Goal: Task Accomplishment & Management: Manage account settings

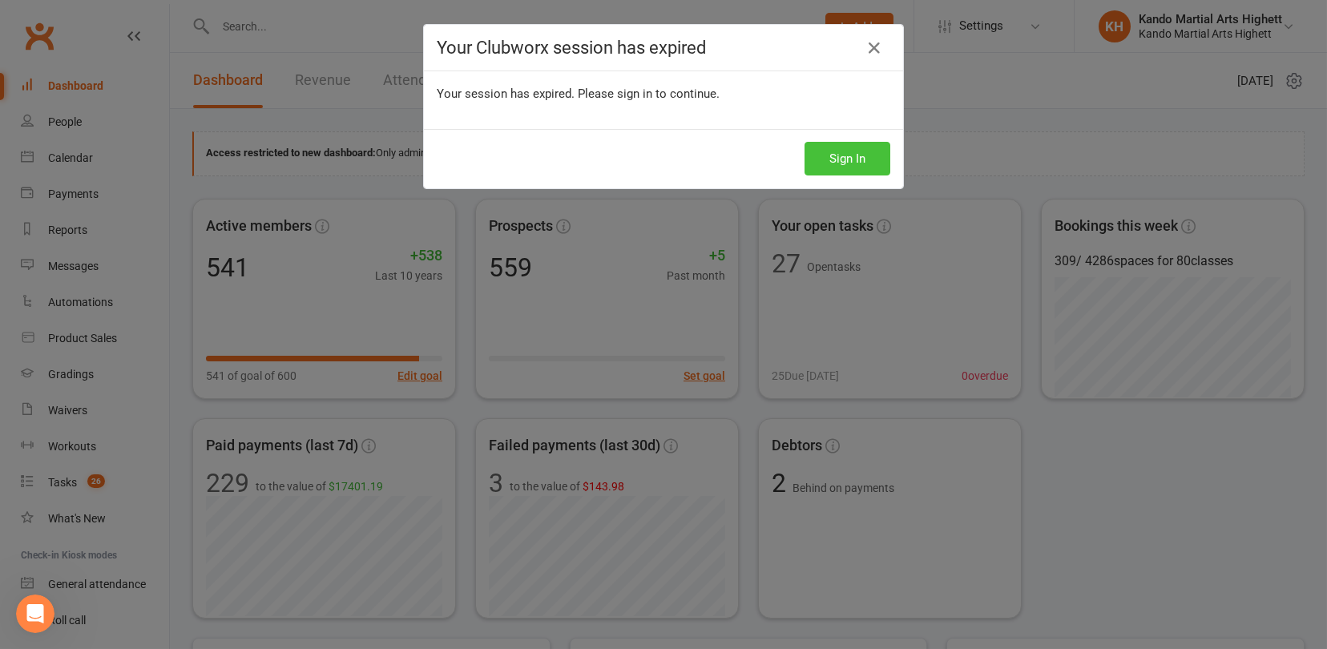
click at [837, 155] on button "Sign In" at bounding box center [848, 159] width 86 height 34
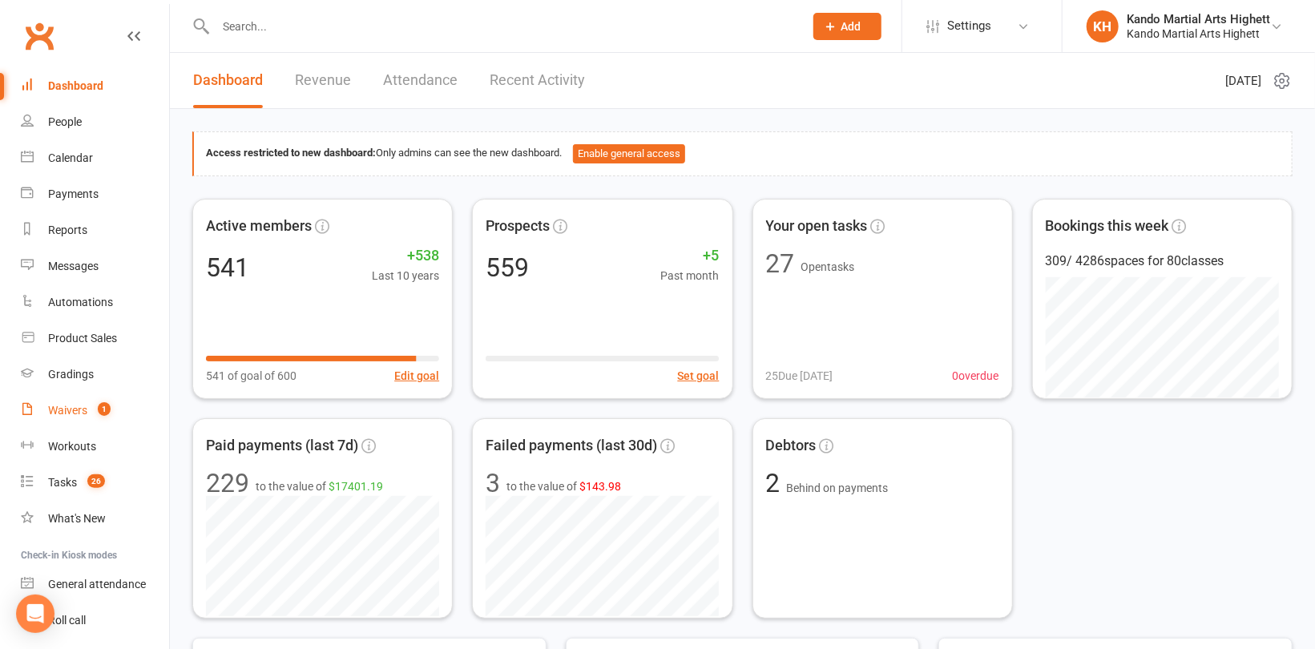
click at [48, 412] on div "Waivers" at bounding box center [67, 410] width 39 height 13
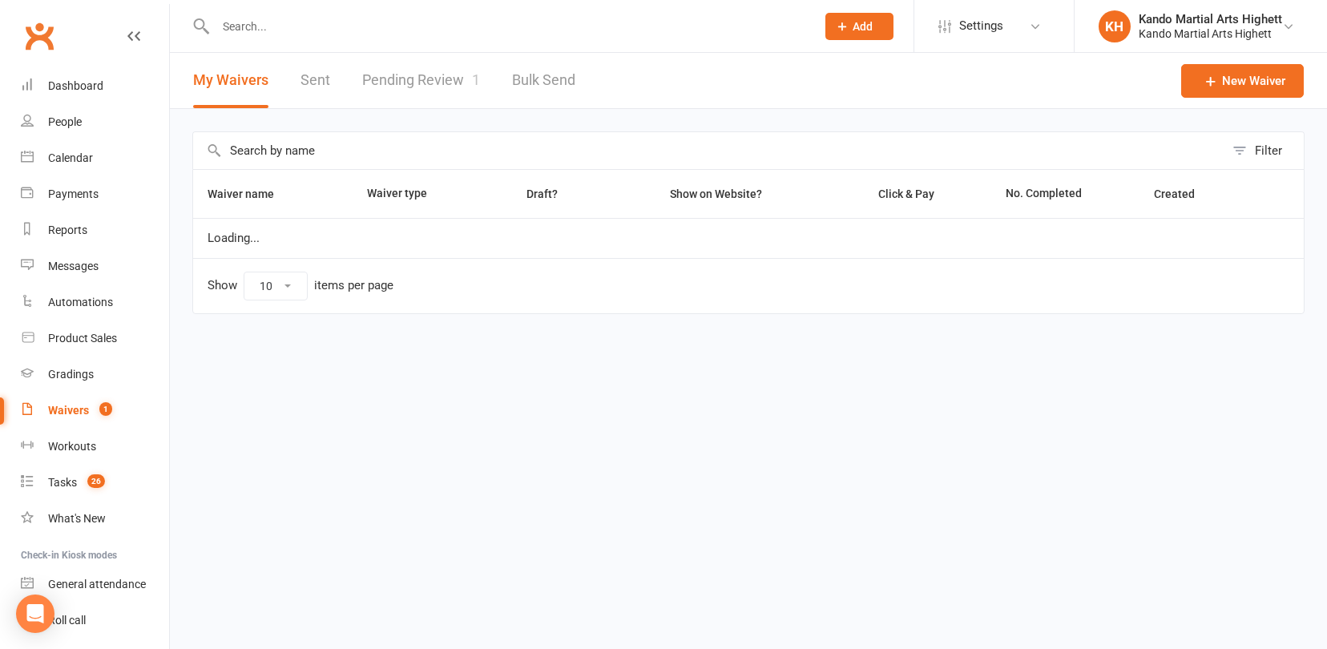
select select "100"
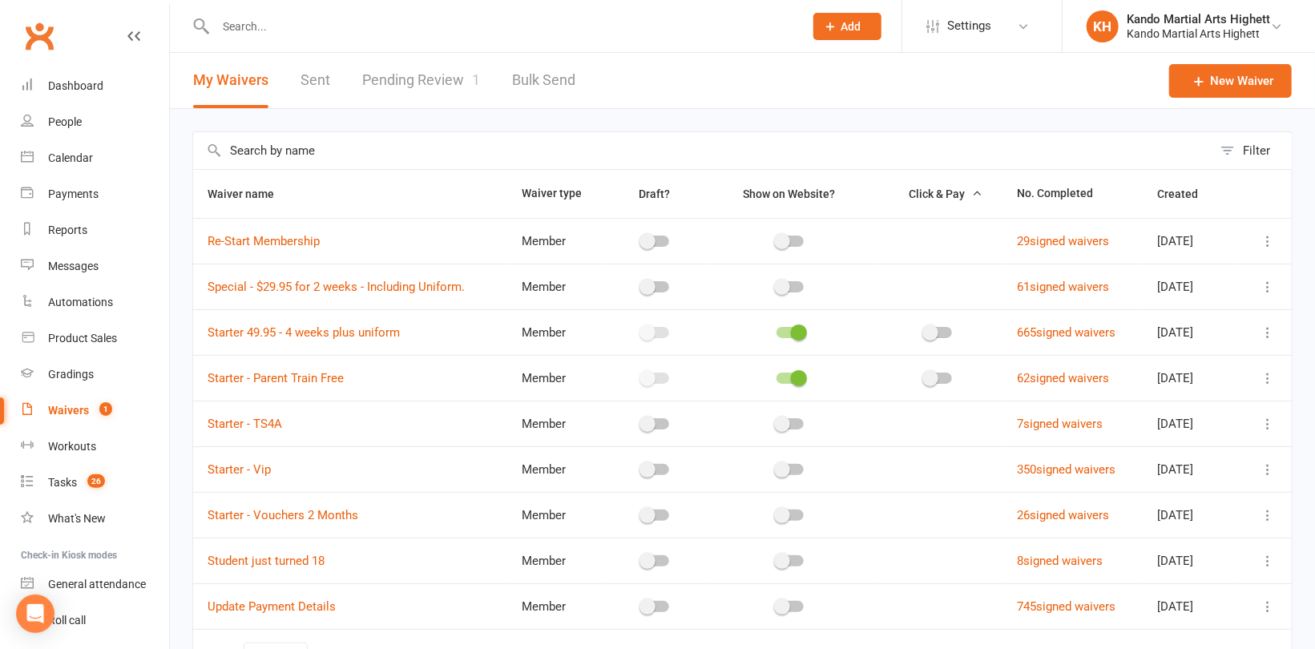
click at [454, 79] on link "Pending Review 1" at bounding box center [421, 80] width 118 height 55
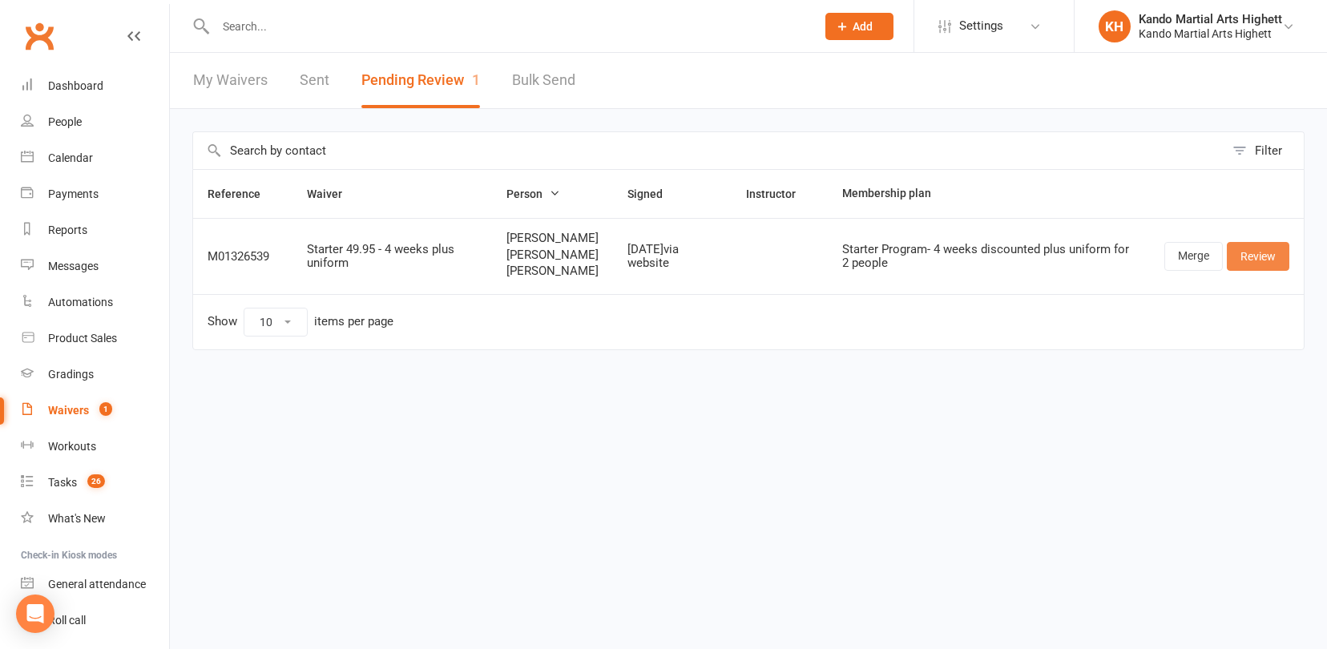
click at [1274, 271] on link "Review" at bounding box center [1258, 256] width 63 height 29
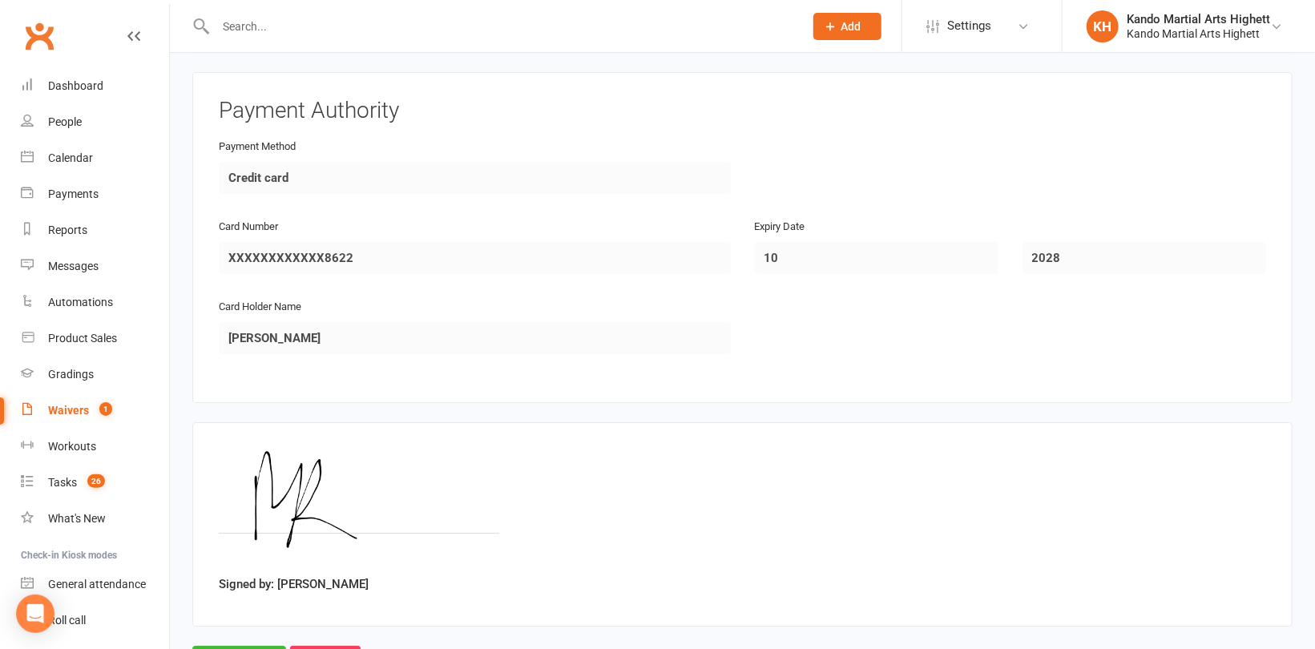
scroll to position [3194, 0]
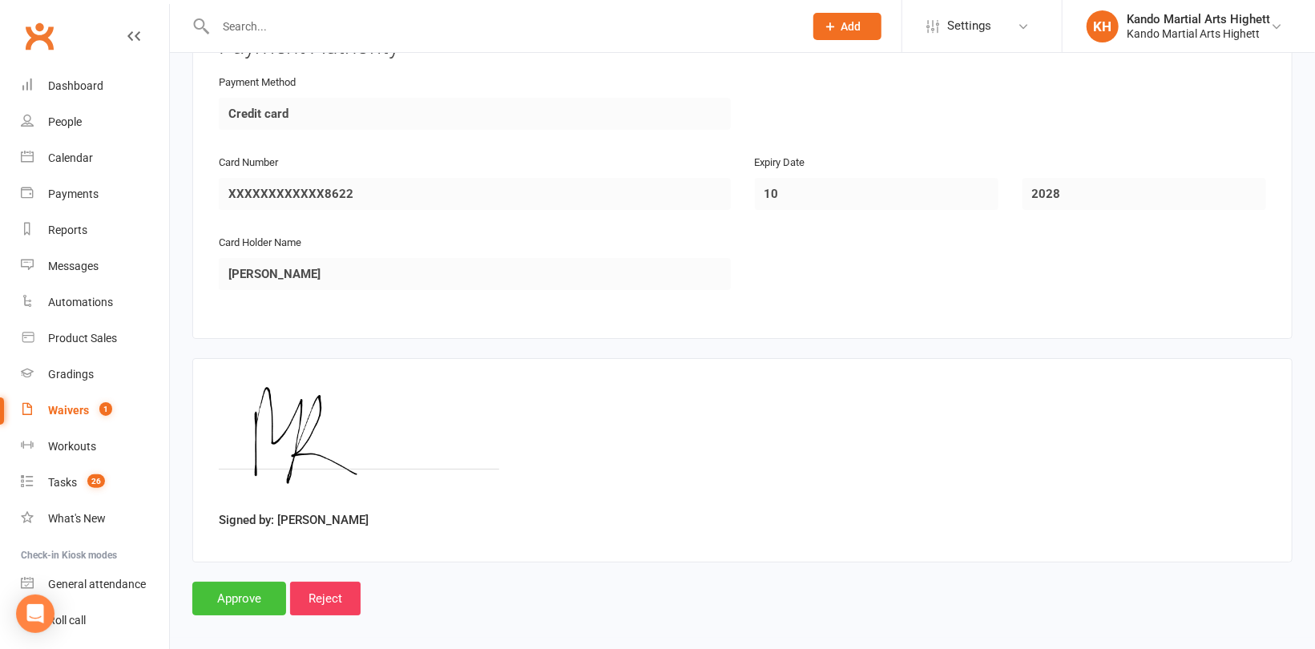
click at [238, 587] on input "Approve" at bounding box center [239, 599] width 94 height 34
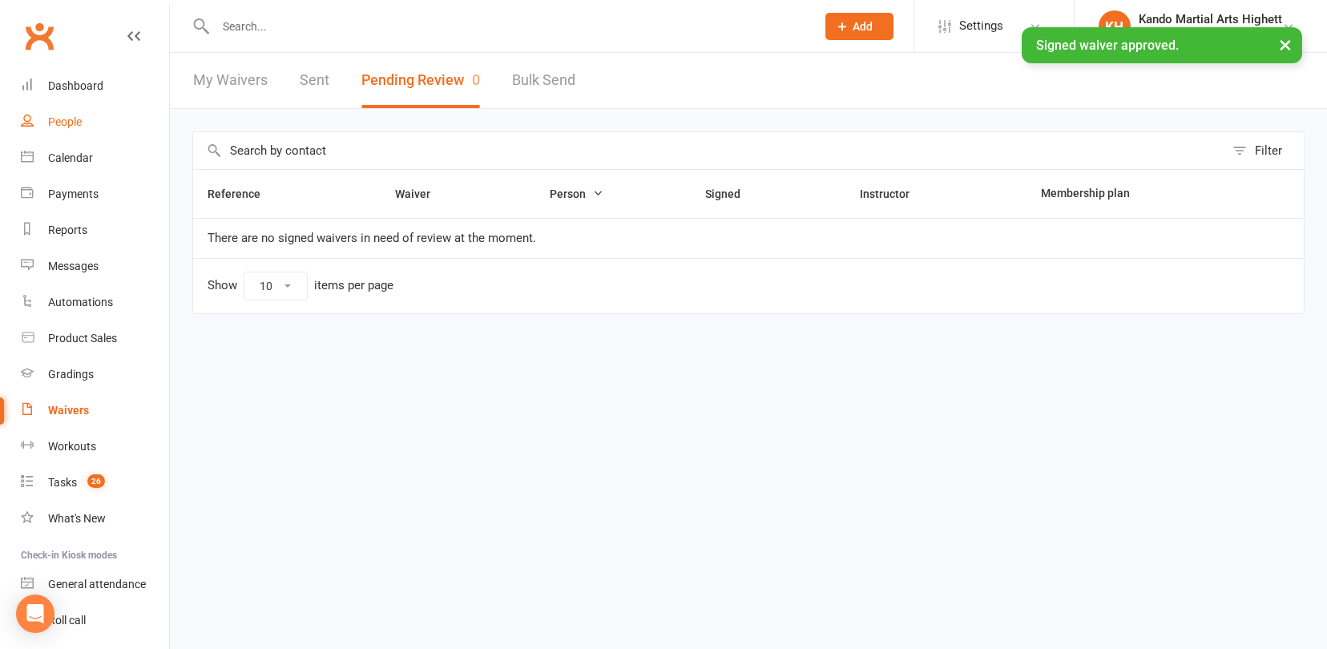
click at [56, 119] on div "People" at bounding box center [65, 121] width 34 height 13
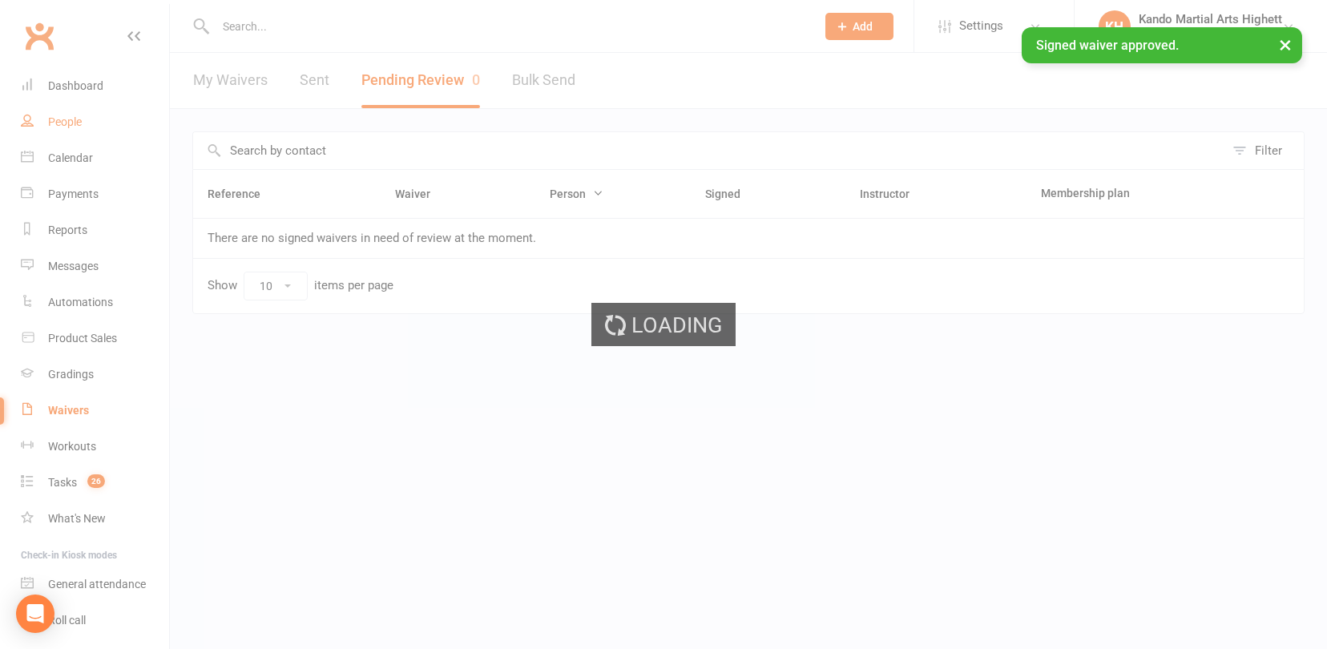
select select "100"
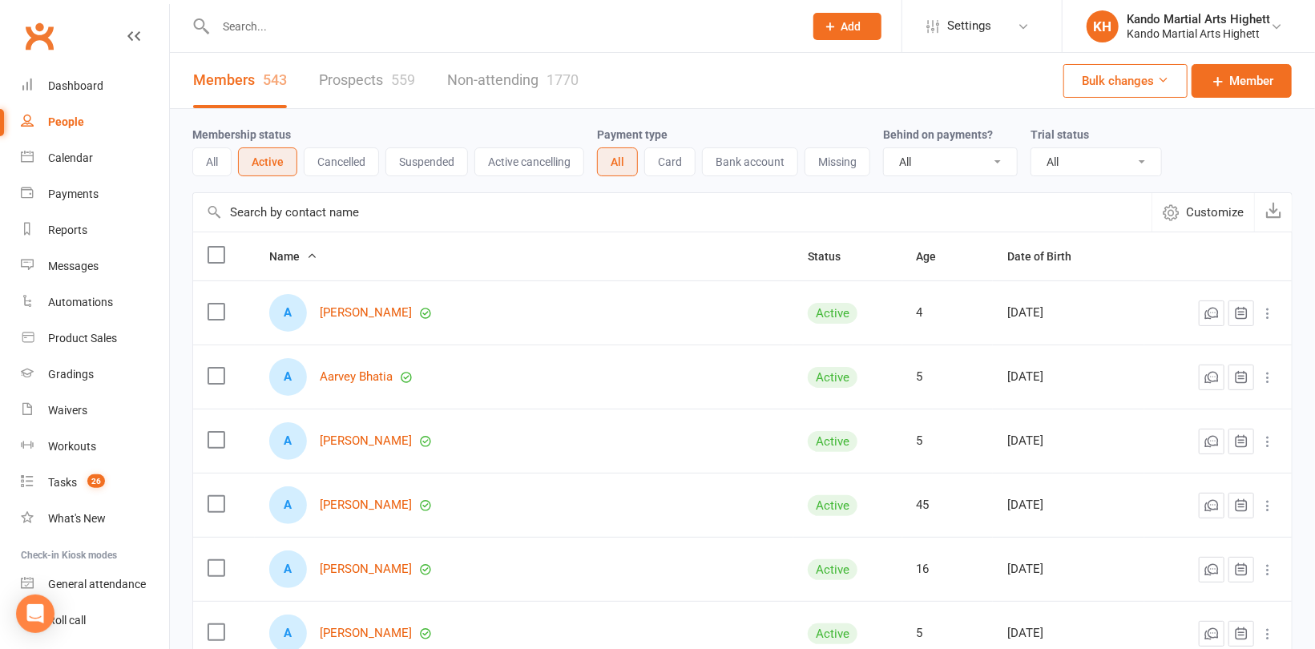
click at [275, 24] on input "text" at bounding box center [502, 26] width 582 height 22
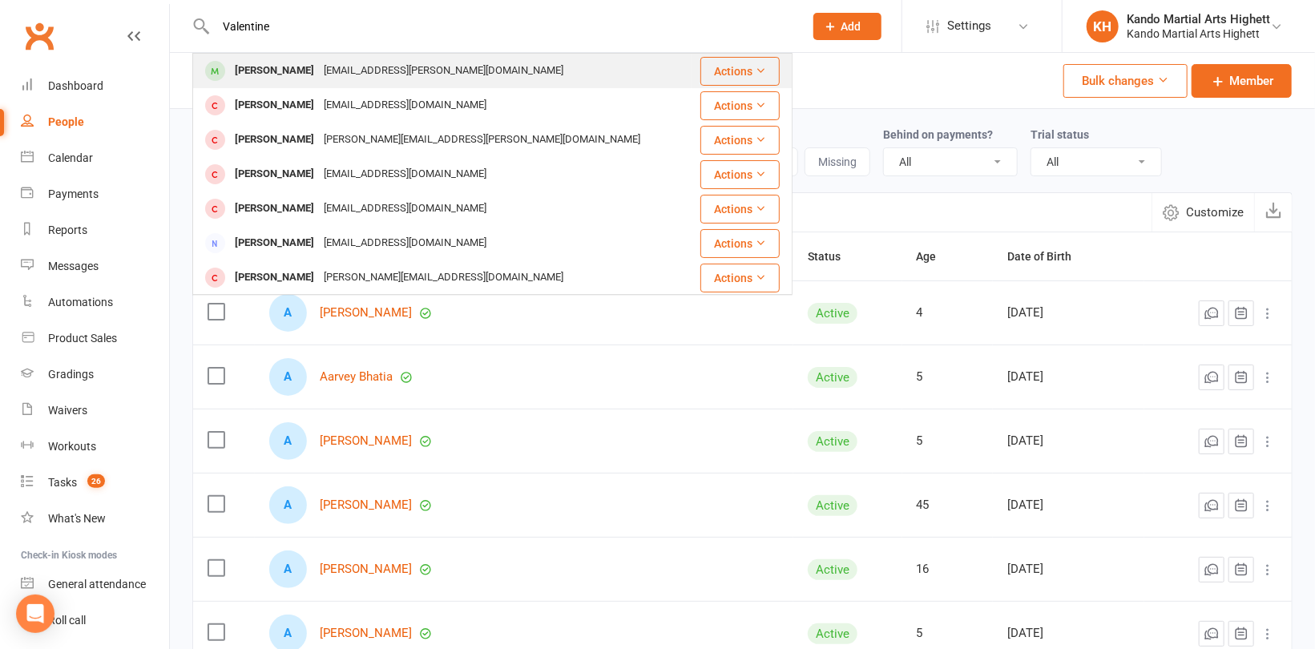
type input "Valentine"
click at [292, 65] on div "Valentina Pavone" at bounding box center [274, 70] width 89 height 23
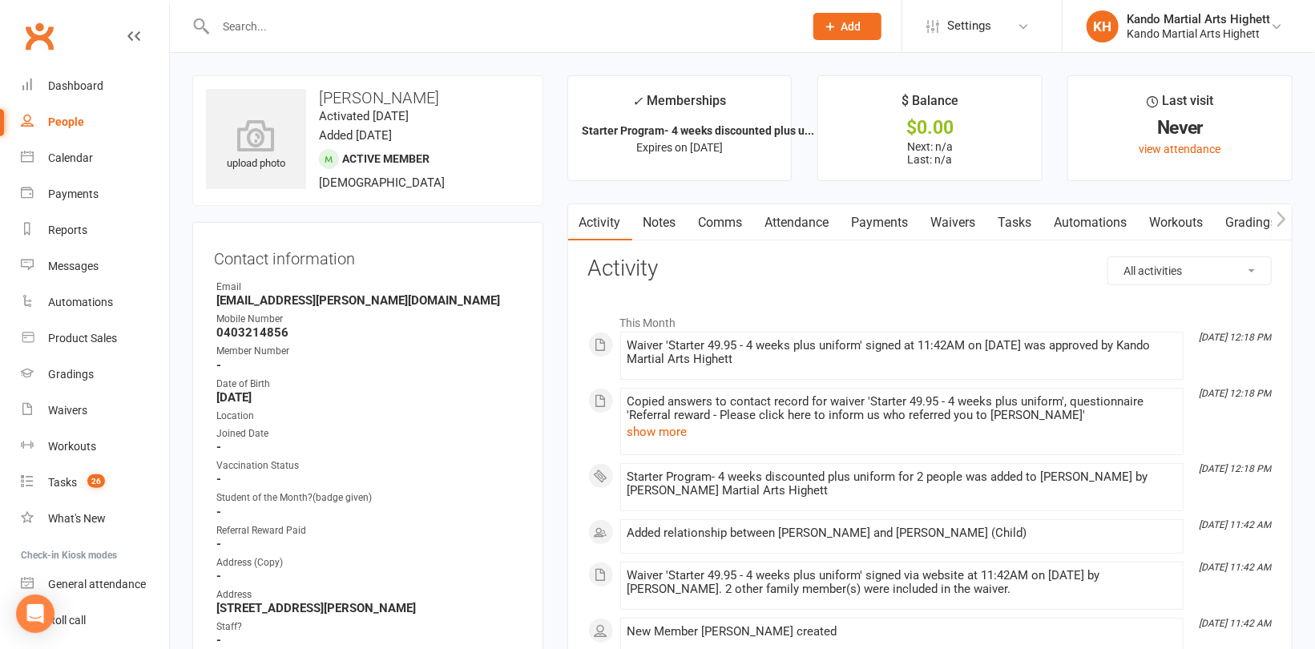
click at [280, 21] on input "text" at bounding box center [502, 26] width 582 height 22
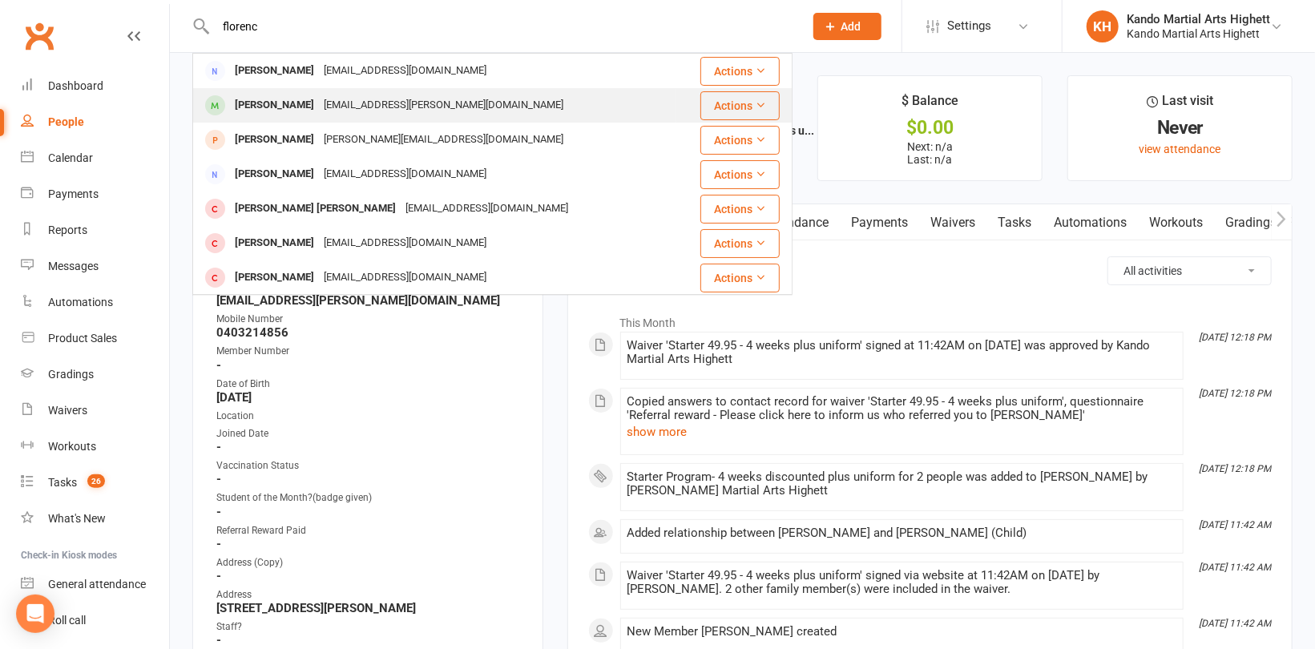
type input "florenc"
click at [280, 99] on div "Florence Pavone" at bounding box center [274, 105] width 89 height 23
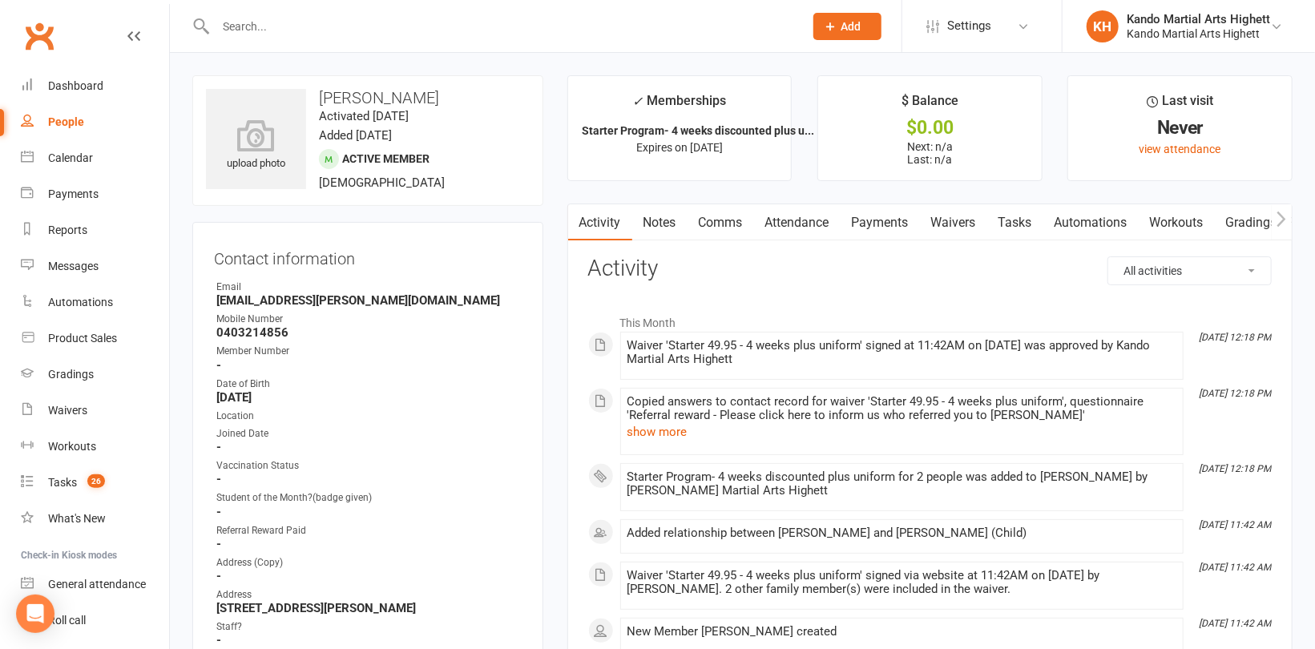
click at [811, 228] on link "Attendance" at bounding box center [797, 222] width 87 height 37
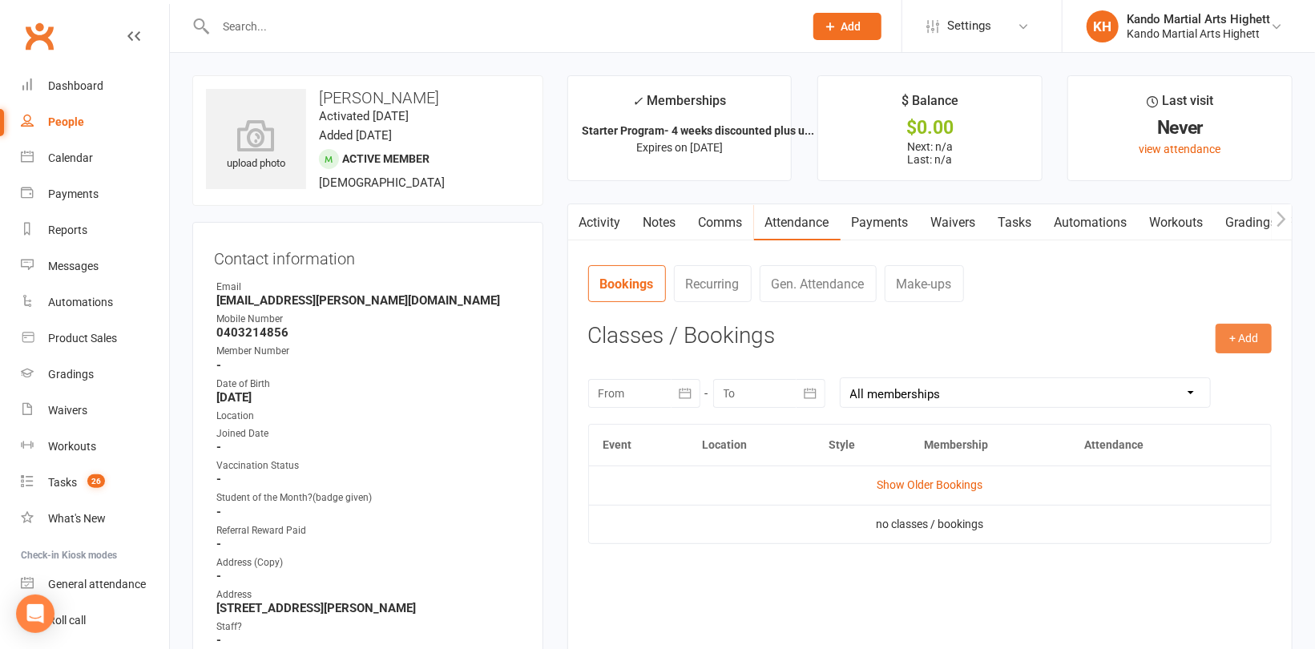
click at [1225, 336] on button "+ Add" at bounding box center [1244, 338] width 56 height 29
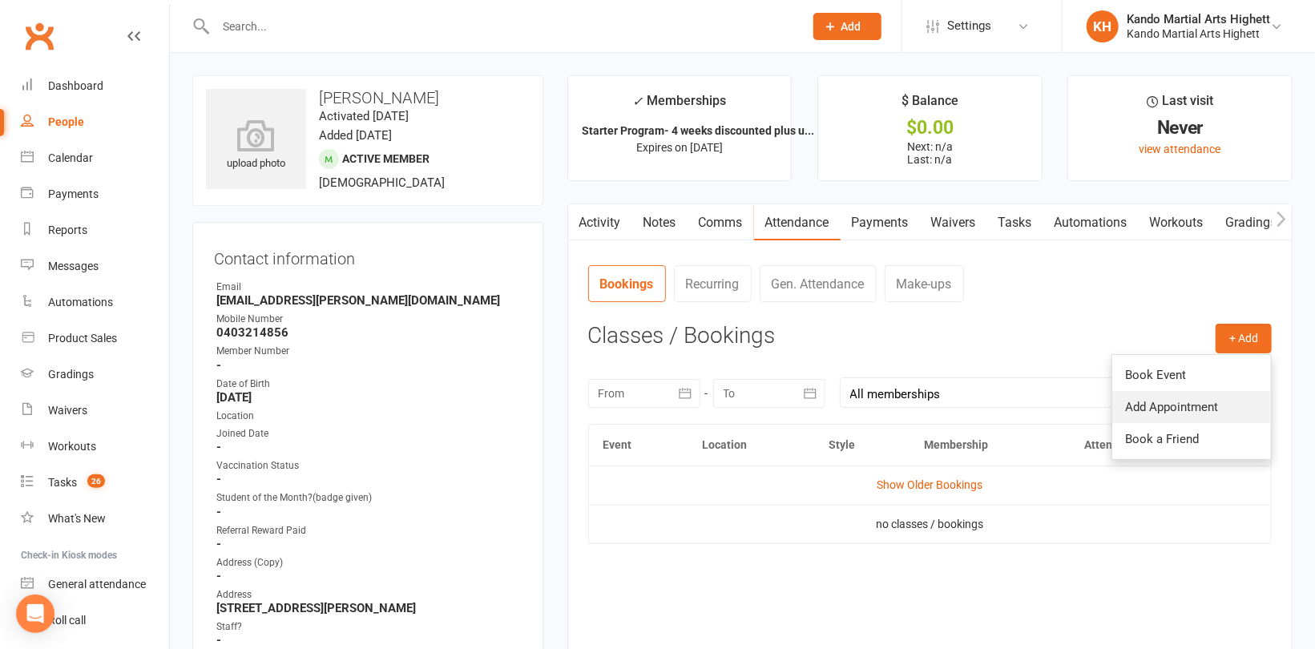
click at [1180, 401] on link "Add Appointment" at bounding box center [1191, 407] width 159 height 32
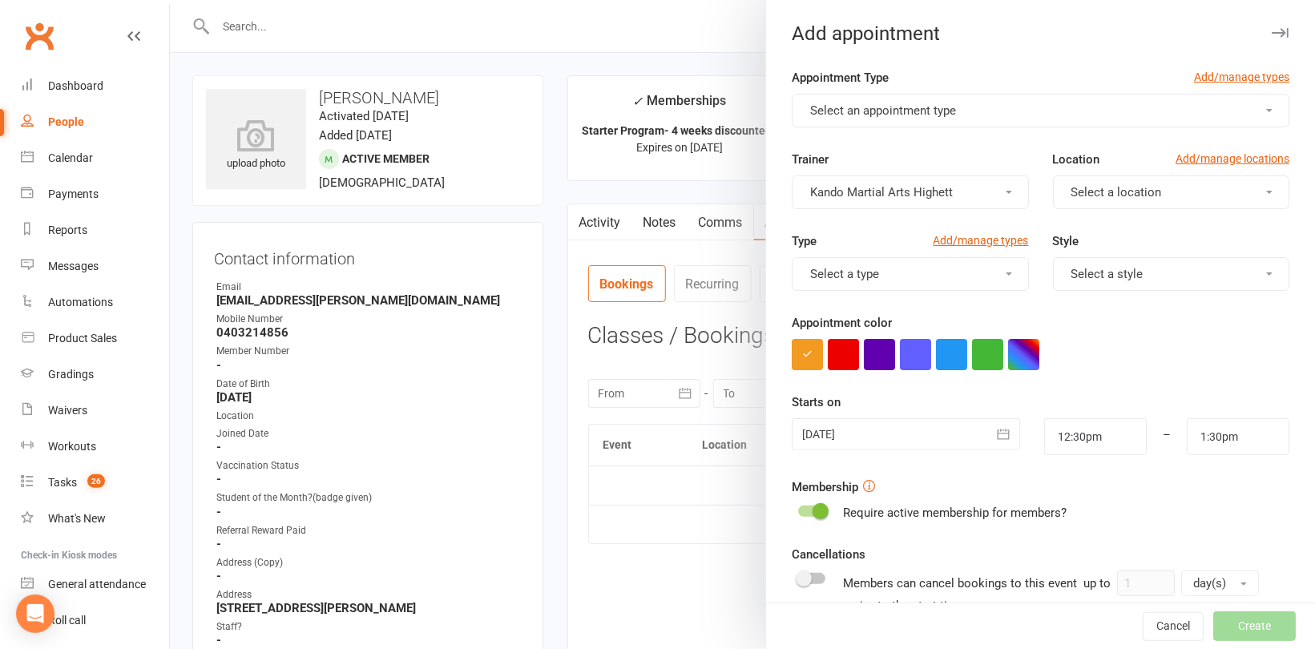
click at [1032, 110] on button "Select an appointment type" at bounding box center [1041, 111] width 498 height 34
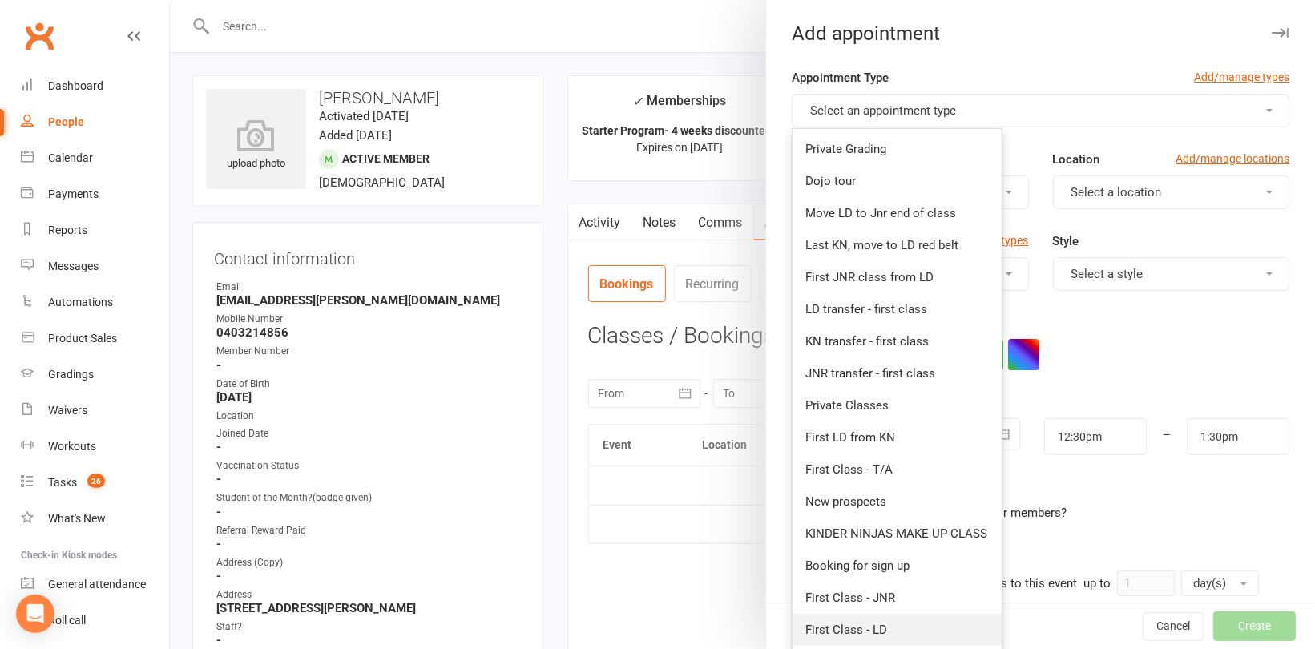
click at [846, 628] on span "First Class - LD" at bounding box center [846, 630] width 82 height 14
type input "1:00pm"
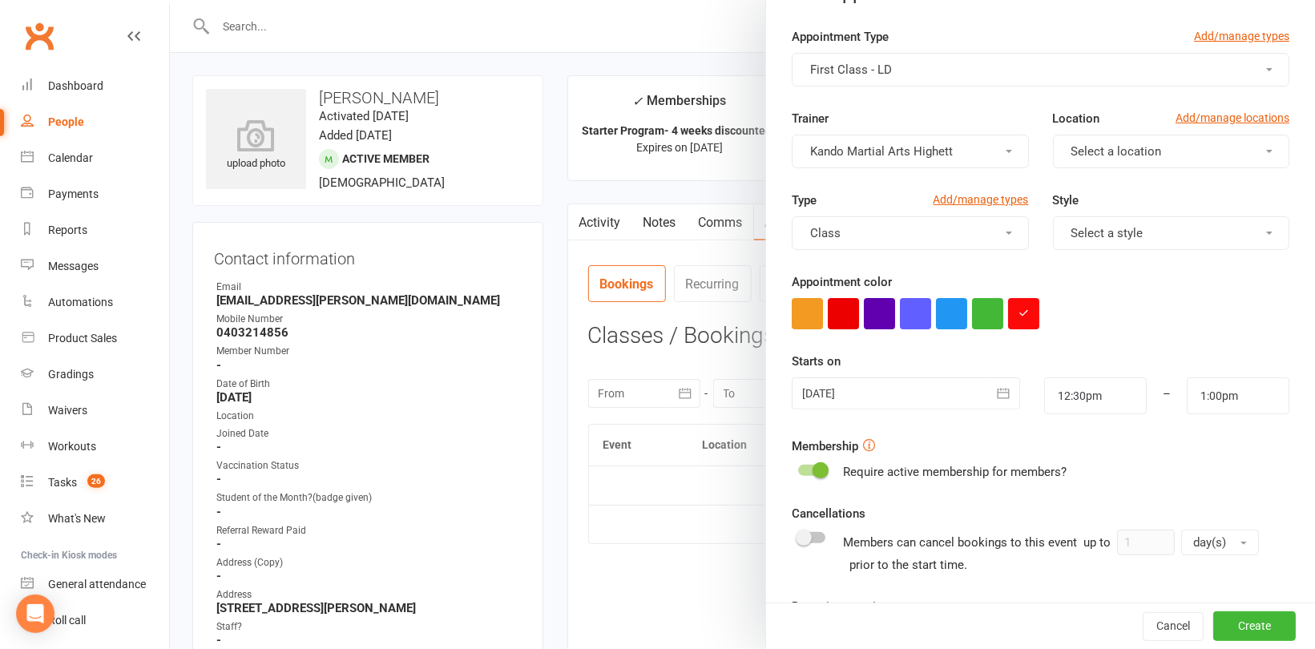
scroll to position [80, 0]
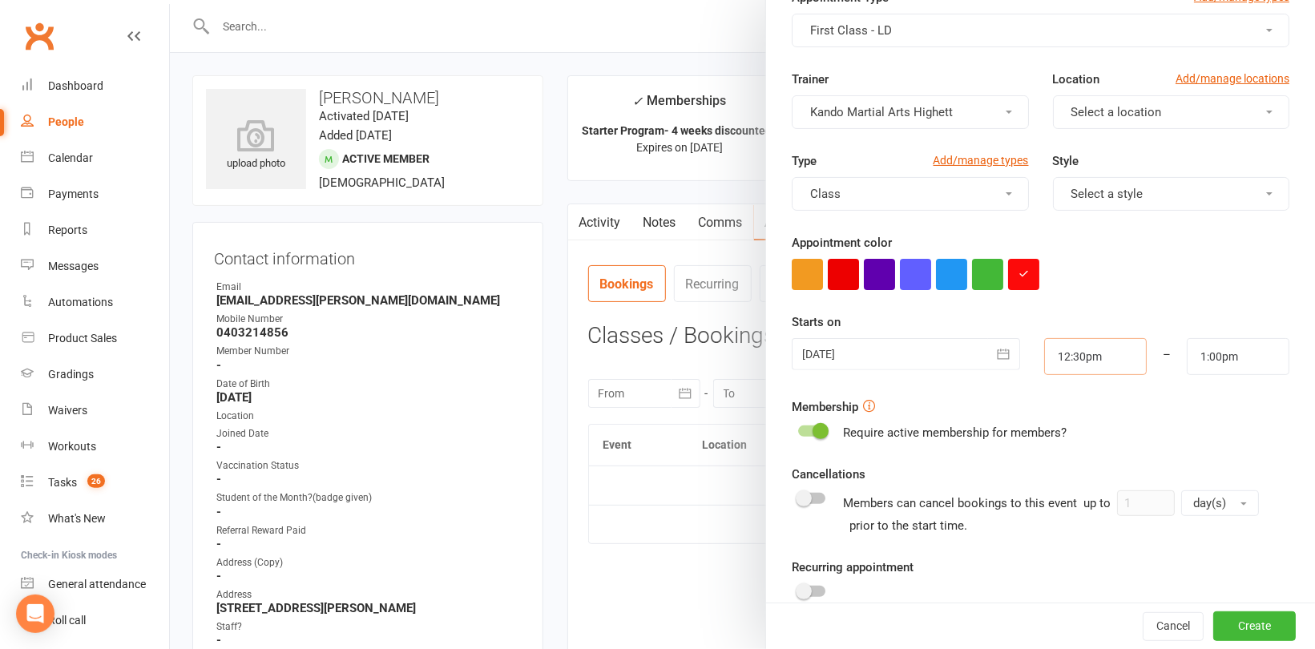
click at [1076, 357] on input "12:30pm" at bounding box center [1095, 356] width 103 height 37
type input "4:30pm"
click at [1054, 444] on li "4:30pm" at bounding box center [1083, 446] width 77 height 24
click at [1210, 348] on input "1:00pm" at bounding box center [1238, 356] width 103 height 37
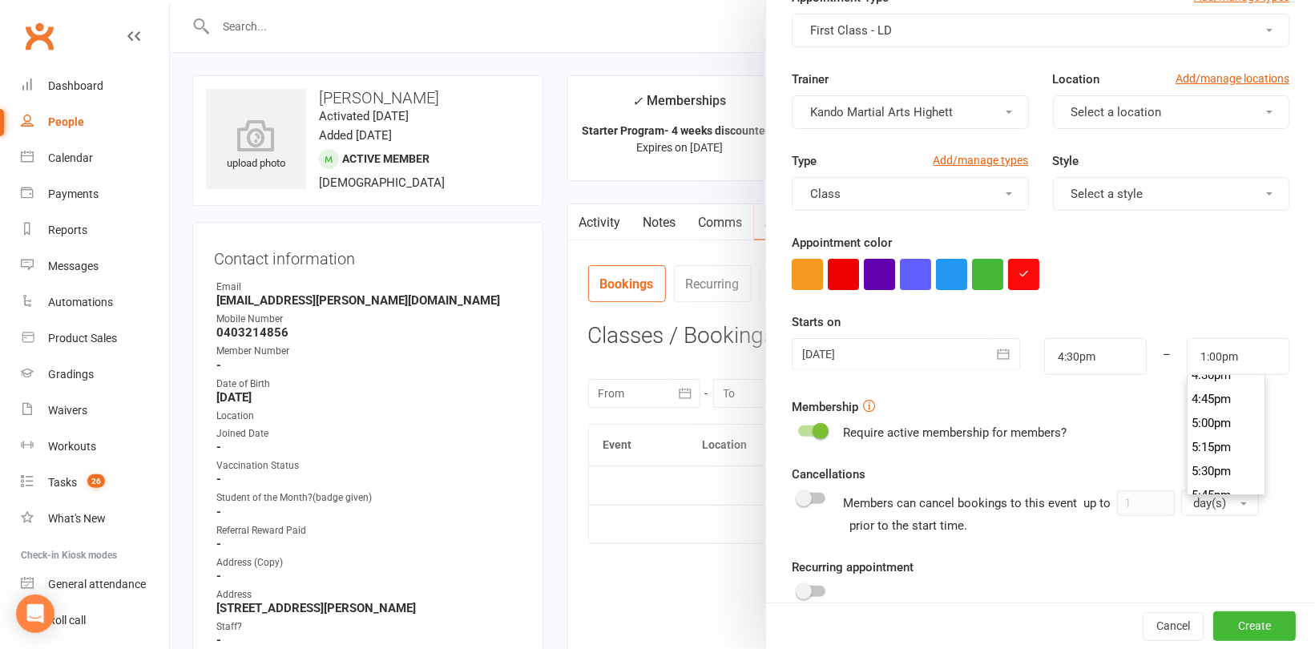
scroll to position [1610, 0]
click at [1200, 434] on li "5:15pm" at bounding box center [1226, 437] width 77 height 24
click at [1204, 353] on input "5:15pm" at bounding box center [1238, 356] width 103 height 37
type input "5:10pm"
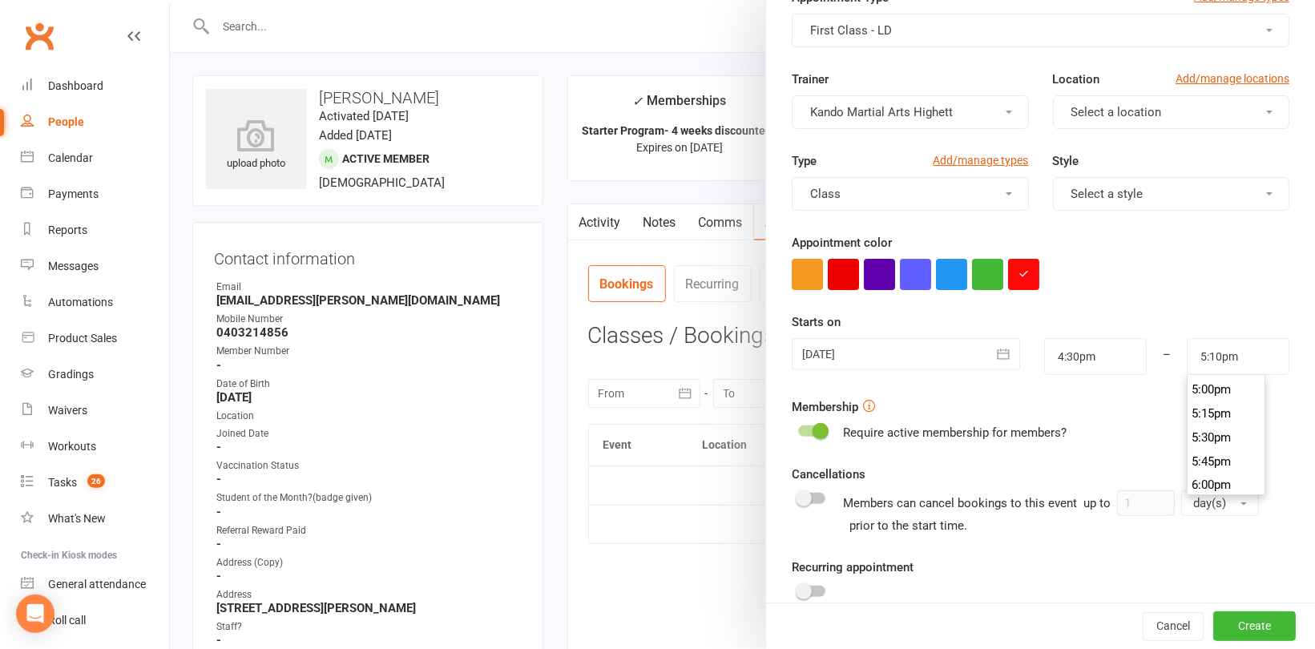
click at [1190, 284] on div at bounding box center [1041, 274] width 498 height 31
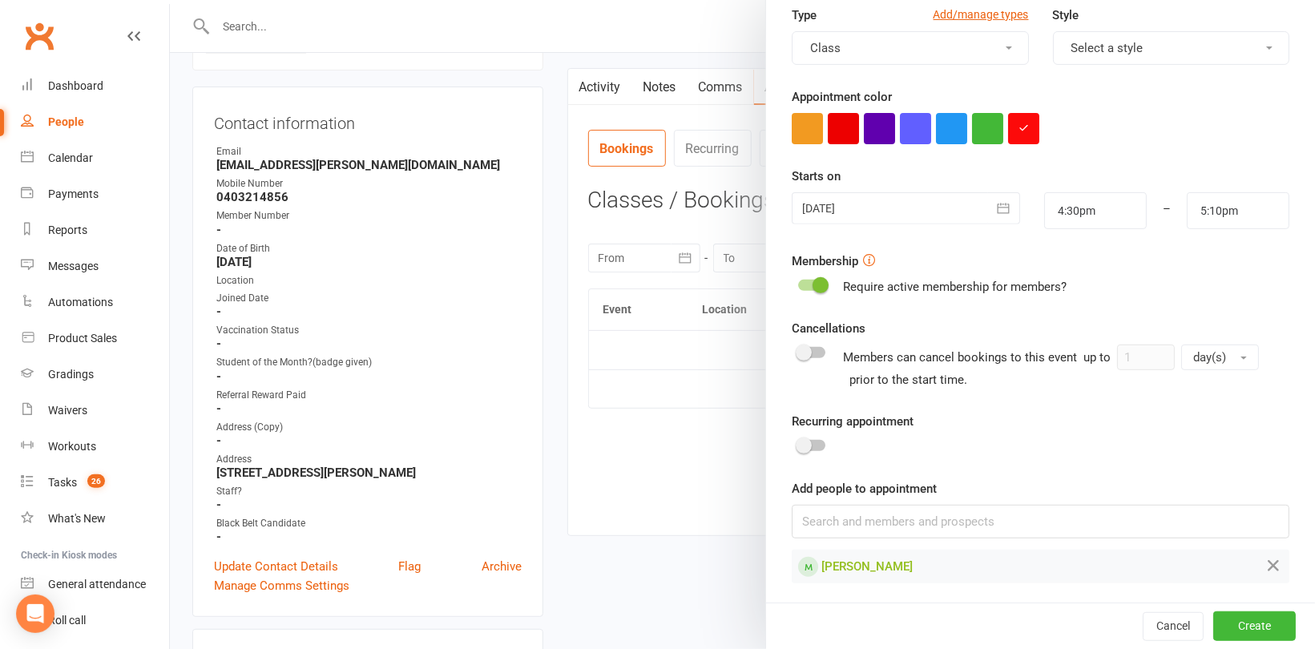
scroll to position [160, 0]
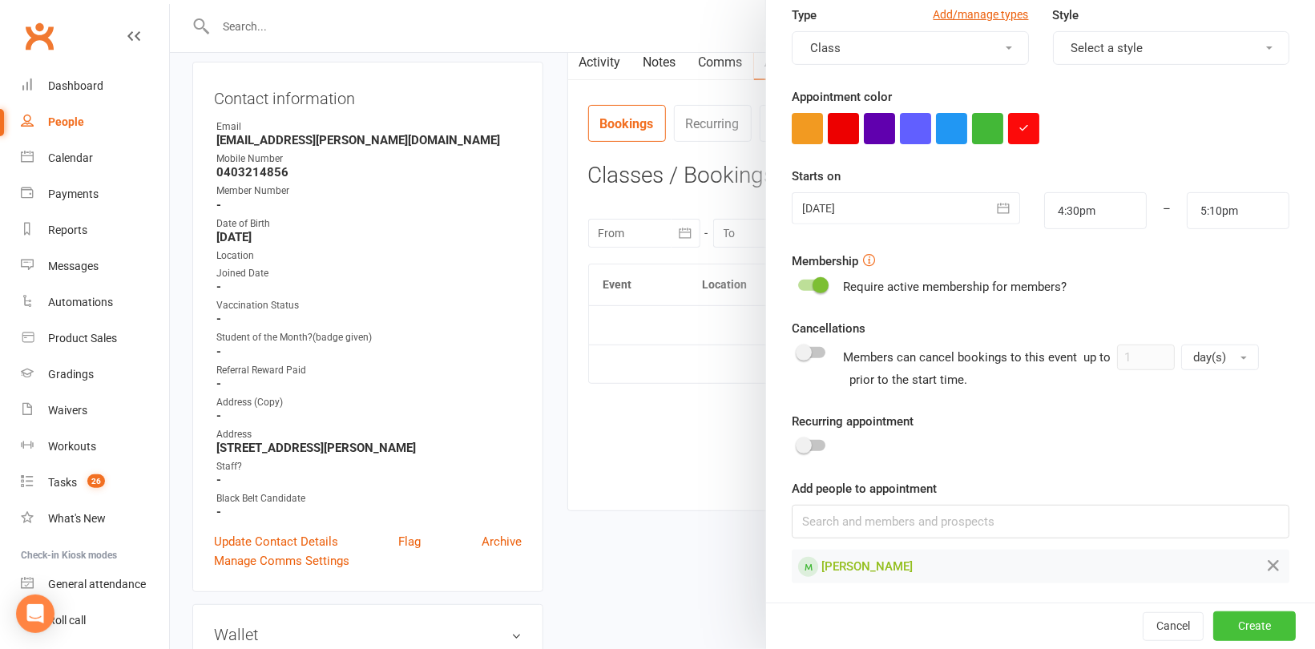
click at [1227, 623] on button "Create" at bounding box center [1254, 626] width 83 height 29
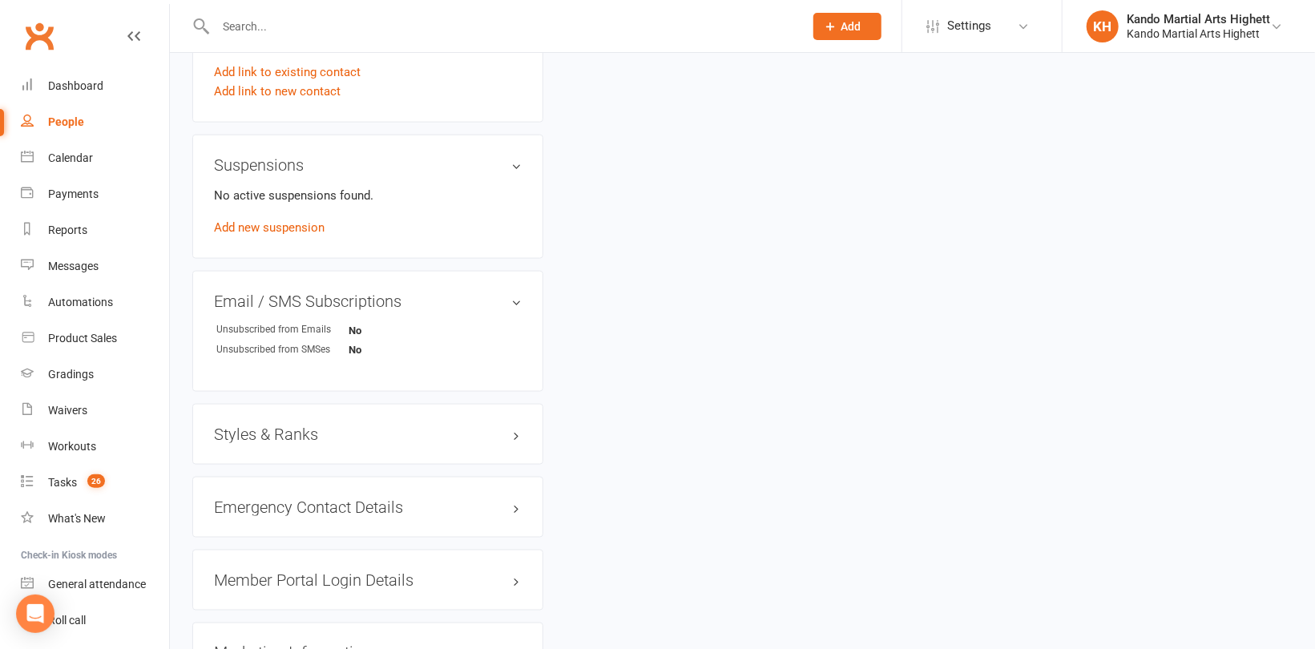
scroll to position [1202, 0]
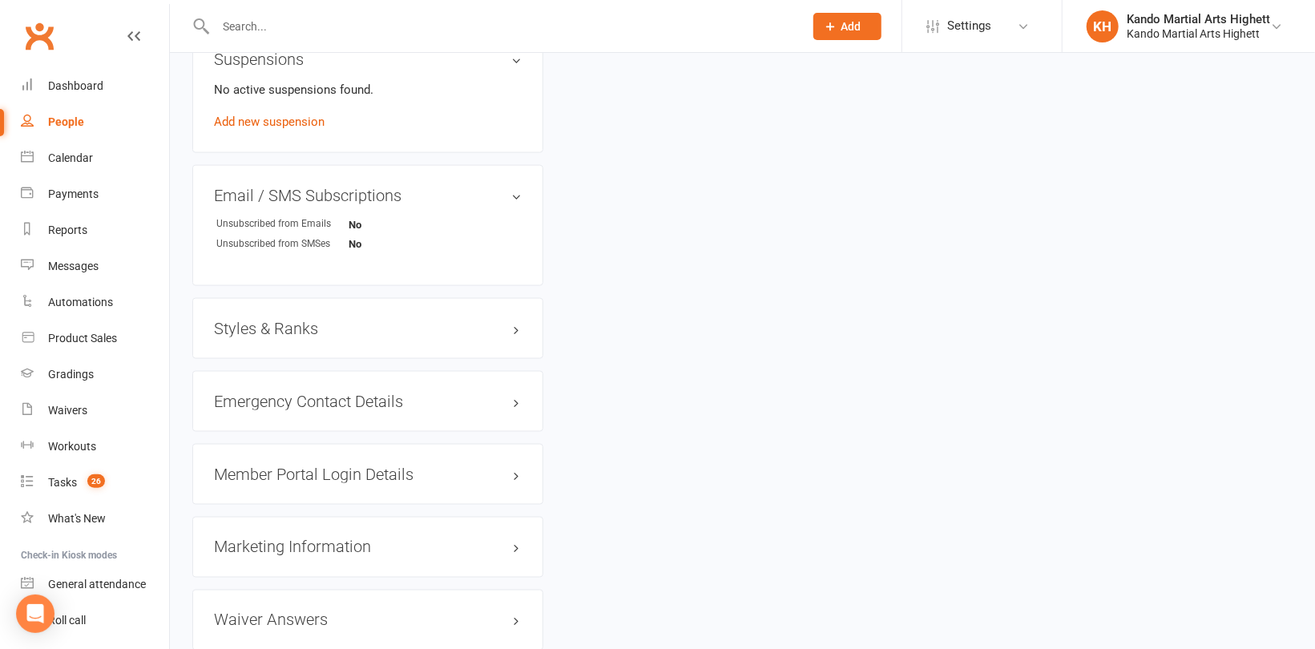
click at [271, 336] on div "Styles & Ranks" at bounding box center [367, 328] width 351 height 61
click at [260, 327] on h3 "Styles & Ranks" at bounding box center [368, 329] width 308 height 18
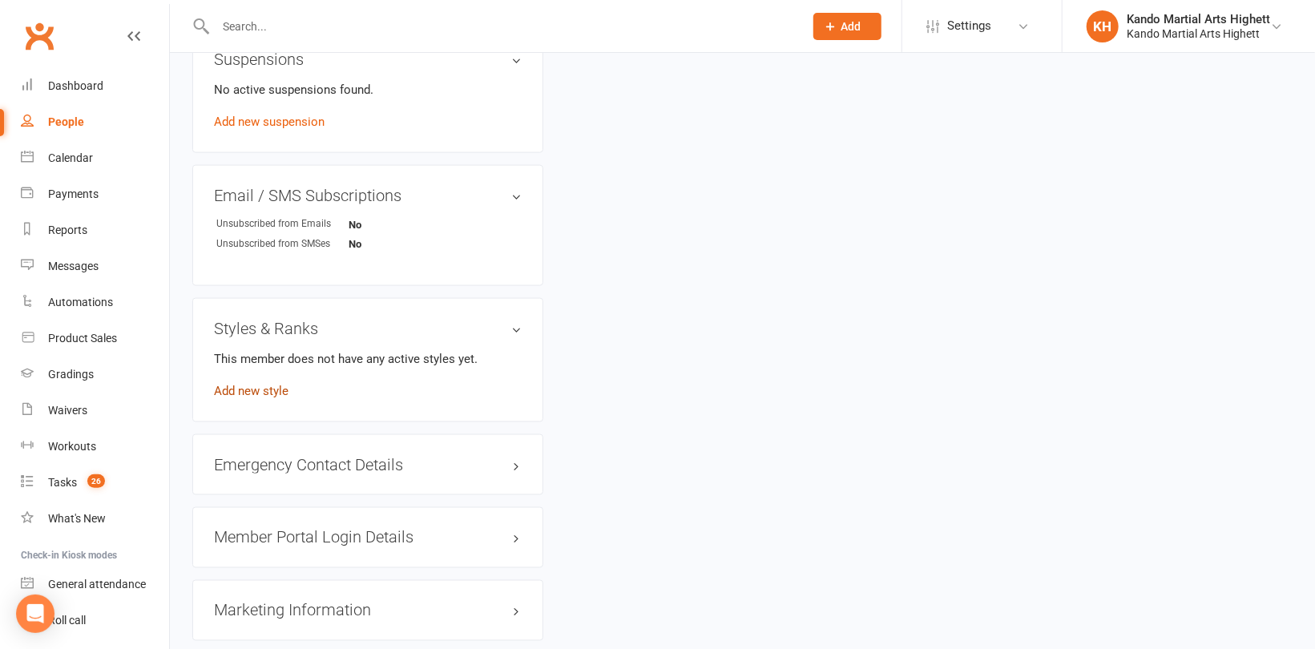
click at [238, 391] on link "Add new style" at bounding box center [251, 391] width 75 height 14
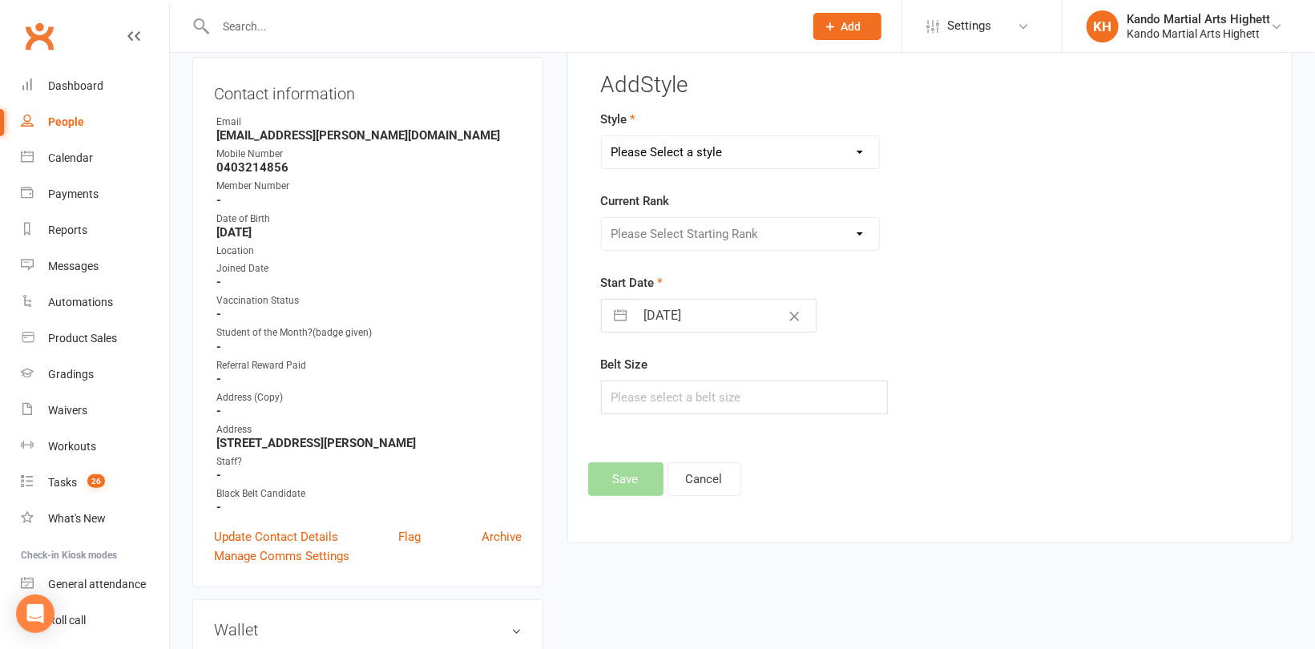
scroll to position [123, 0]
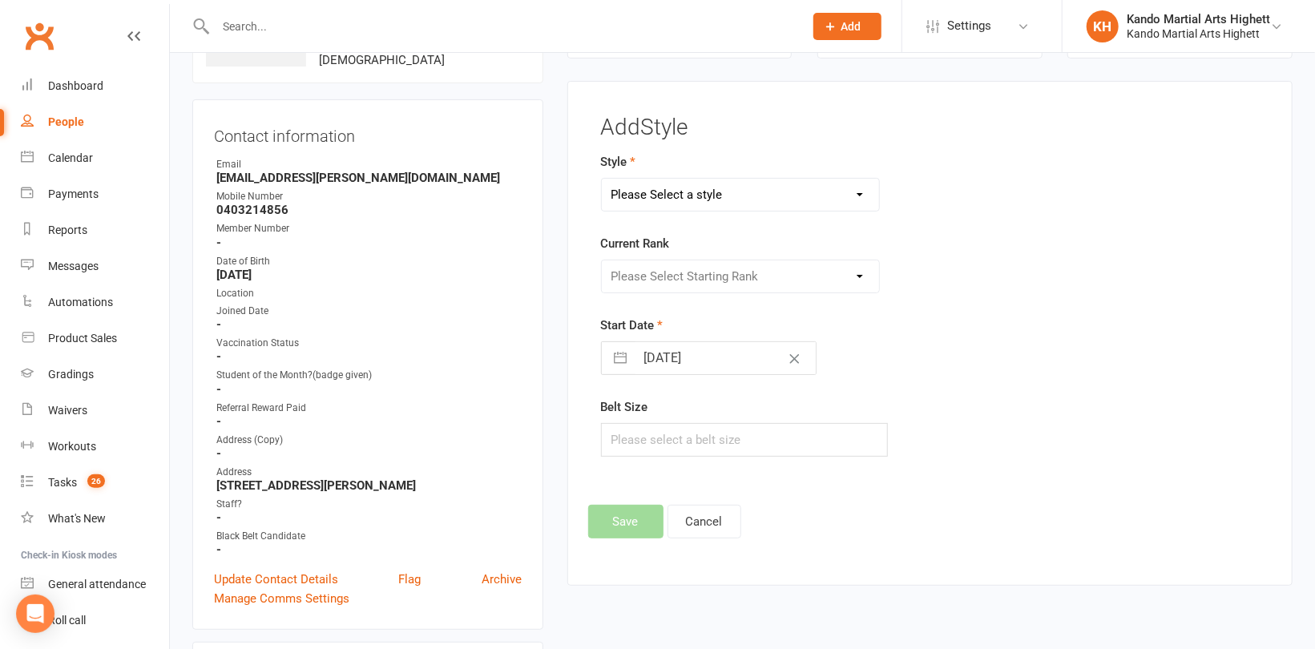
click at [681, 202] on select "Please Select a style Junior Kinder Ninja Leadership Little Dragon Teen and Adu…" at bounding box center [740, 195] width 277 height 32
select select "1194"
click at [602, 179] on select "Please Select a style Junior Kinder Ninja Leadership Little Dragon Teen and Adu…" at bounding box center [740, 195] width 277 height 32
click at [704, 277] on select "Please Select Starting Rank 1 - White 2 - Red 3 - Yellow 4 - Orange 5 - Green 6…" at bounding box center [740, 276] width 277 height 32
select select "11438"
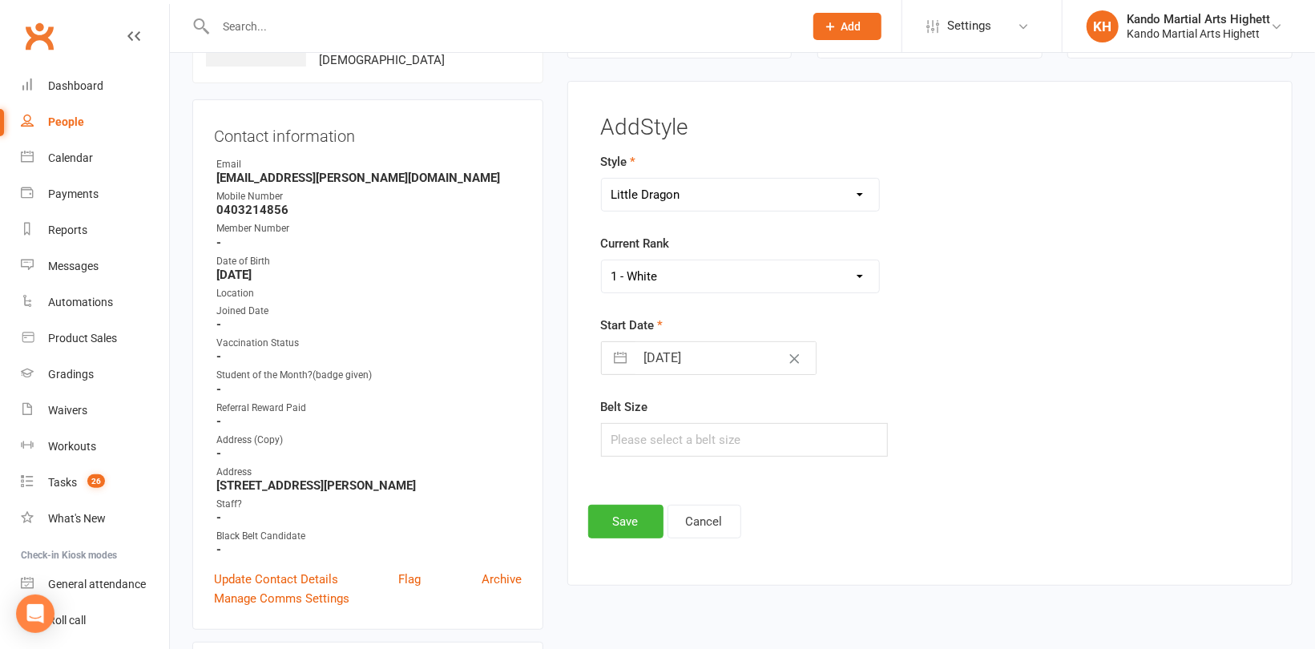
click at [602, 260] on select "Please Select Starting Rank 1 - White 2 - Red 3 - Yellow 4 - Orange 5 - Green 6…" at bounding box center [740, 276] width 277 height 32
click at [627, 533] on button "Save" at bounding box center [625, 522] width 75 height 34
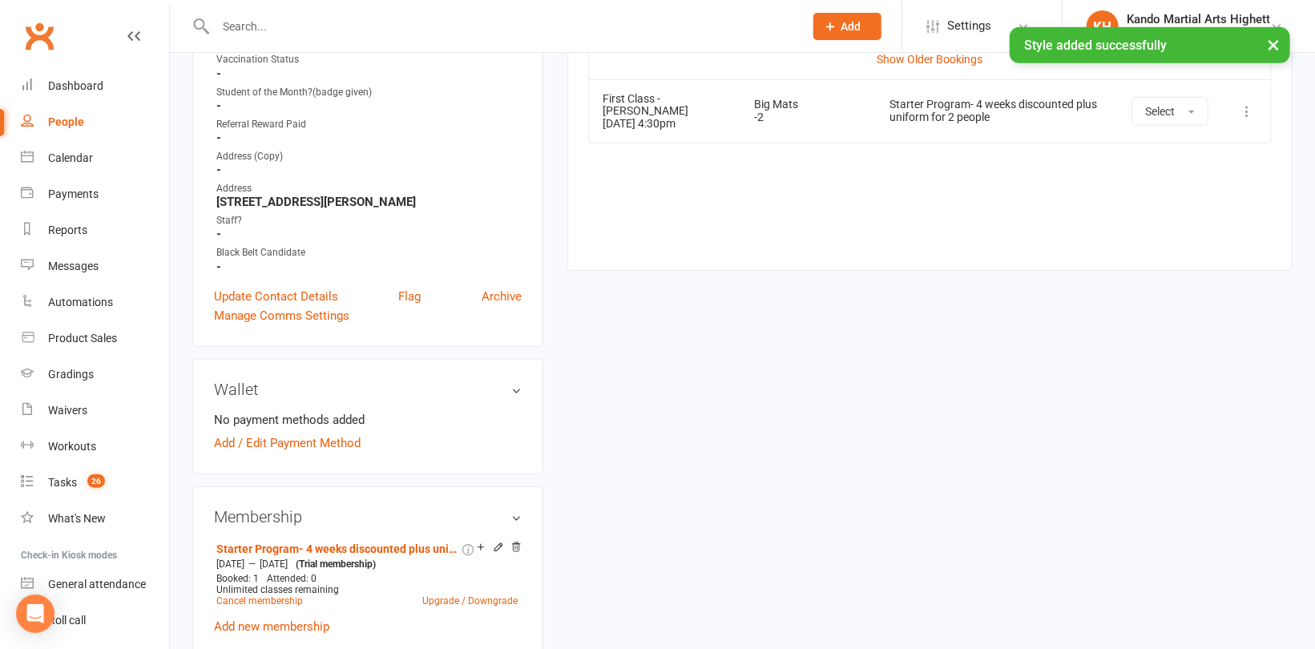
scroll to position [523, 0]
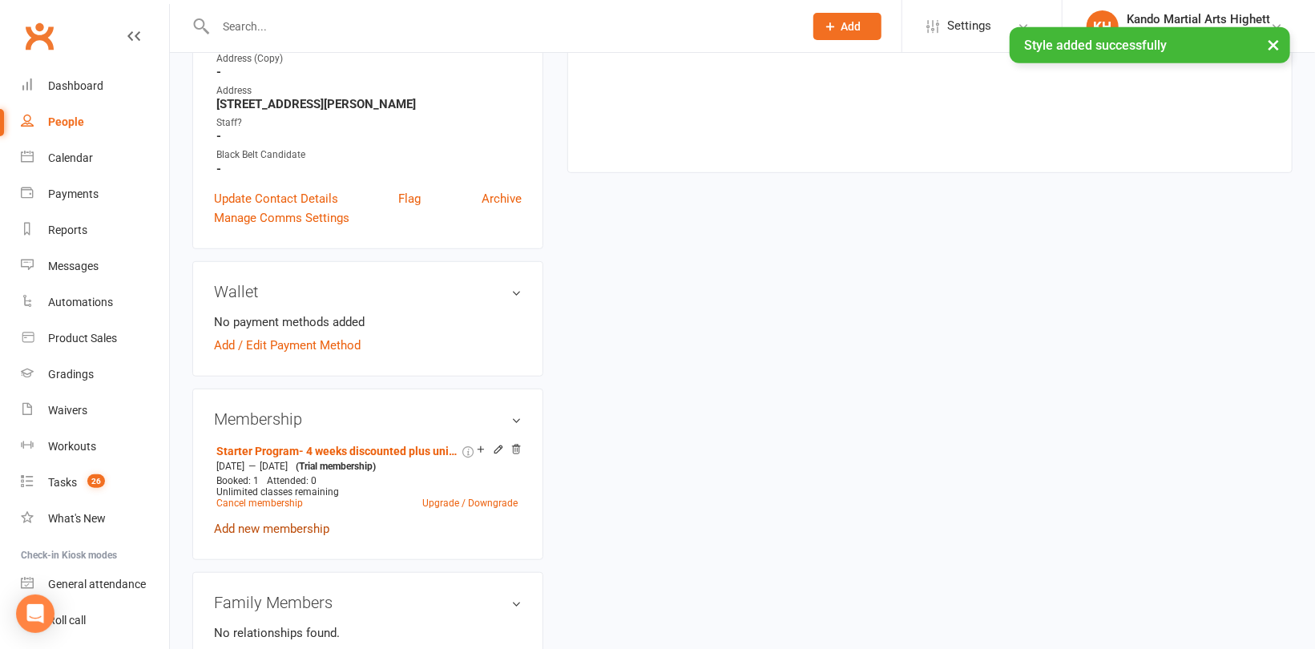
click at [284, 534] on link "Add new membership" at bounding box center [271, 529] width 115 height 14
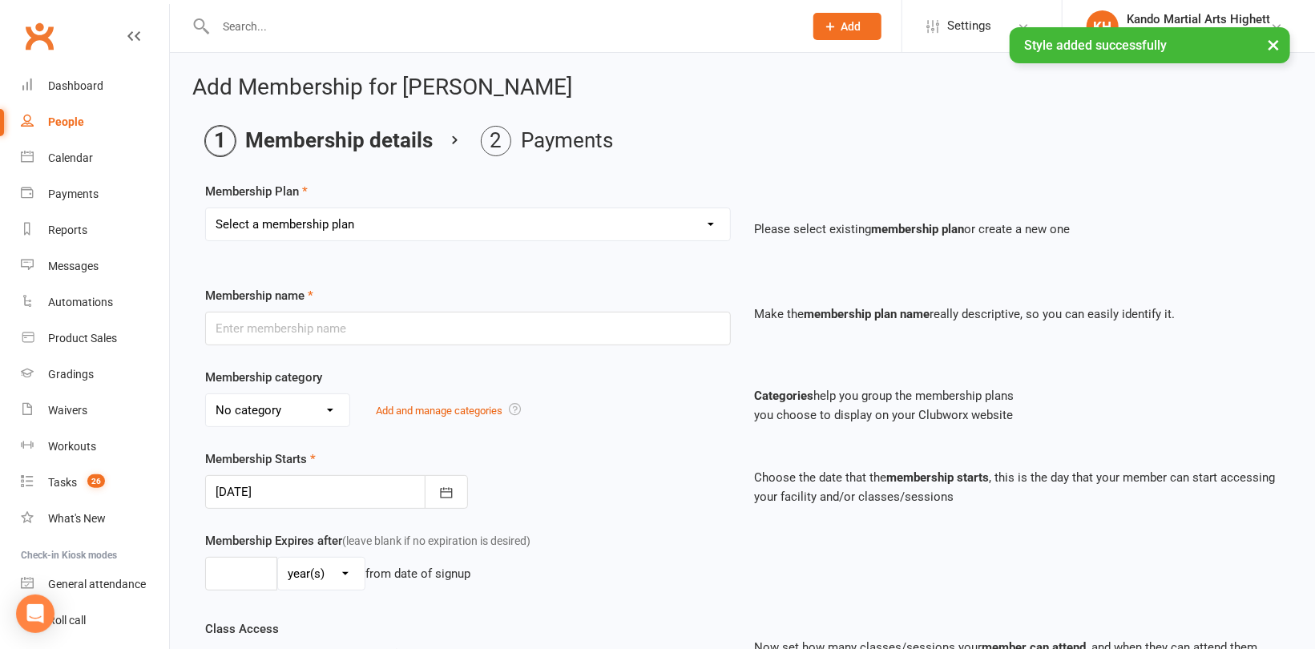
click at [350, 227] on select "Select a membership plan Create new Membership Plan Starter Program - 4 weeks p…" at bounding box center [468, 224] width 524 height 32
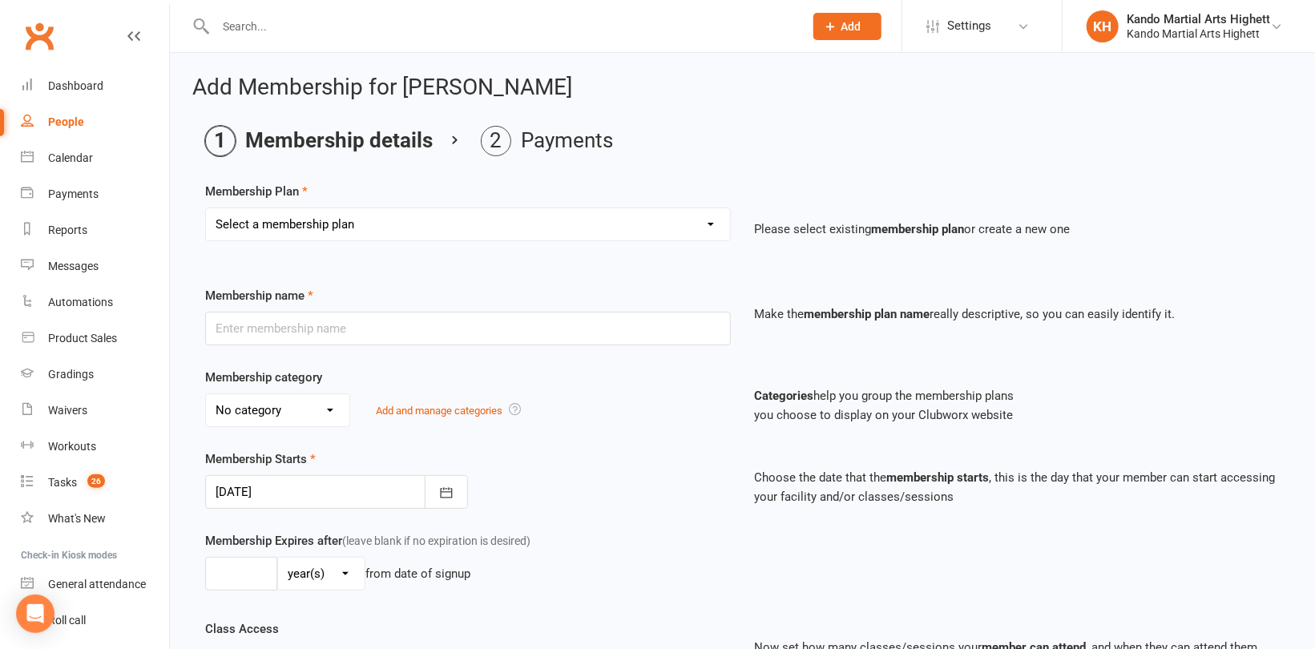
select select "14"
click at [206, 208] on select "Select a membership plan Create new Membership Plan Starter Program - 4 weeks p…" at bounding box center [468, 224] width 524 height 32
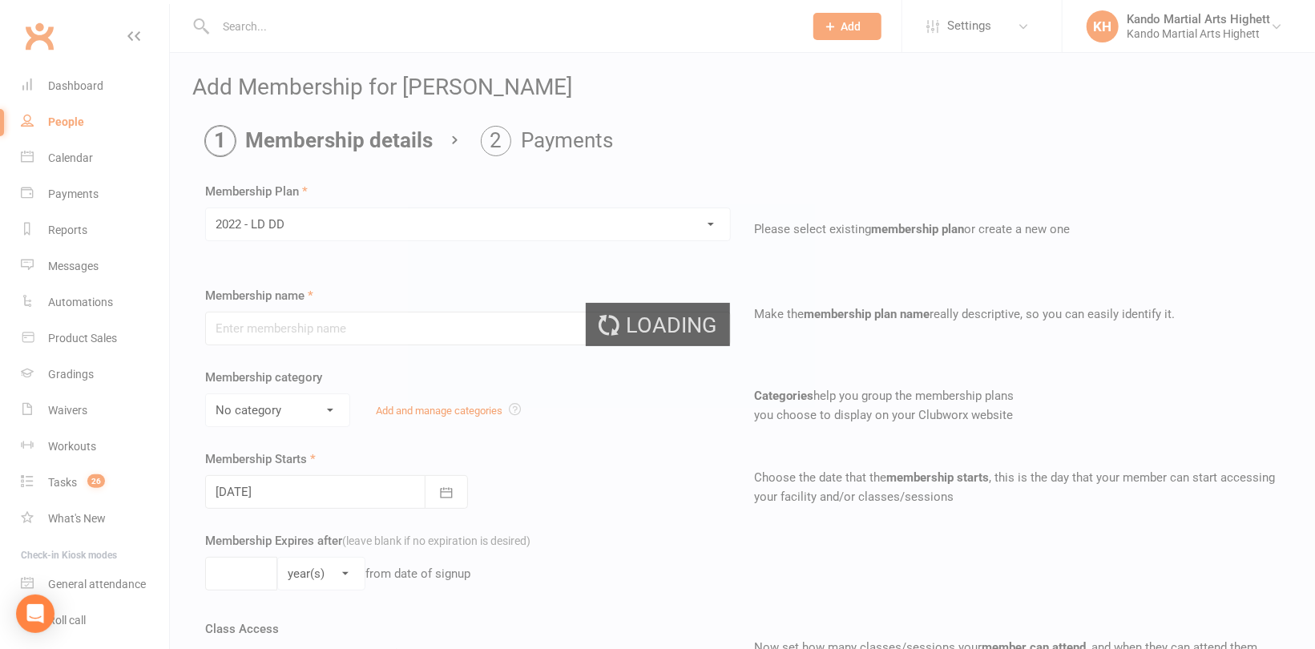
type input "2022 - LD DD"
select select "5"
type input "0"
type input "5"
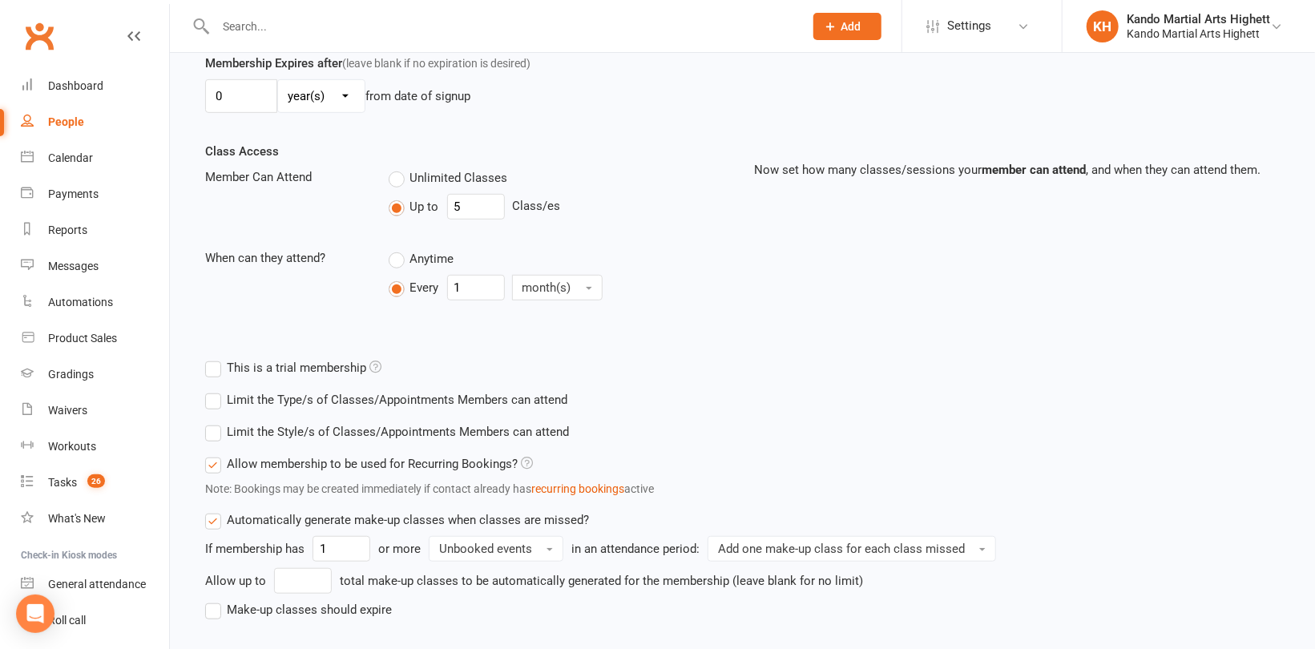
scroll to position [574, 0]
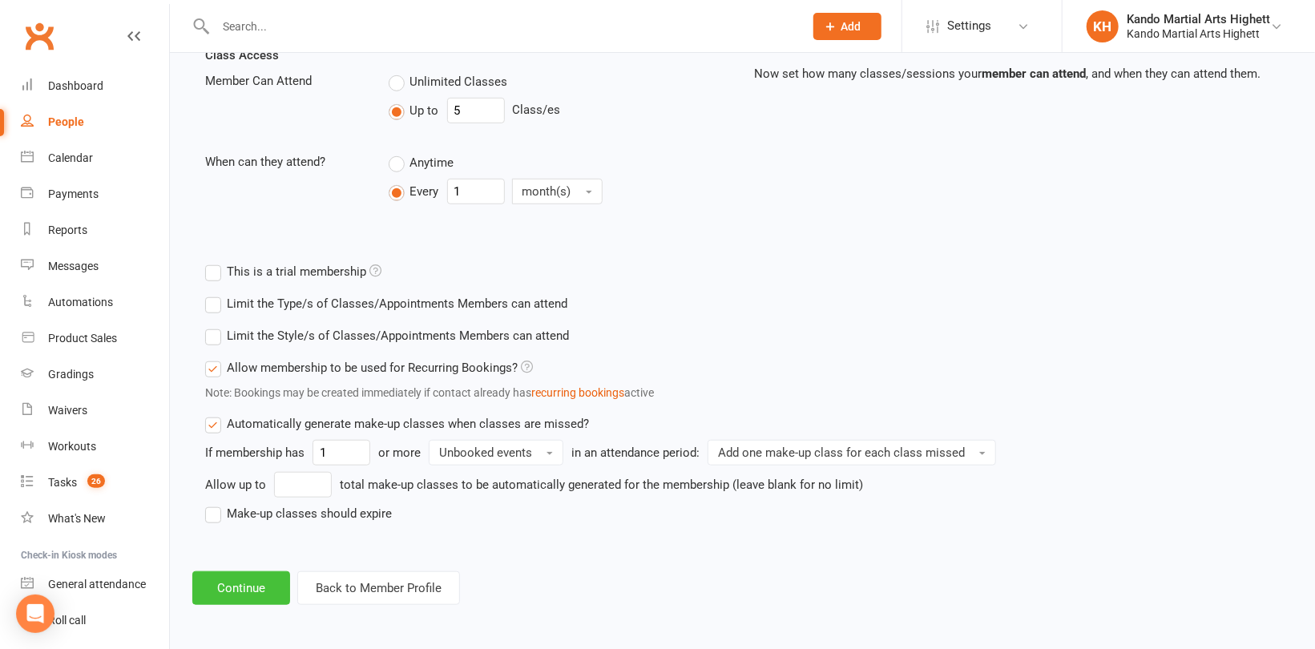
click at [239, 581] on button "Continue" at bounding box center [241, 588] width 98 height 34
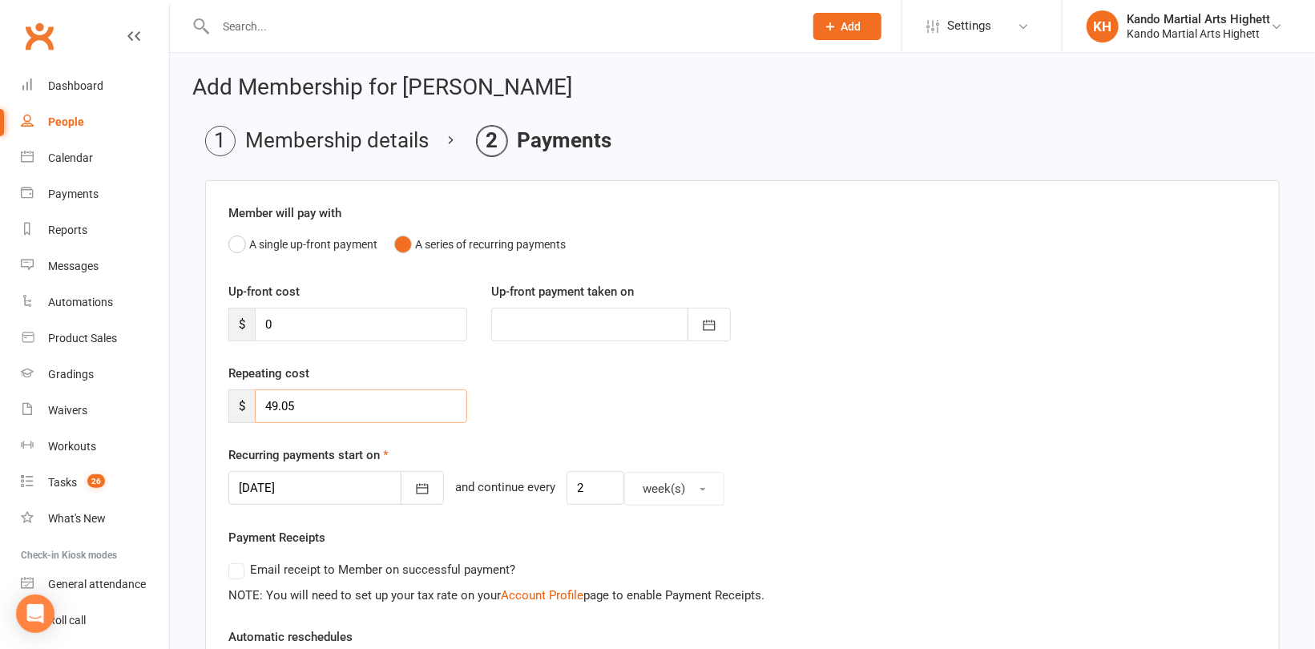
drag, startPoint x: 338, startPoint y: 416, endPoint x: 199, endPoint y: 408, distance: 139.7
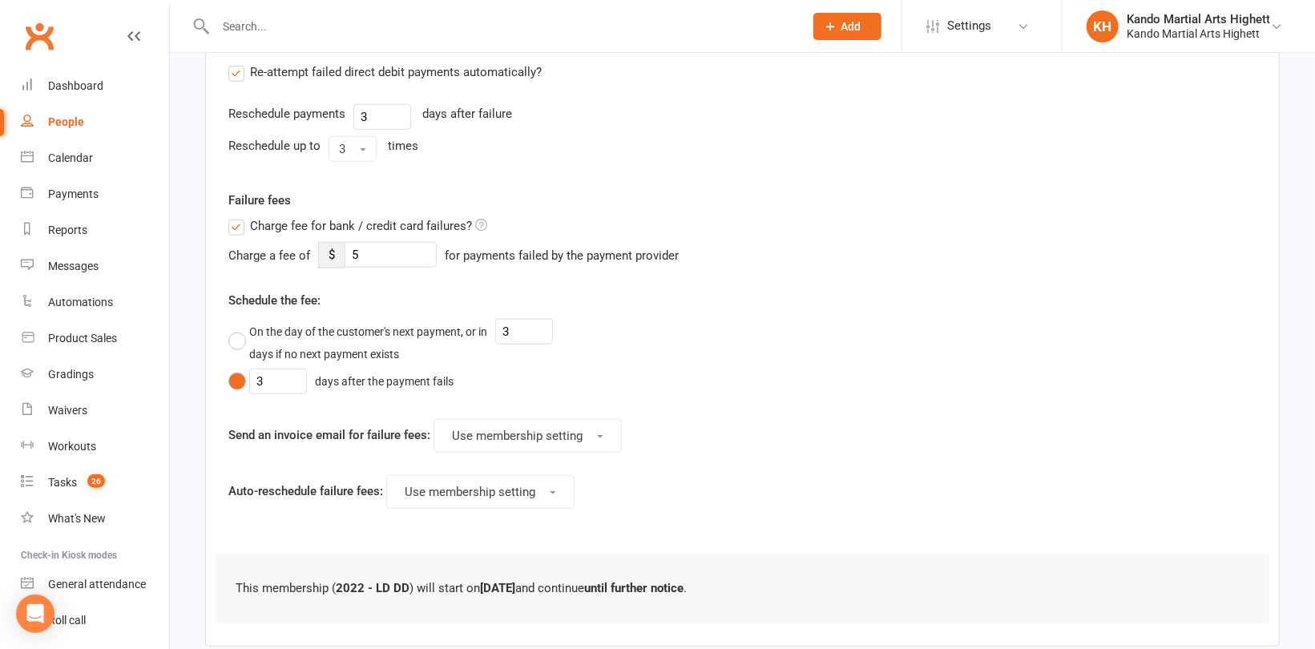
scroll to position [680, 0]
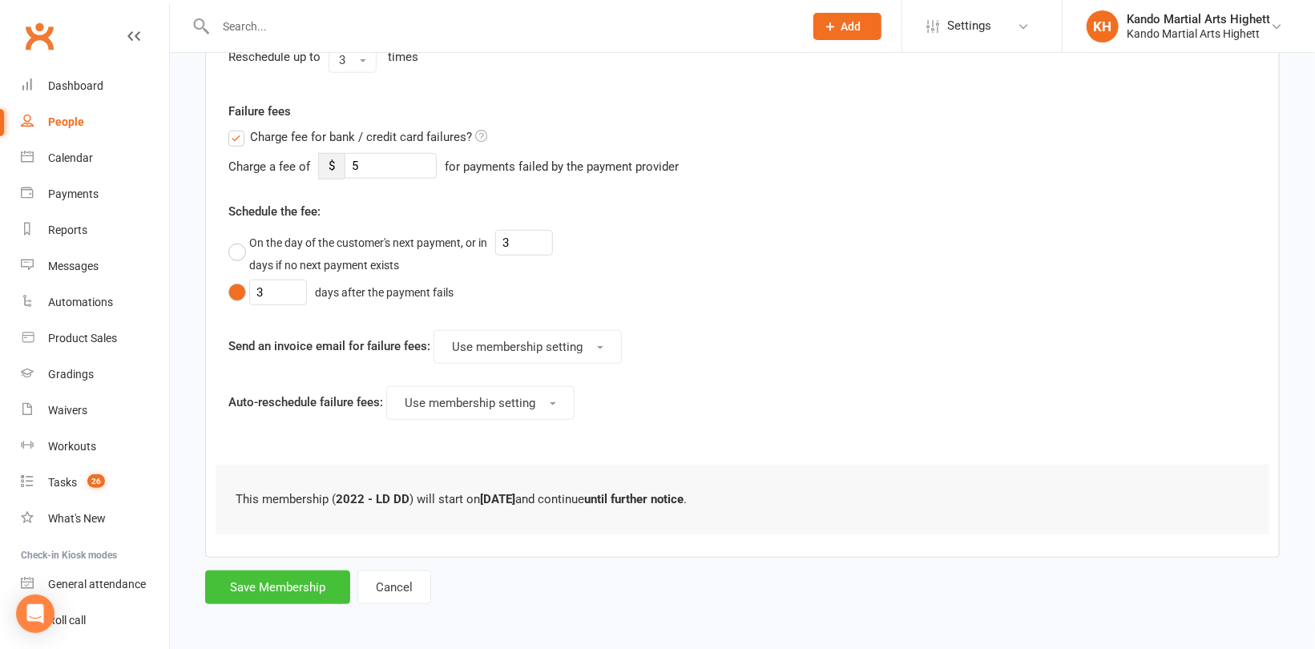
type input "0"
click at [290, 591] on button "Save Membership" at bounding box center [277, 588] width 145 height 34
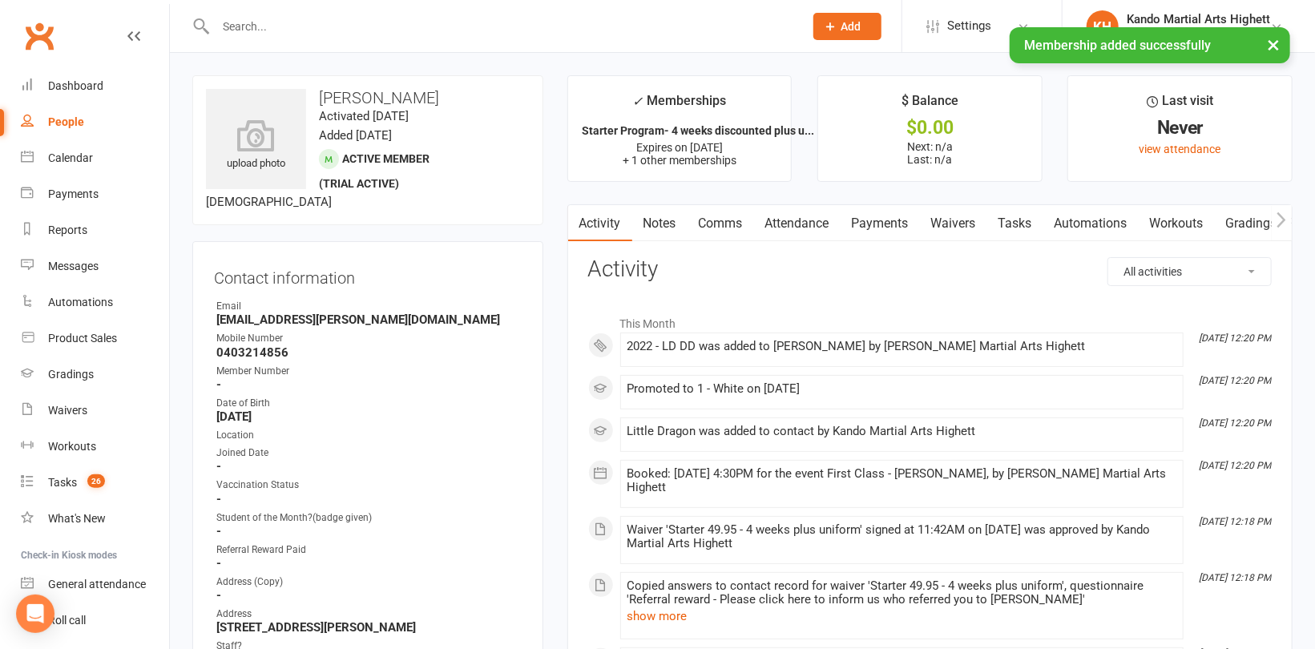
drag, startPoint x: 441, startPoint y: 96, endPoint x: 317, endPoint y: 100, distance: 124.3
click at [317, 100] on h3 "Florence Pavone" at bounding box center [368, 98] width 324 height 18
copy h3 "Florence Pavone"
click at [927, 221] on link "Waivers" at bounding box center [953, 223] width 67 height 37
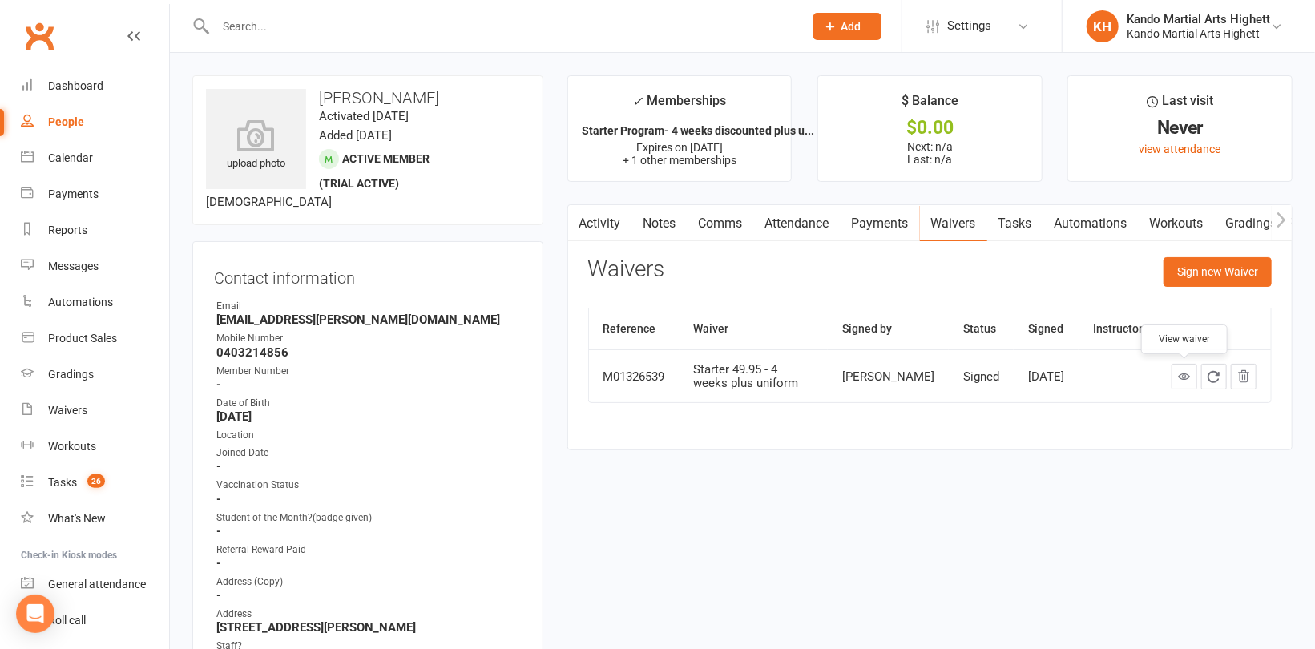
click at [1182, 371] on icon at bounding box center [1184, 376] width 12 height 12
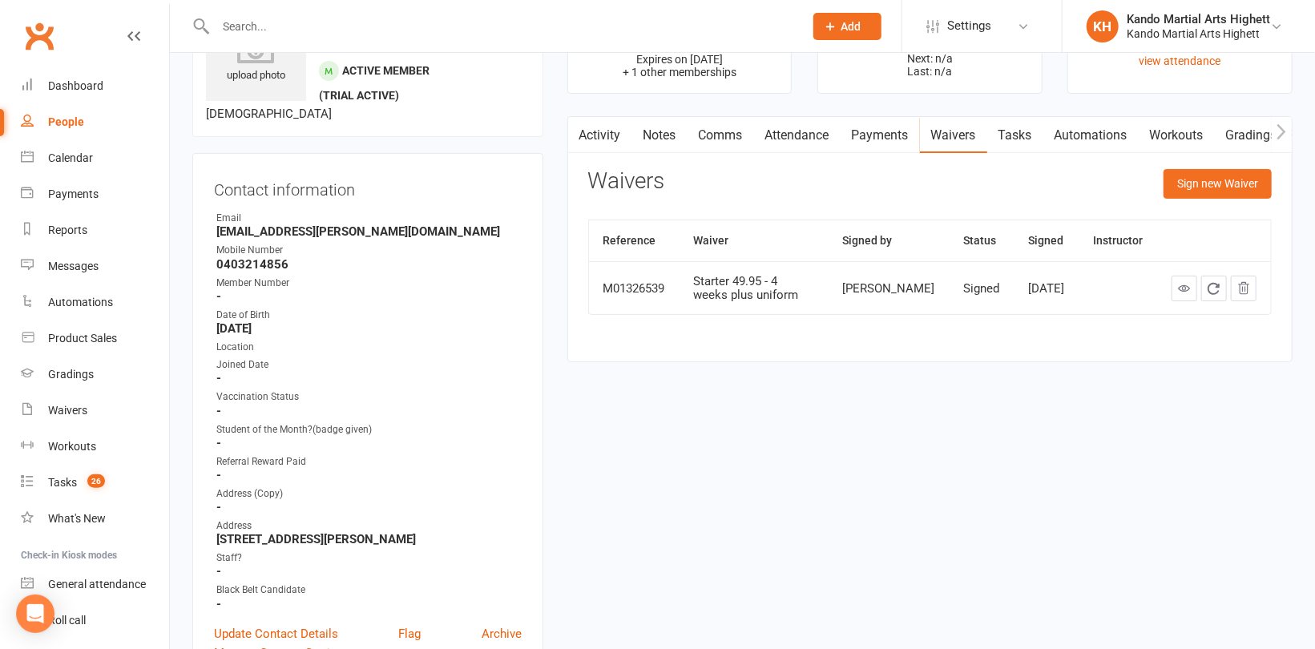
scroll to position [80, 0]
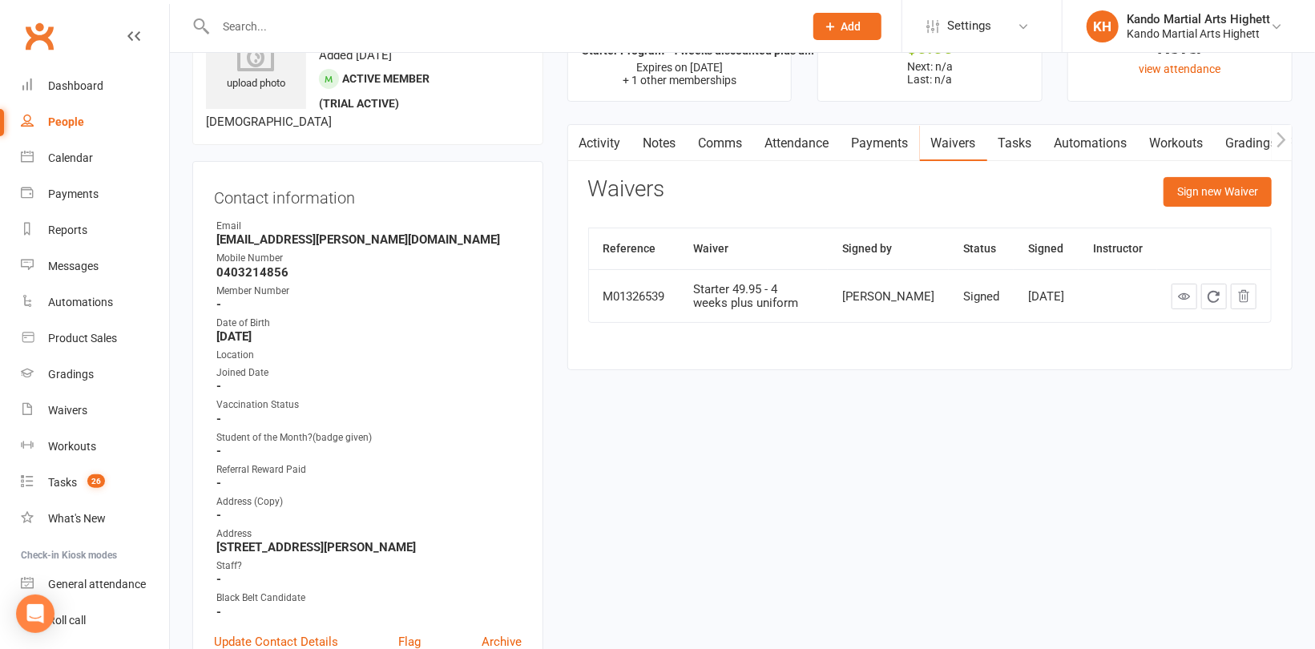
click at [801, 139] on link "Attendance" at bounding box center [797, 143] width 87 height 37
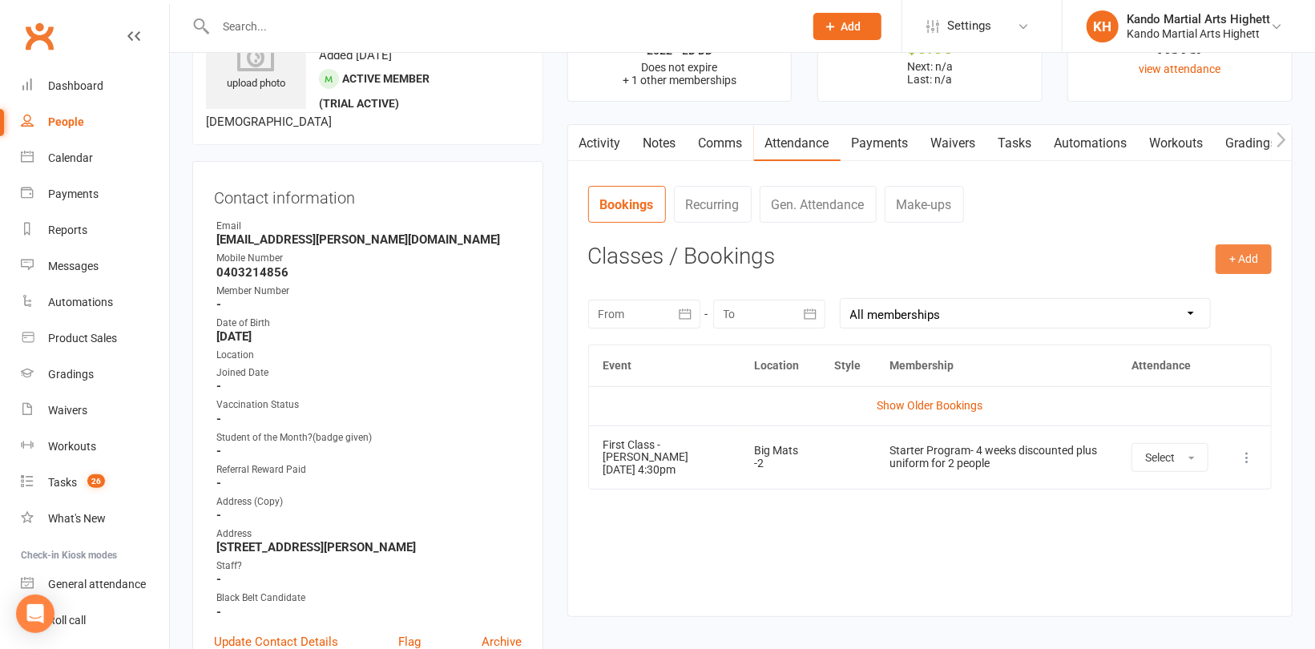
click at [1233, 251] on button "+ Add" at bounding box center [1244, 258] width 56 height 29
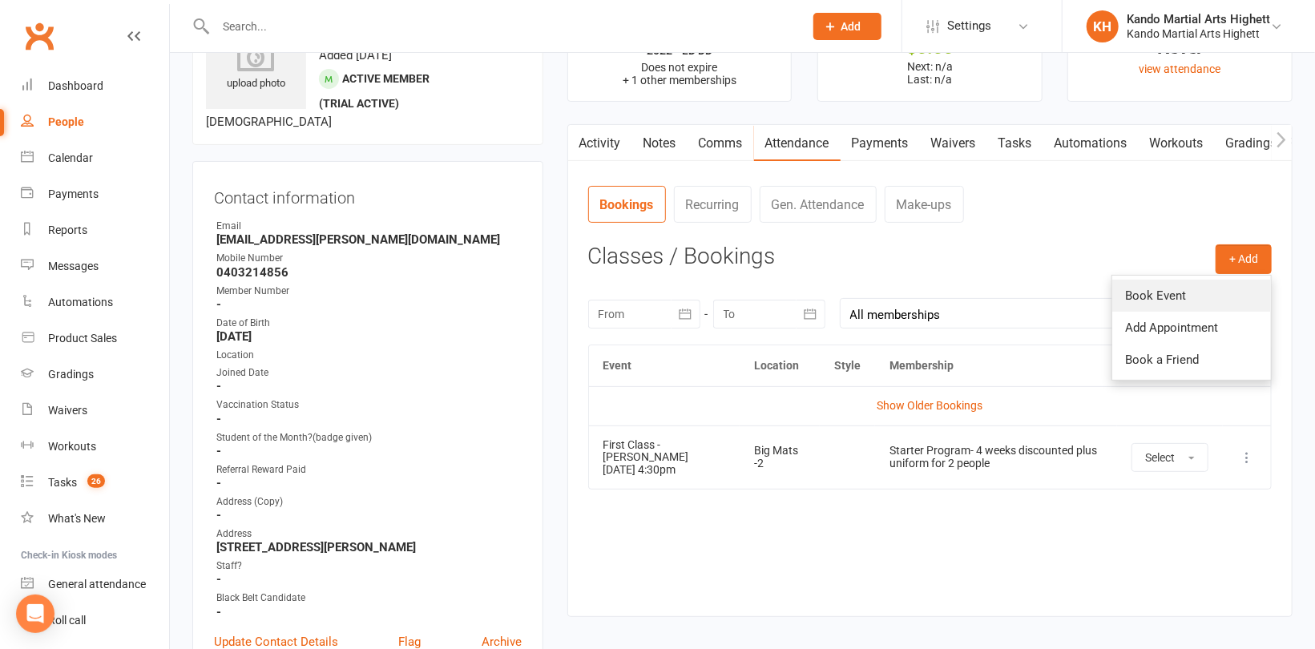
click at [1215, 288] on link "Book Event" at bounding box center [1191, 296] width 159 height 32
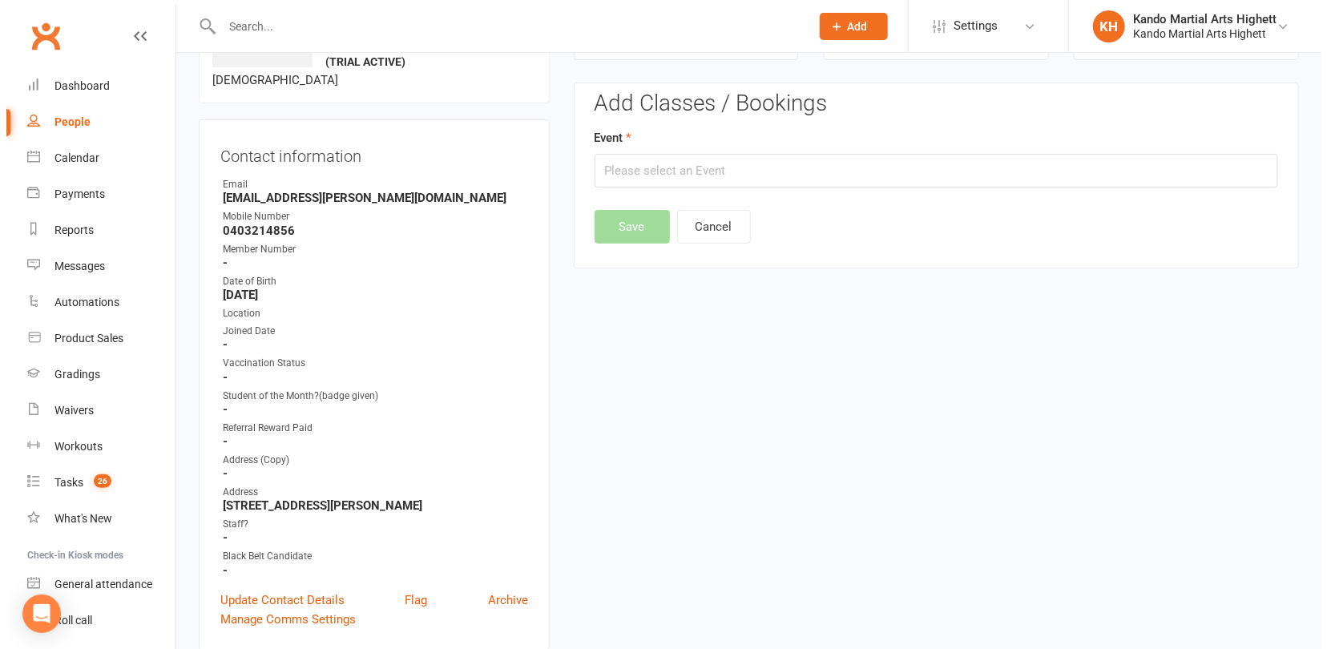
scroll to position [123, 0]
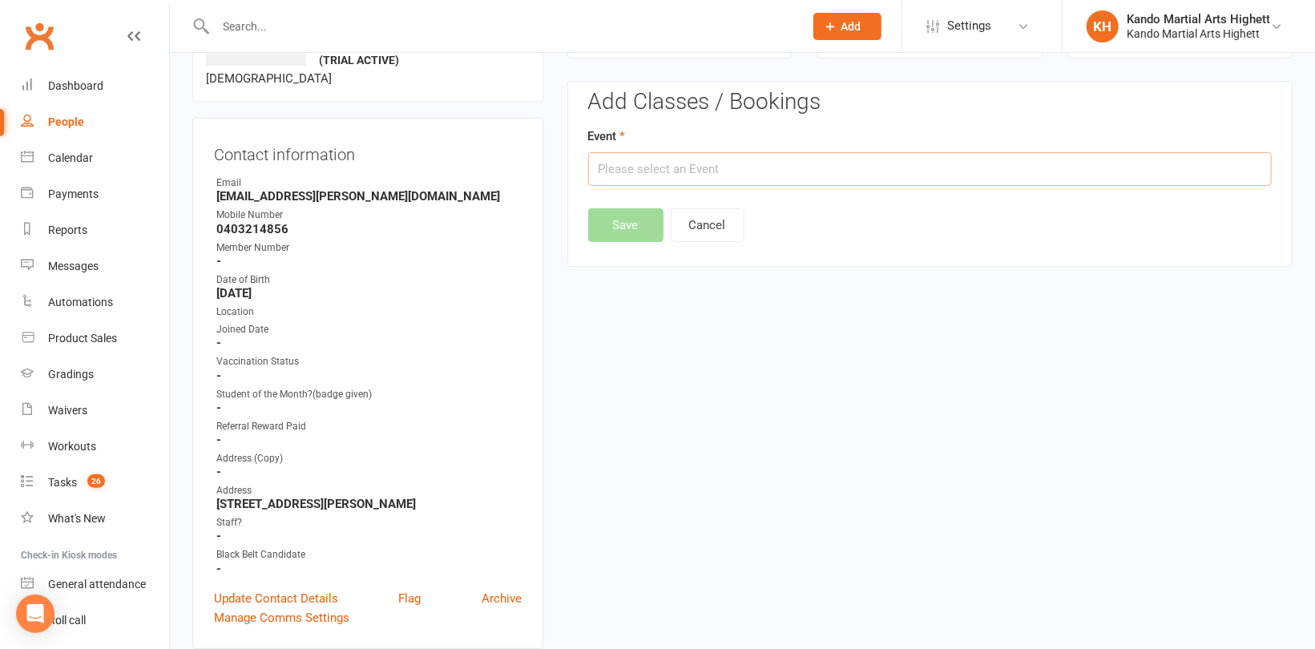
click at [805, 171] on input "text" at bounding box center [930, 169] width 684 height 34
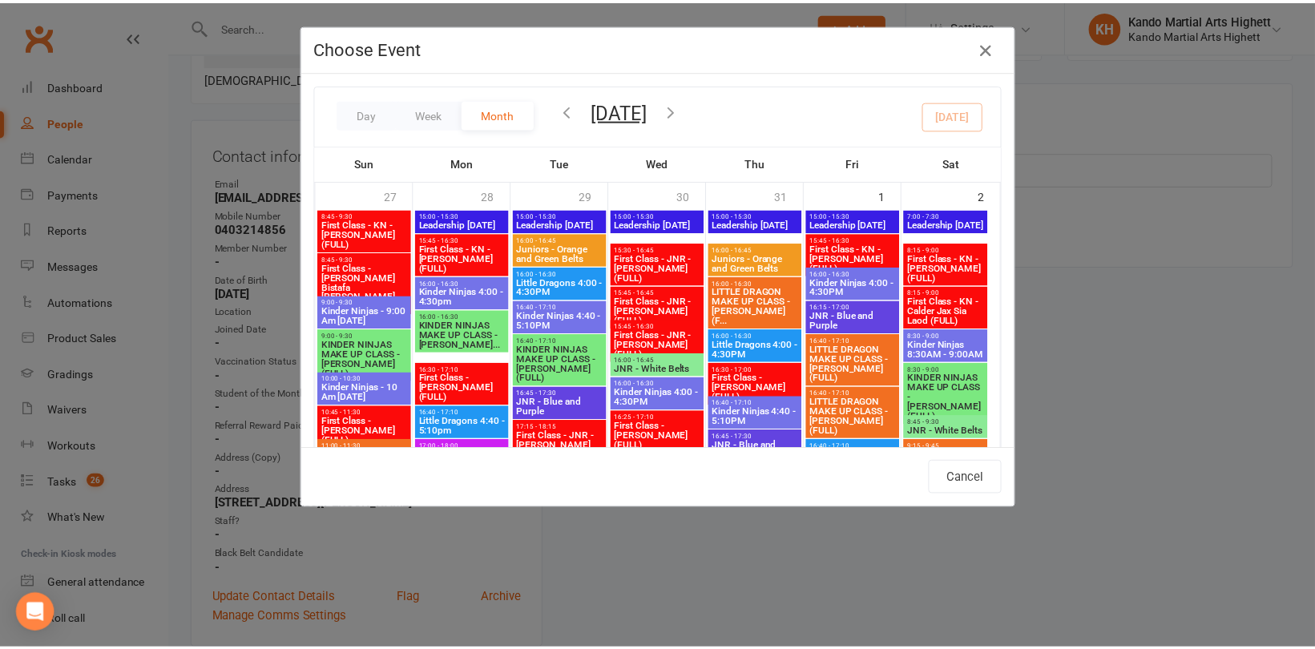
scroll to position [1523, 0]
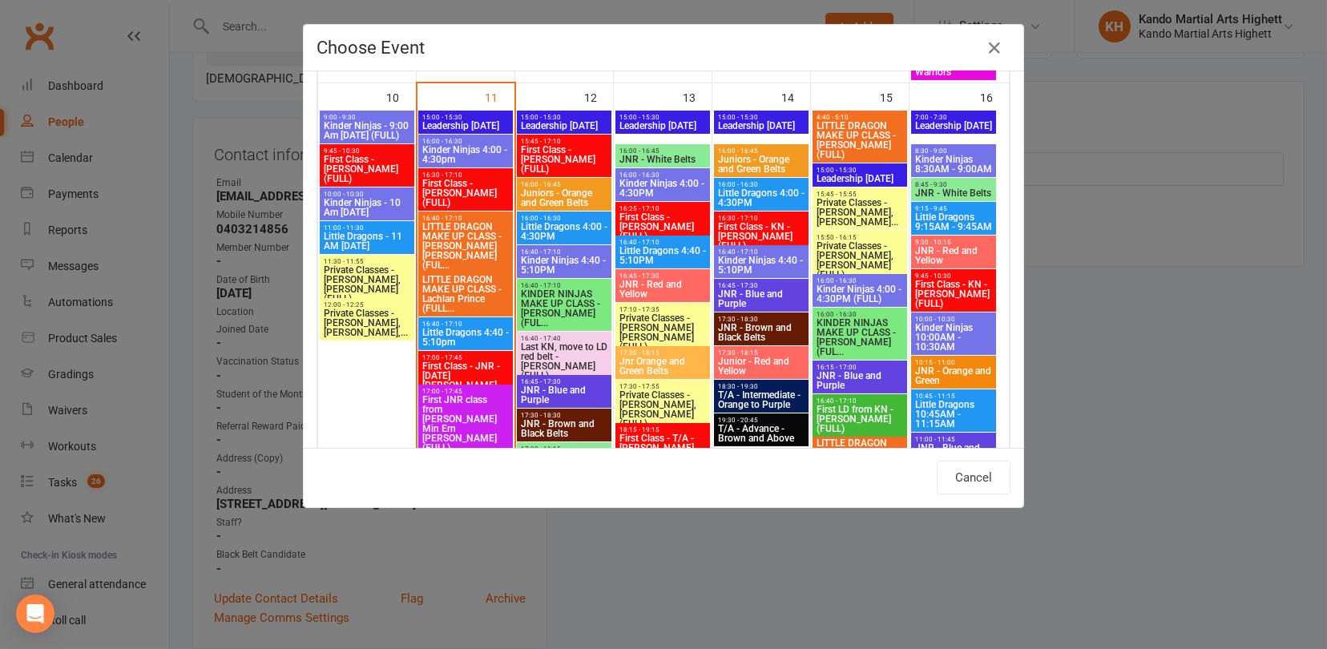
click at [481, 339] on span "Little Dragons 4:40 - 5:10pm" at bounding box center [466, 337] width 88 height 19
type input "Little Dragons 4:40 - 5:10pm - Aug 11, 2025 4:40:00 PM"
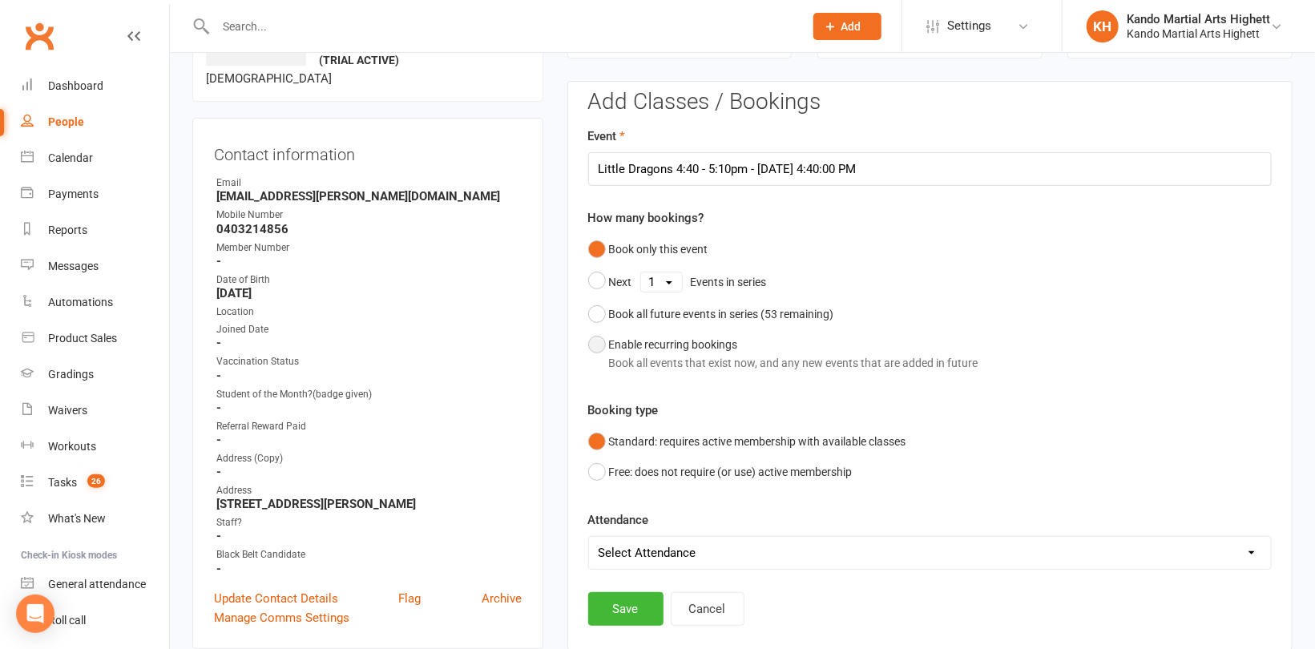
click at [654, 354] on div "Book all events that exist now, and any new events that are added in future" at bounding box center [793, 363] width 369 height 18
select select "book_from_now"
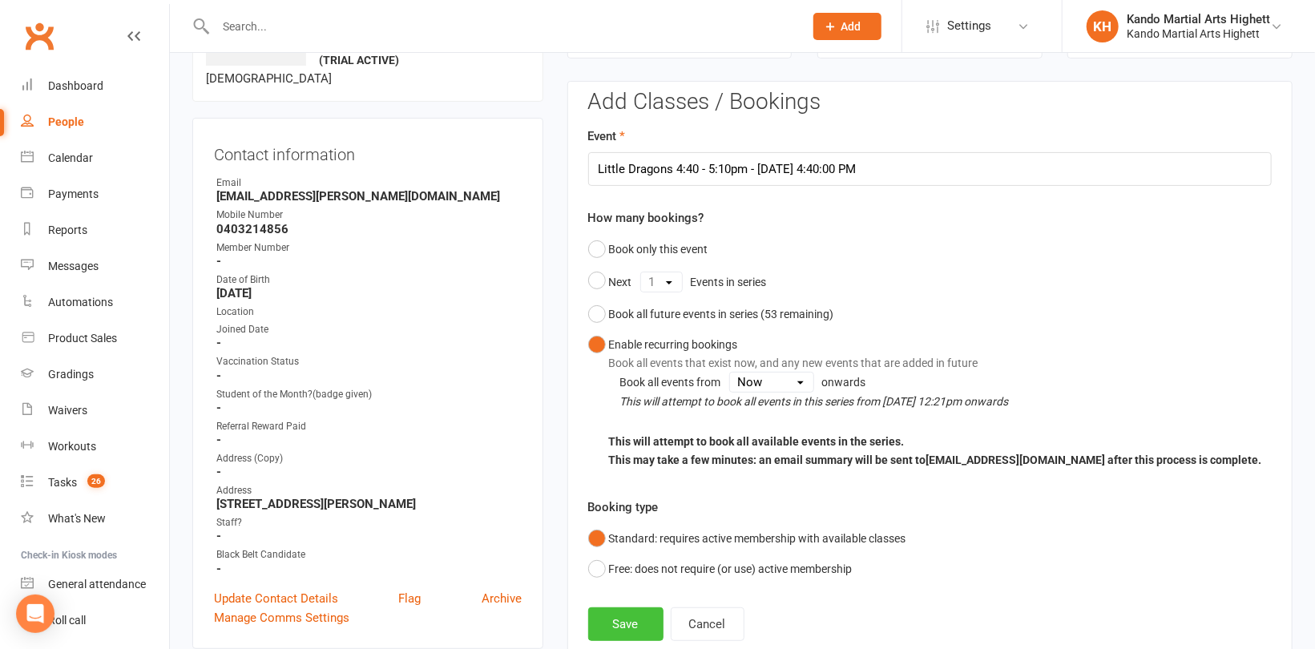
click at [635, 614] on button "Save" at bounding box center [625, 624] width 75 height 34
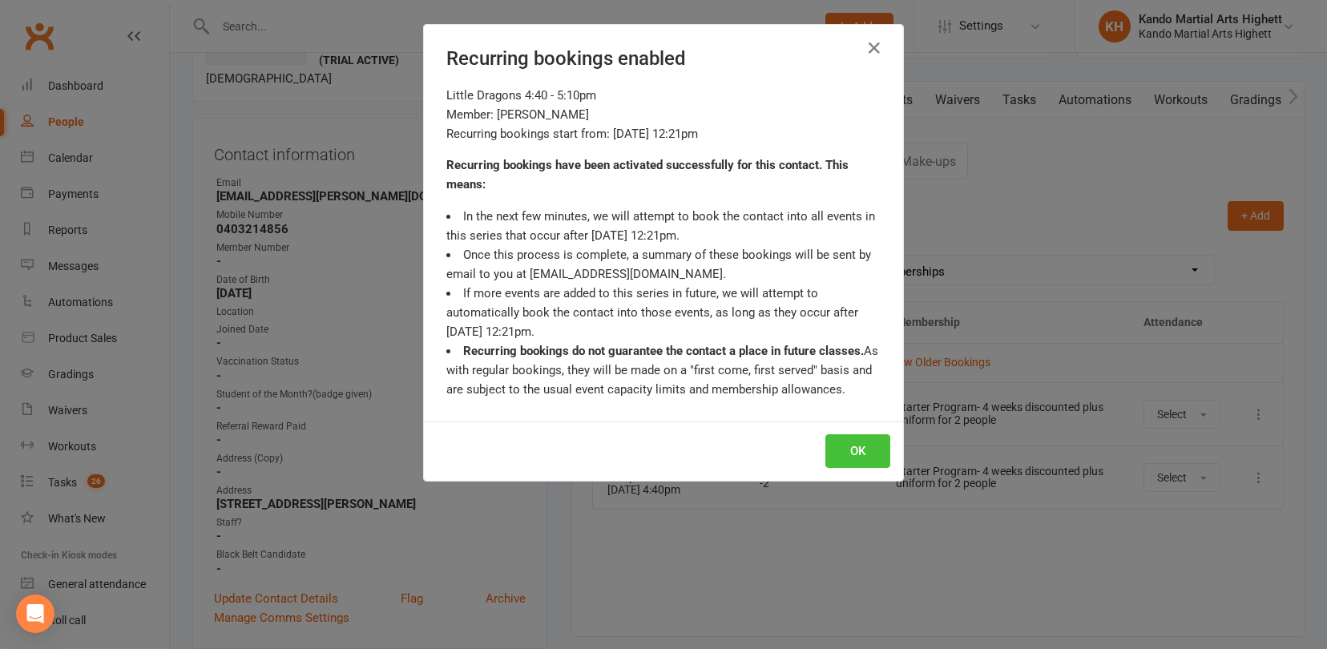
click at [845, 449] on button "OK" at bounding box center [857, 451] width 65 height 34
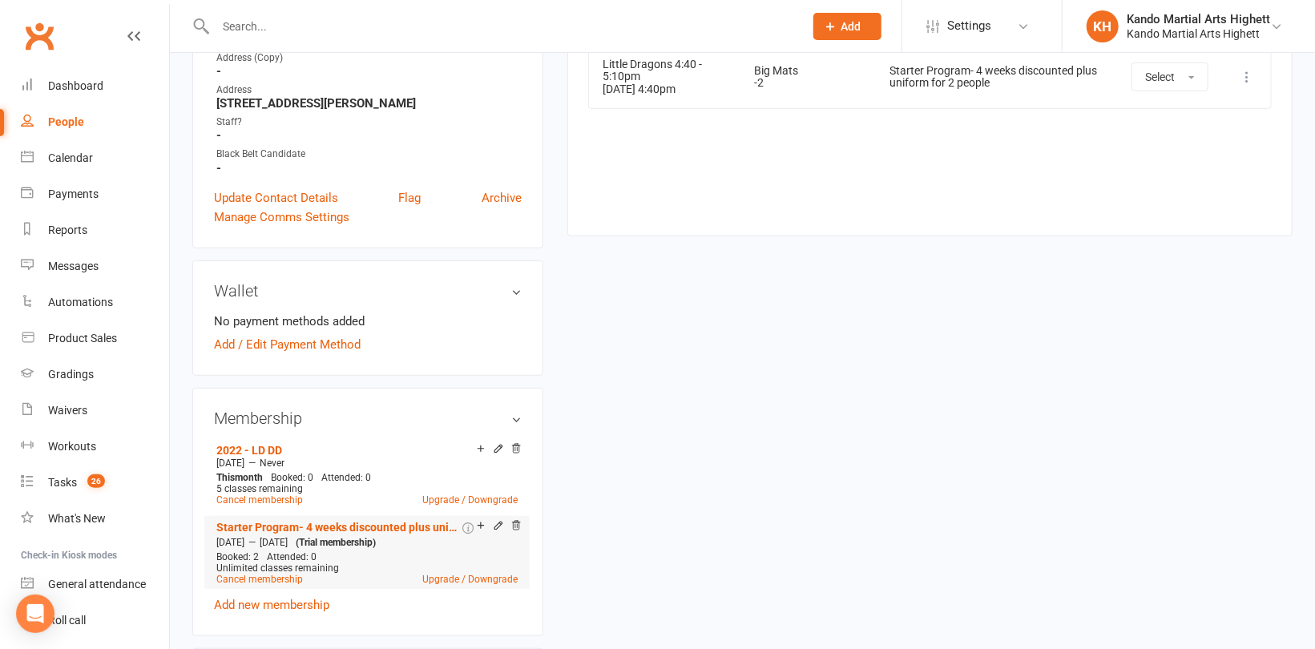
scroll to position [765, 0]
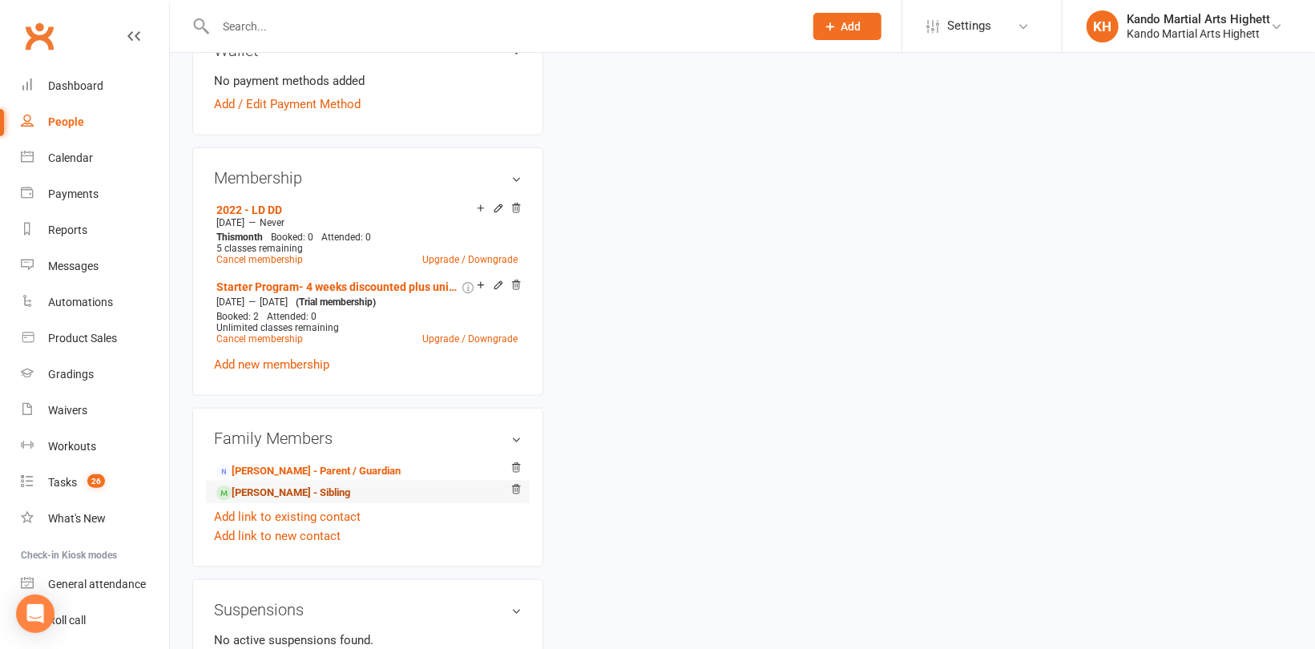
click at [323, 495] on link "Valentina Pavone - Sibling" at bounding box center [283, 493] width 134 height 17
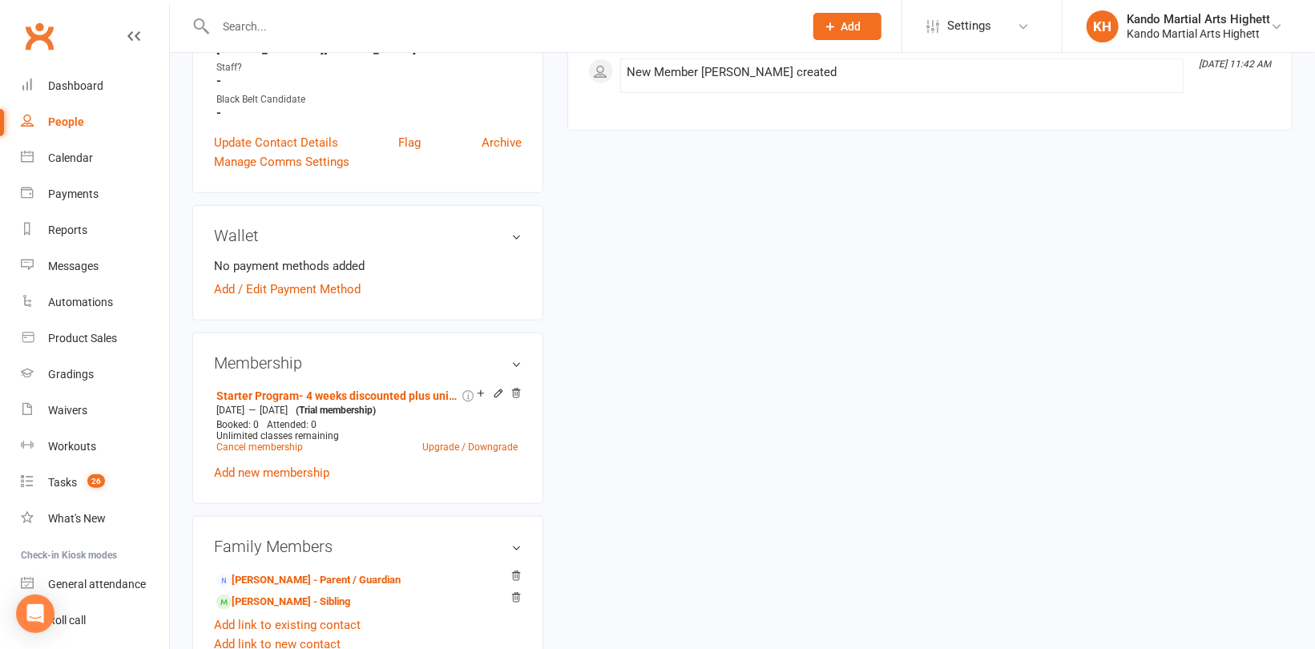
scroll to position [561, 0]
click at [293, 469] on link "Add new membership" at bounding box center [271, 471] width 115 height 14
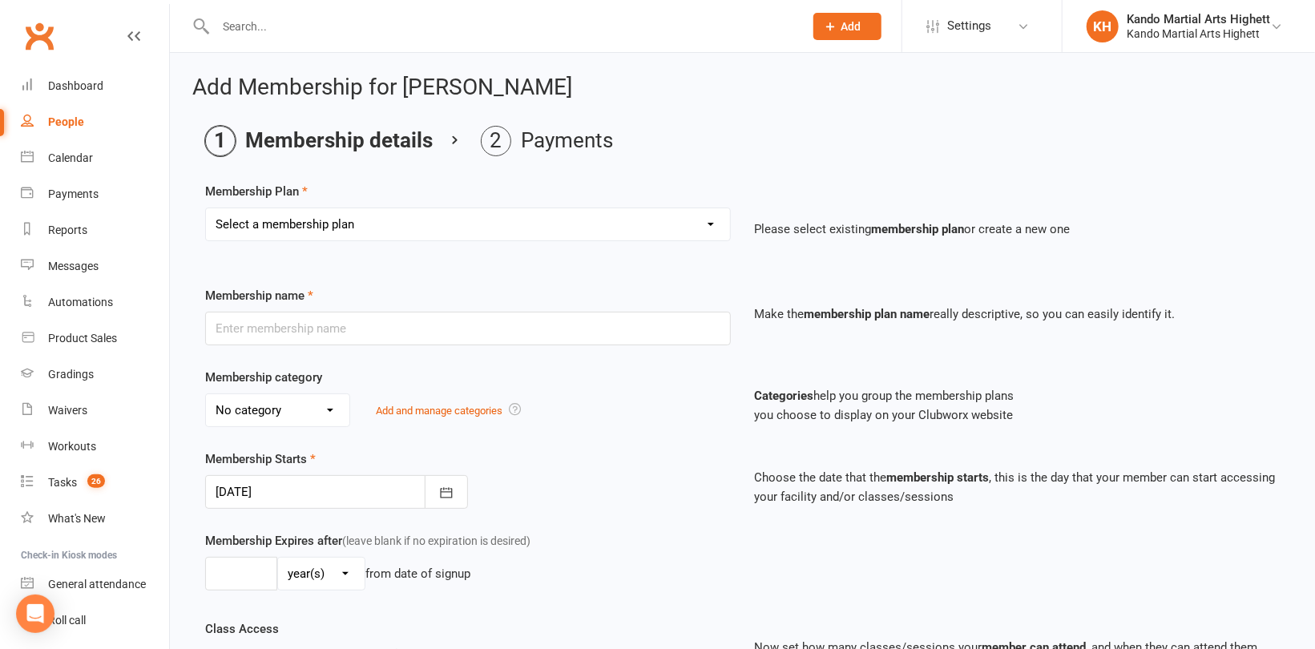
click at [417, 220] on select "Select a membership plan Create new Membership Plan Starter Program - 4 weeks p…" at bounding box center [468, 224] width 524 height 32
select select "15"
click at [206, 208] on select "Select a membership plan Create new Membership Plan Starter Program - 4 weeks p…" at bounding box center [468, 224] width 524 height 32
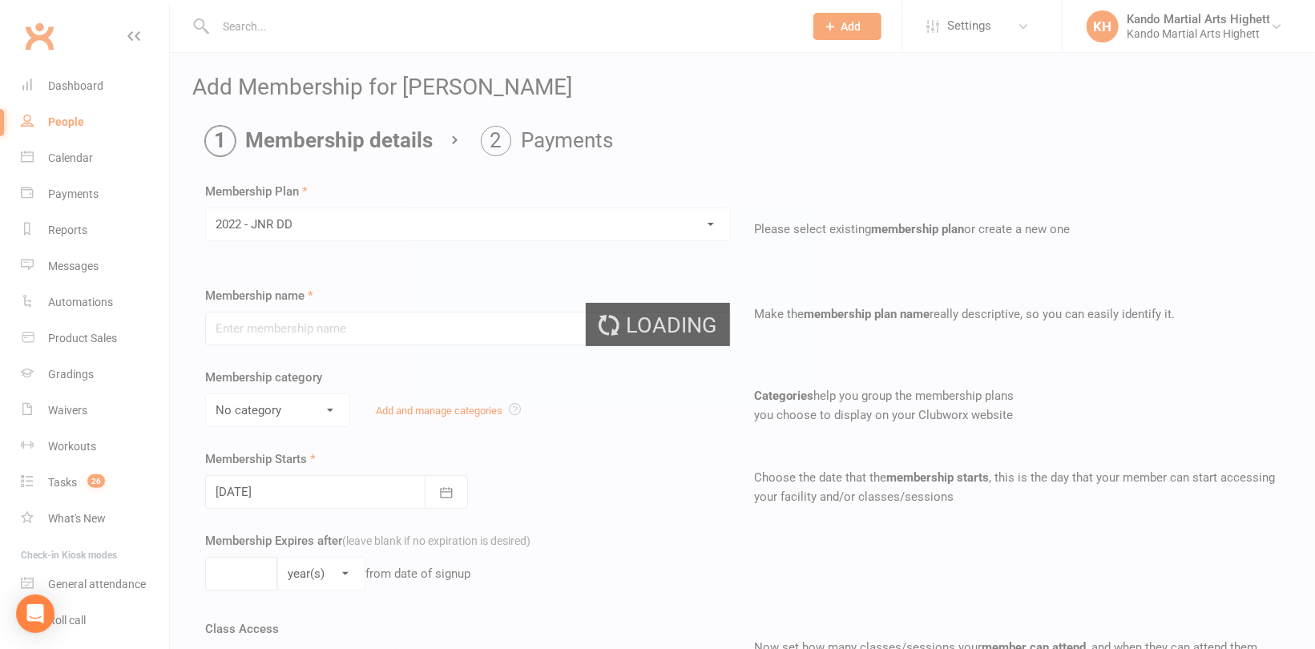
type input "2022 - JNR DD"
select select "5"
type input "0"
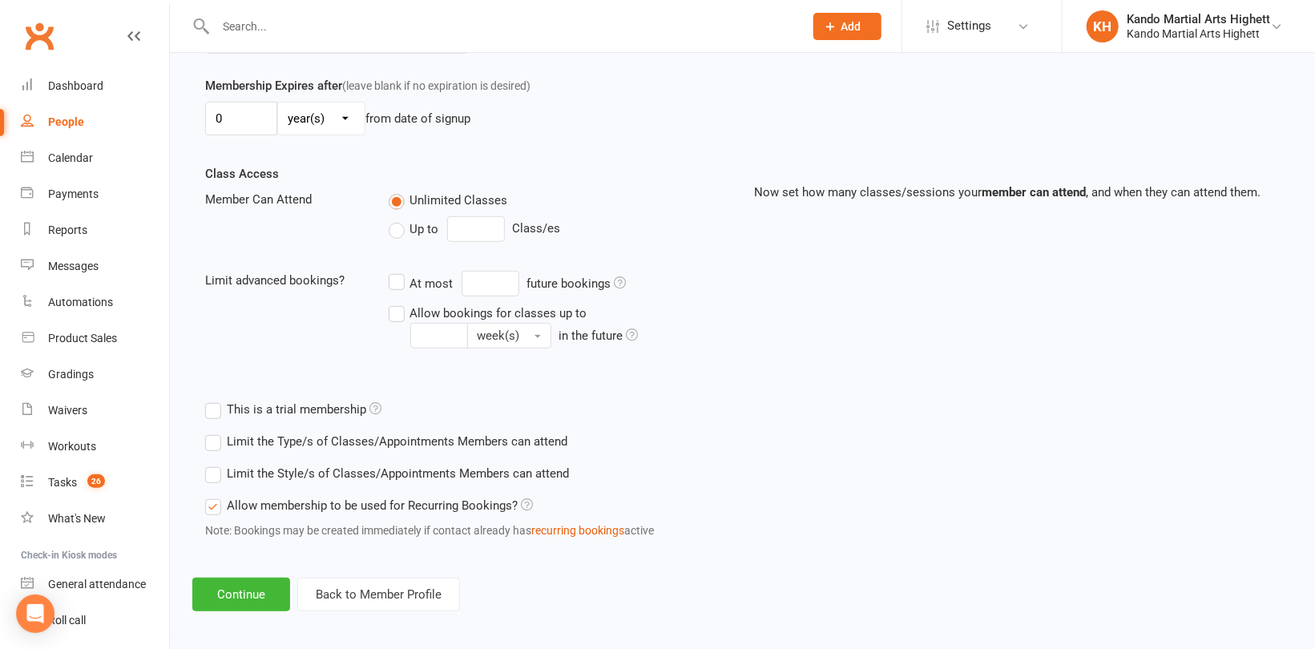
scroll to position [461, 0]
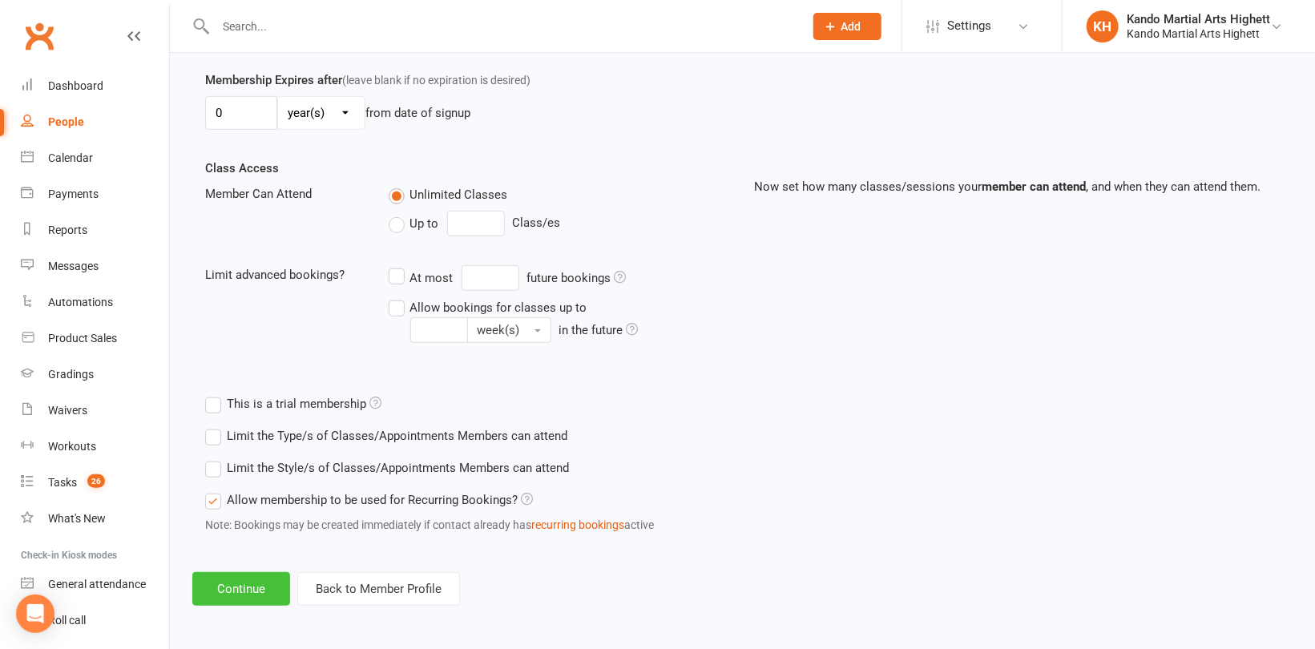
click at [232, 583] on button "Continue" at bounding box center [241, 589] width 98 height 34
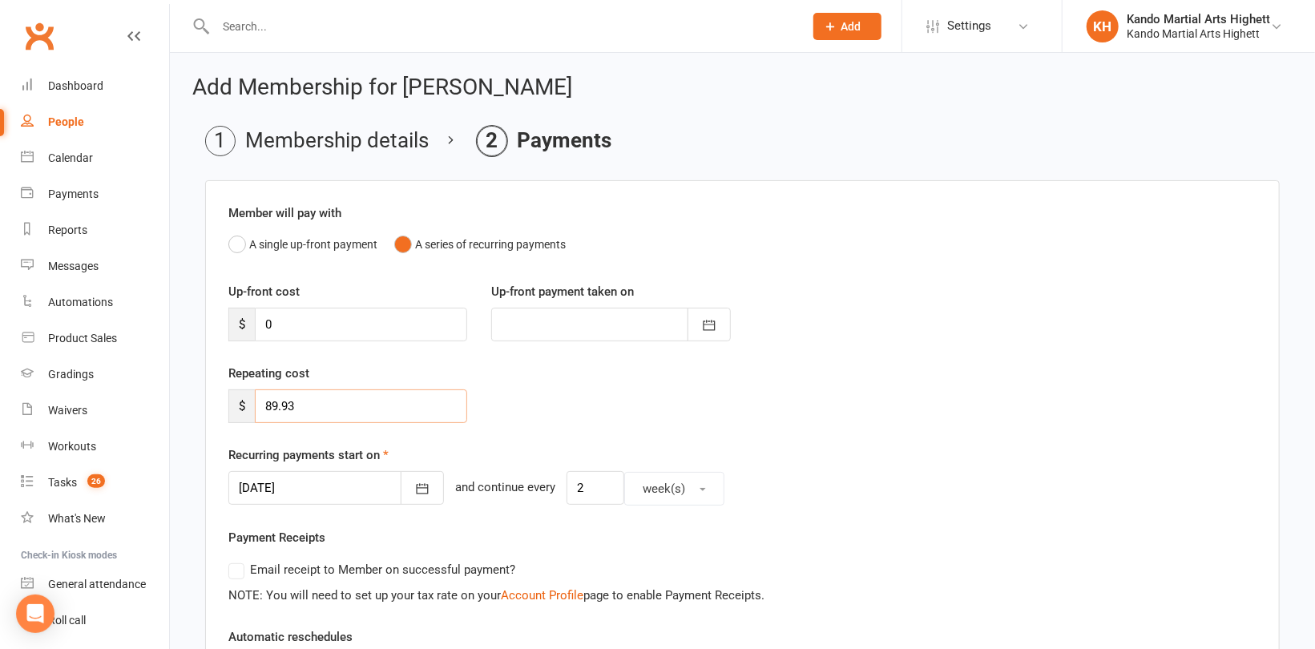
drag, startPoint x: 329, startPoint y: 405, endPoint x: 214, endPoint y: 406, distance: 115.4
click at [216, 405] on div "Repeating cost $ 89.93" at bounding box center [347, 393] width 263 height 59
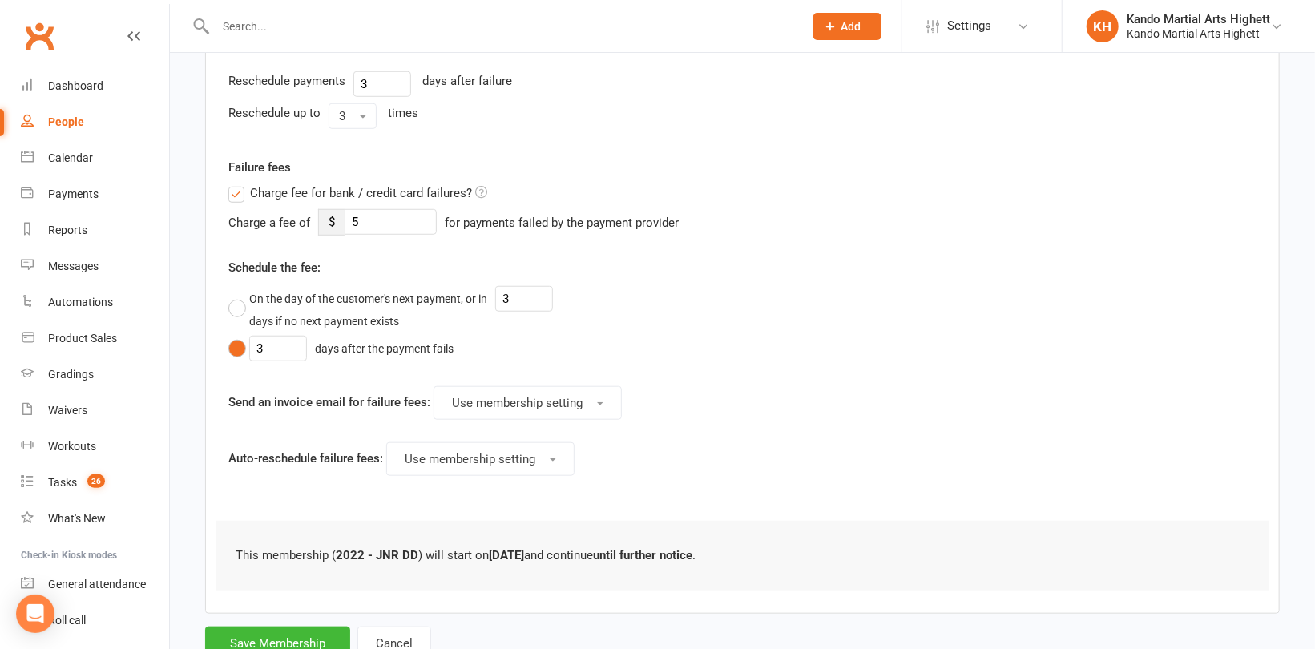
scroll to position [680, 0]
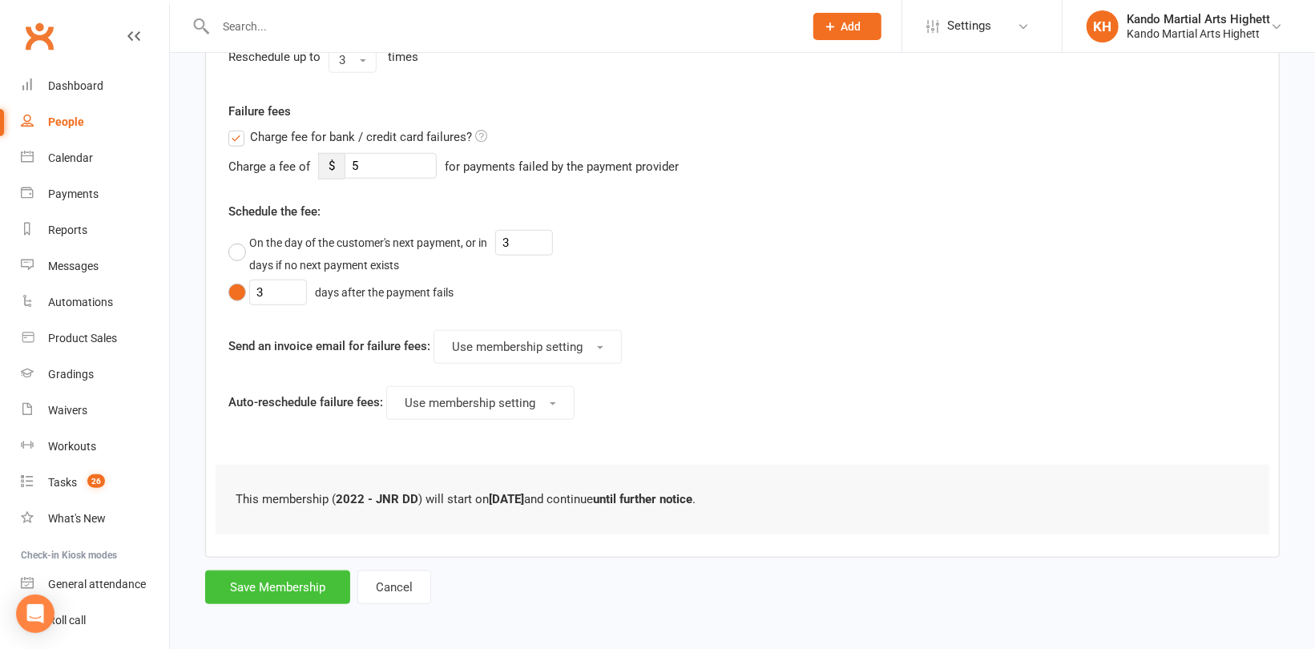
type input "0"
click at [288, 583] on button "Save Membership" at bounding box center [277, 588] width 145 height 34
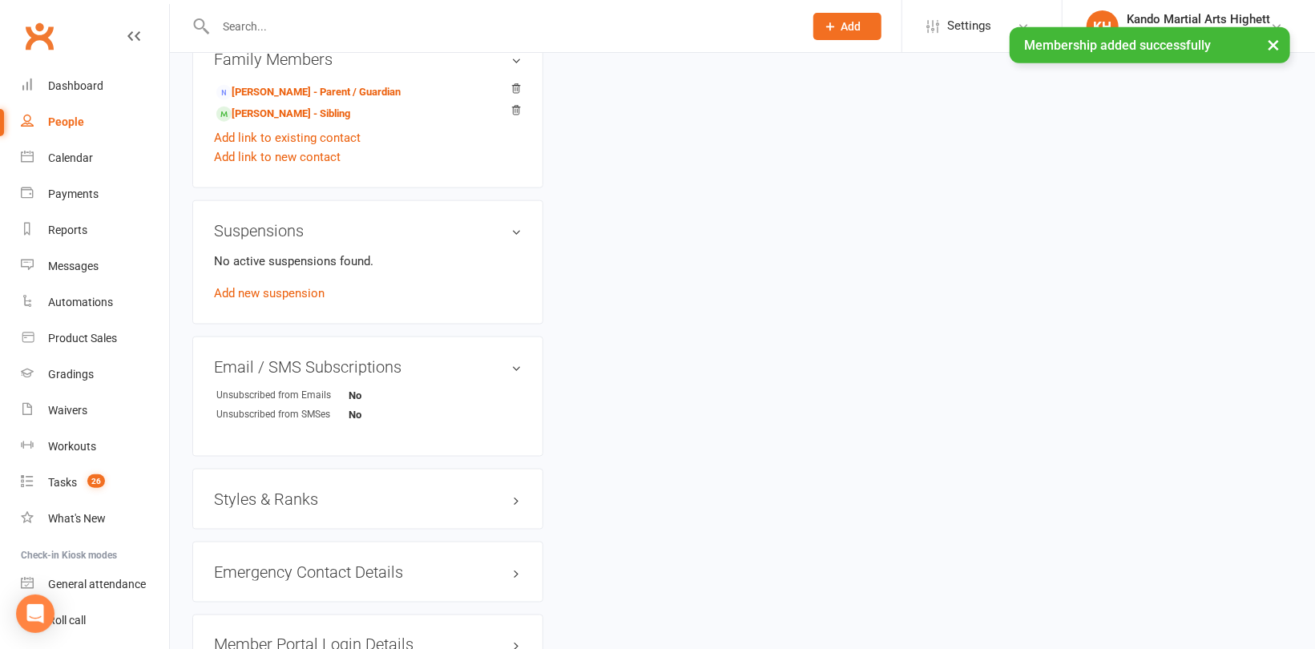
scroll to position [1282, 0]
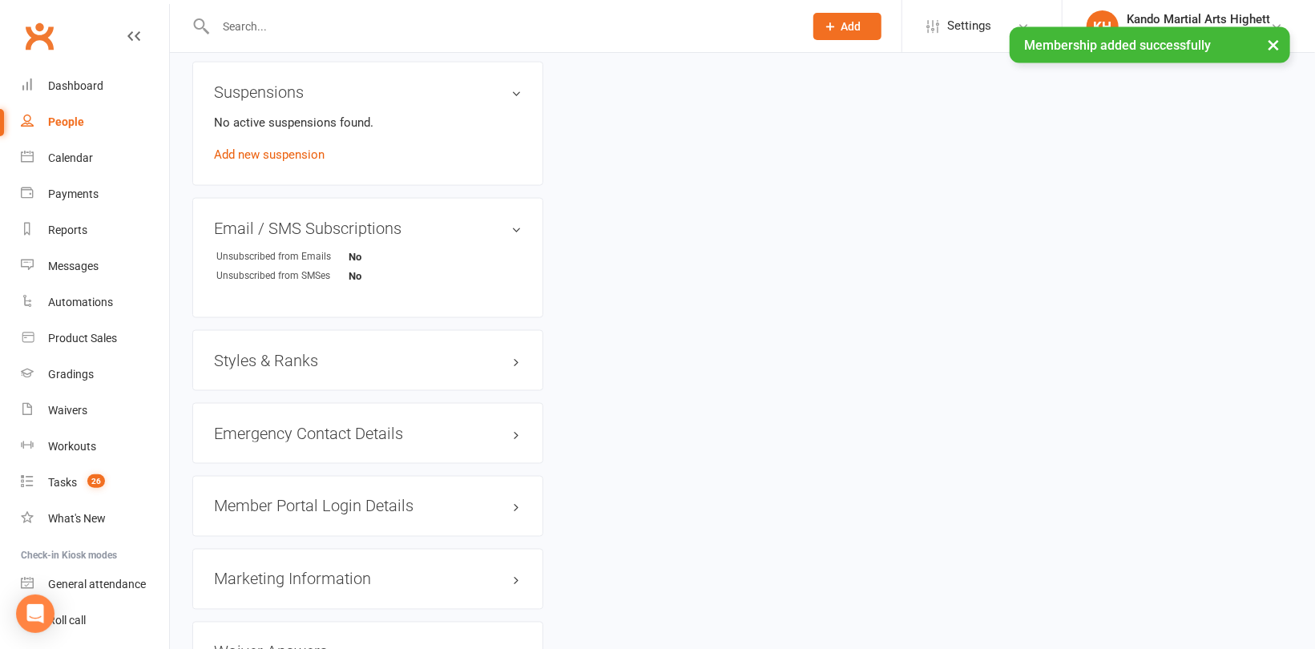
click at [264, 365] on h3 "Styles & Ranks" at bounding box center [368, 361] width 308 height 18
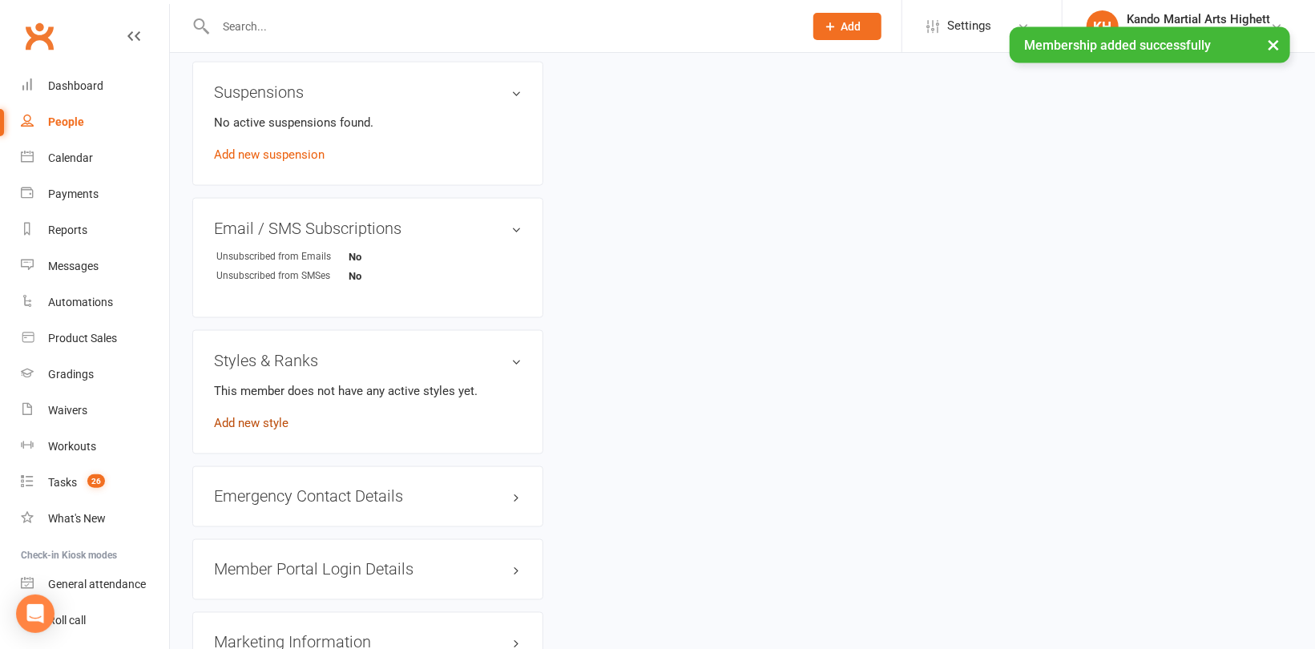
click at [246, 425] on link "Add new style" at bounding box center [251, 423] width 75 height 14
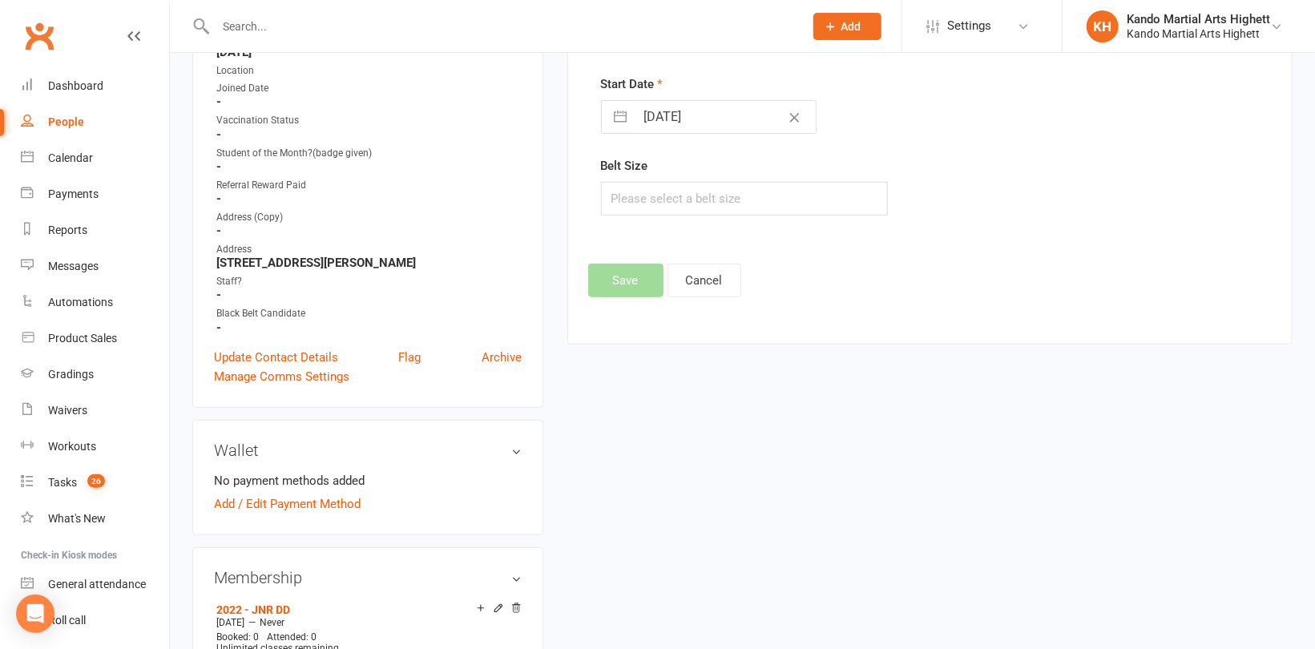
scroll to position [123, 0]
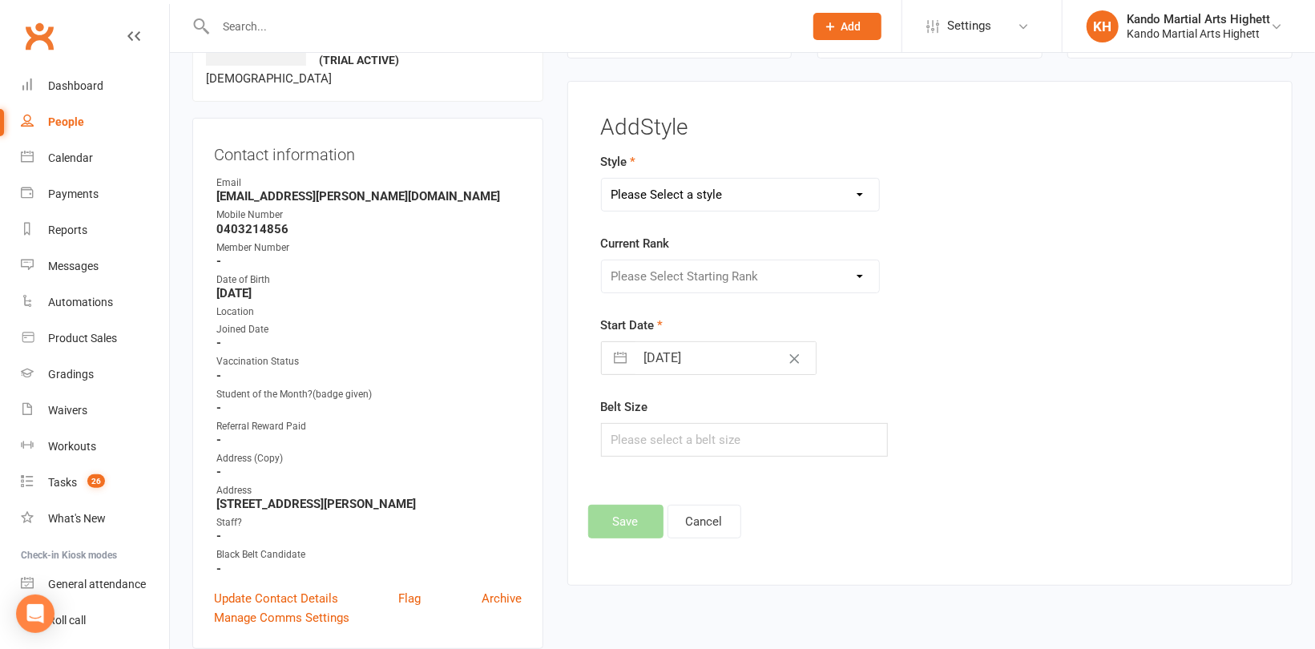
click at [740, 194] on select "Please Select a style Junior Kinder Ninja Leadership Little Dragon Teen and Adu…" at bounding box center [740, 195] width 277 height 32
select select "1196"
click at [602, 179] on select "Please Select a style Junior Kinder Ninja Leadership Little Dragon Teen and Adu…" at bounding box center [740, 195] width 277 height 32
click at [684, 279] on select "Please Select Starting Rank White Belt - 10th Kyu Red Belt - 9th Kyu Yellow Bel…" at bounding box center [740, 276] width 277 height 32
select select "11440"
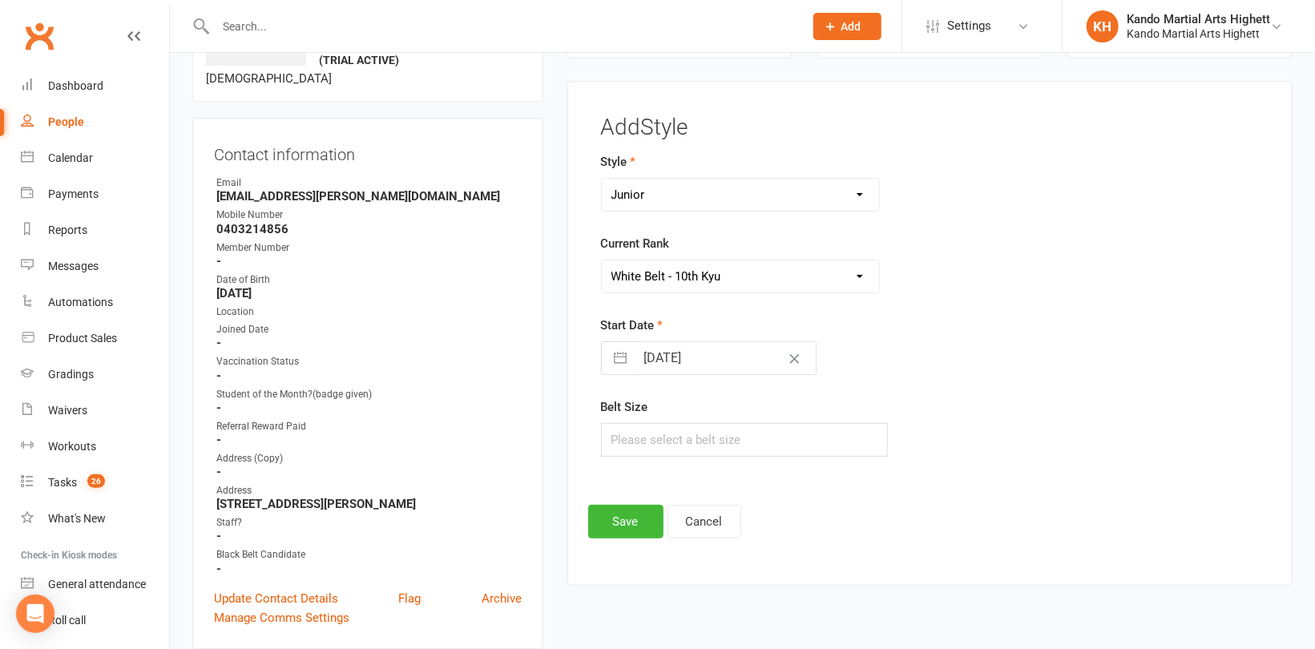
click at [602, 260] on select "Please Select Starting Rank White Belt - 10th Kyu Red Belt - 9th Kyu Yellow Bel…" at bounding box center [740, 276] width 277 height 32
click at [637, 525] on button "Save" at bounding box center [625, 522] width 75 height 34
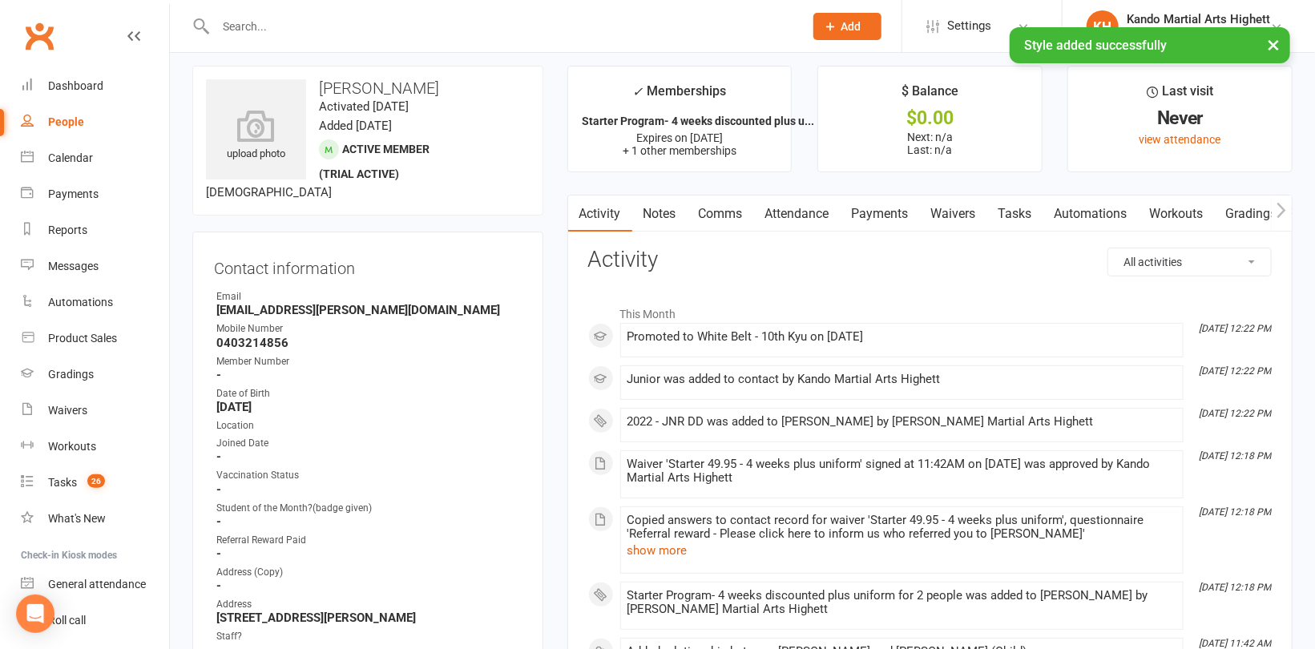
scroll to position [0, 0]
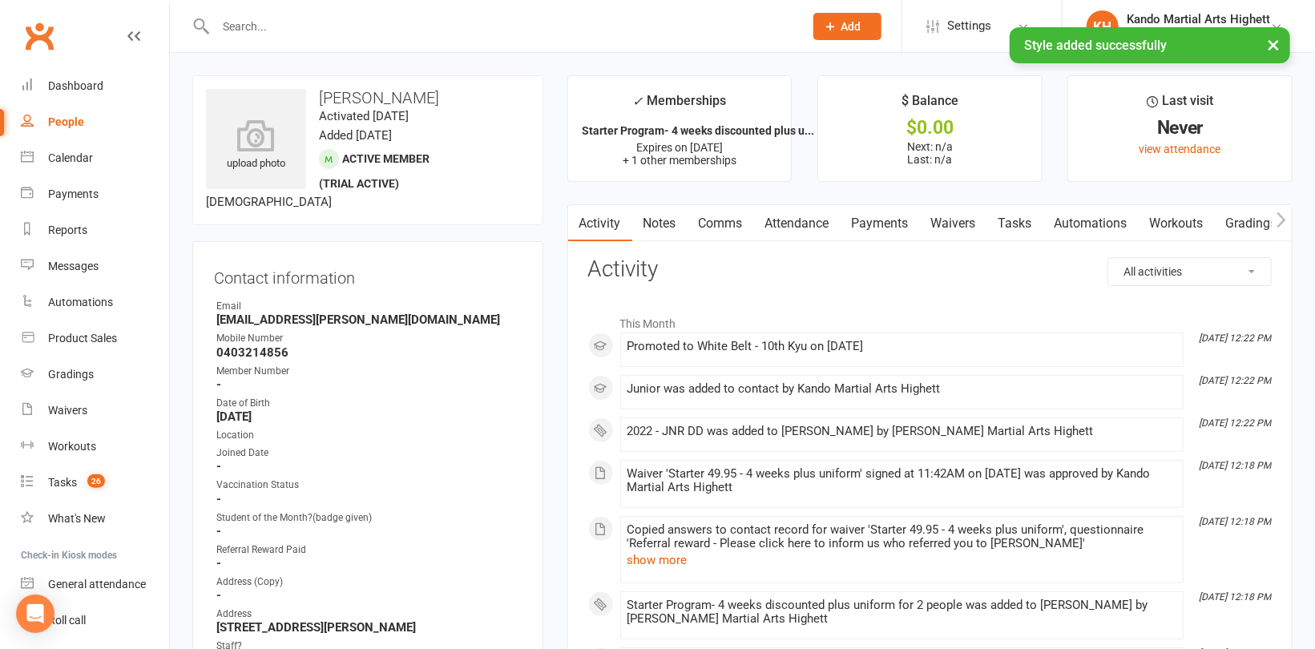
click at [806, 220] on link "Attendance" at bounding box center [797, 223] width 87 height 37
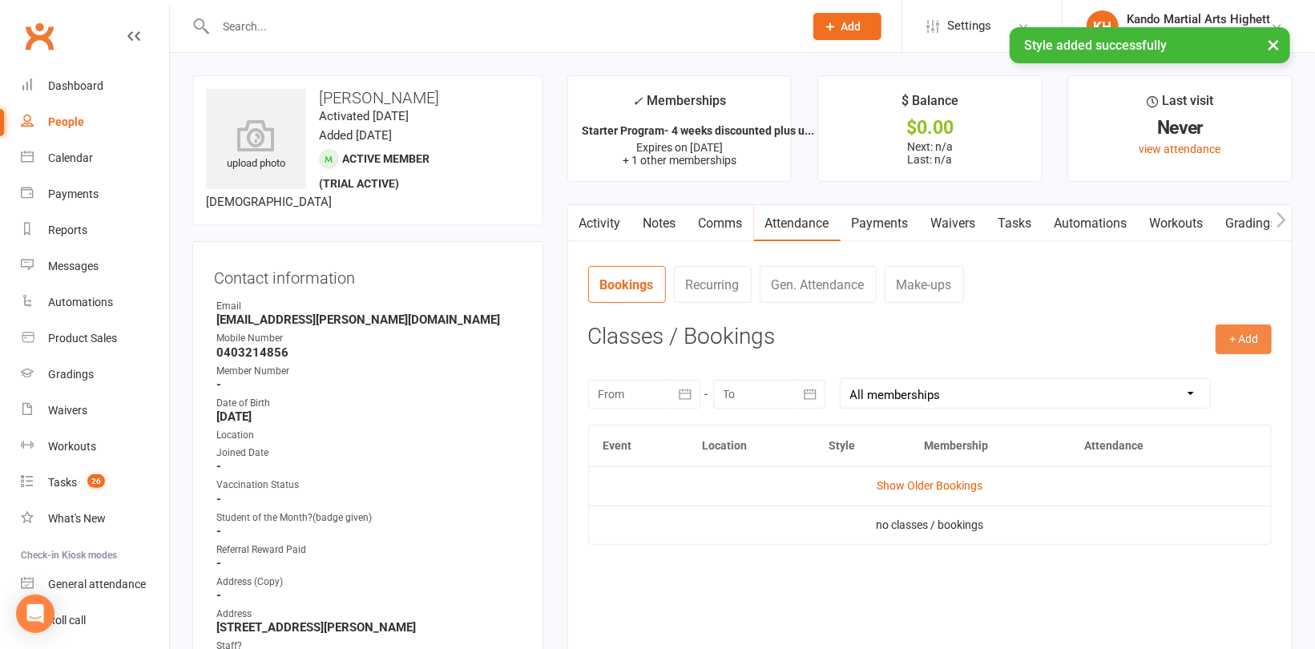
click at [1244, 338] on button "+ Add" at bounding box center [1244, 339] width 56 height 29
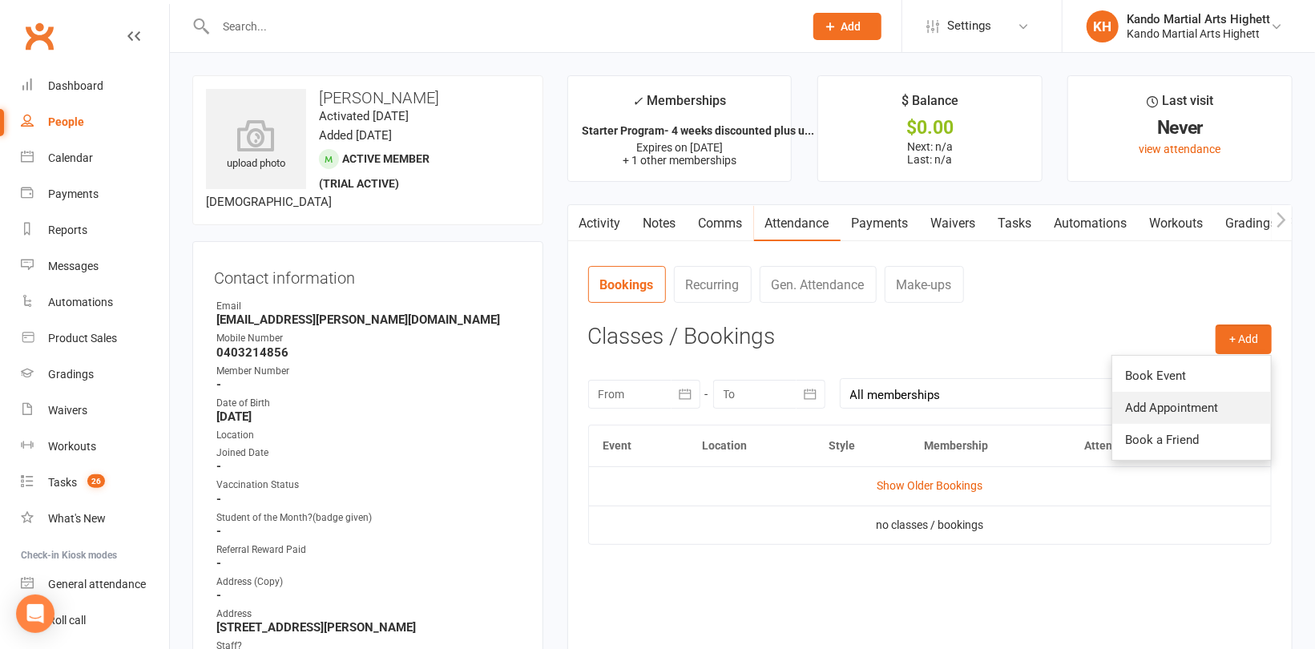
click at [1164, 401] on link "Add Appointment" at bounding box center [1191, 408] width 159 height 32
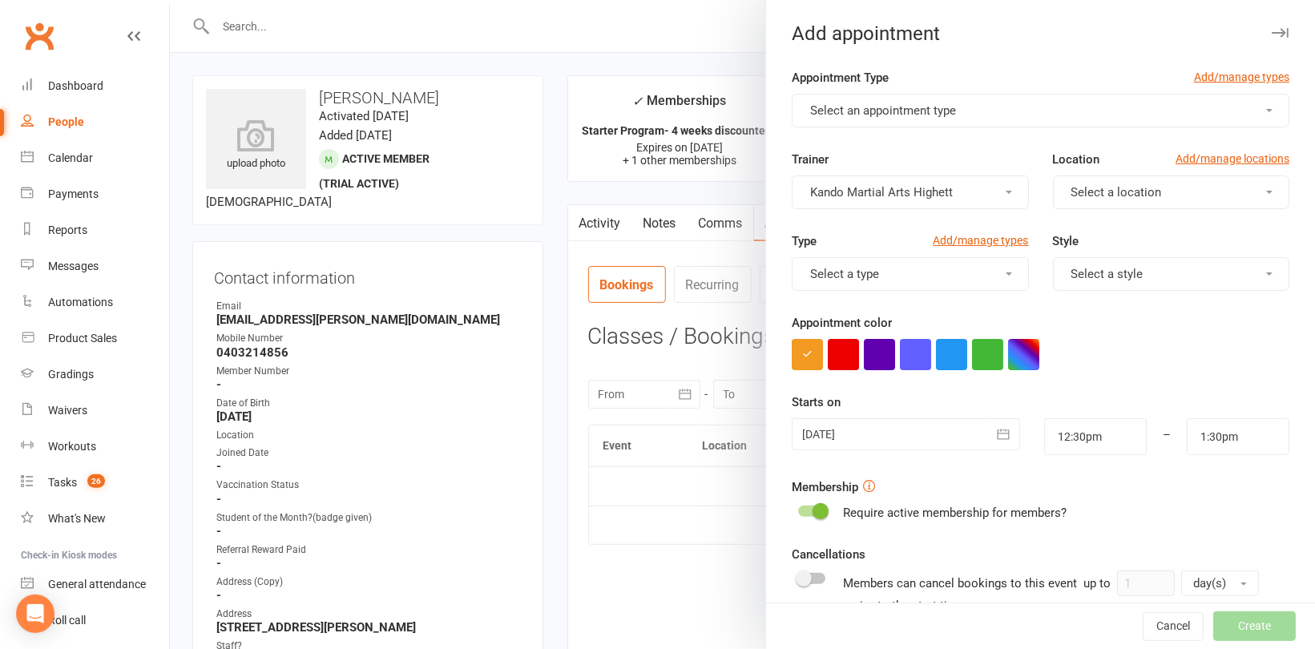
click at [964, 105] on button "Select an appointment type" at bounding box center [1041, 111] width 498 height 34
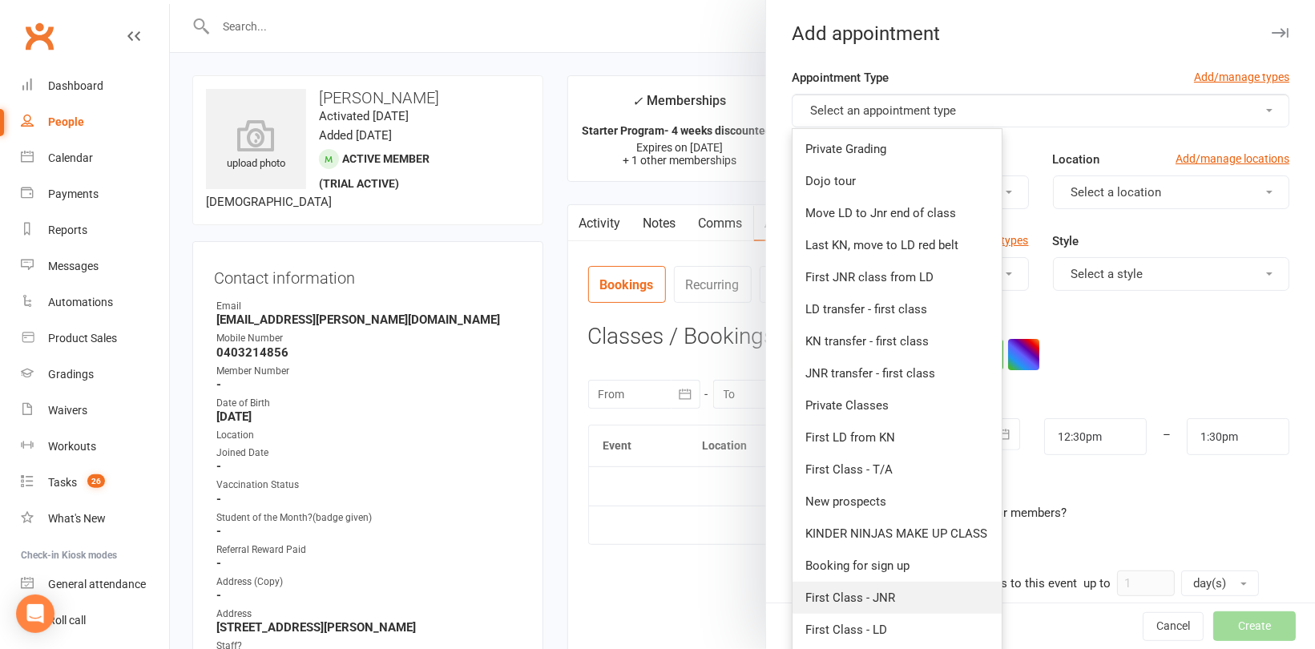
click at [898, 587] on link "First Class - JNR" at bounding box center [897, 598] width 209 height 32
type input "1:15pm"
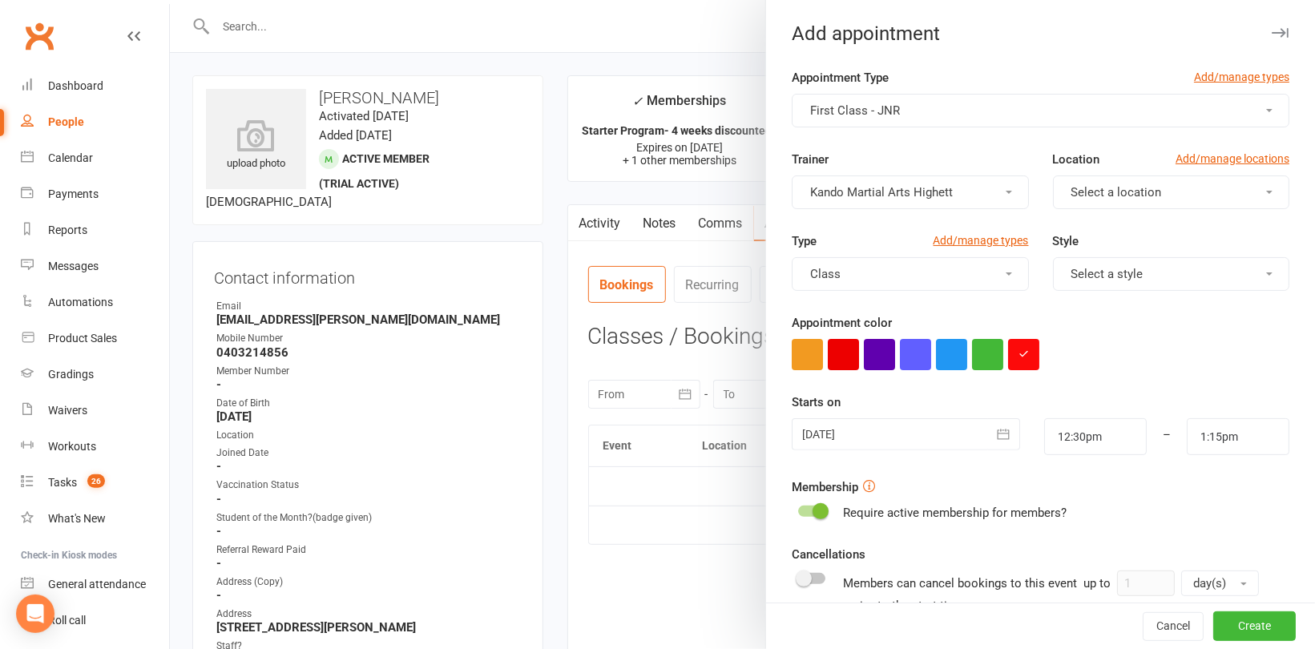
scroll to position [160, 0]
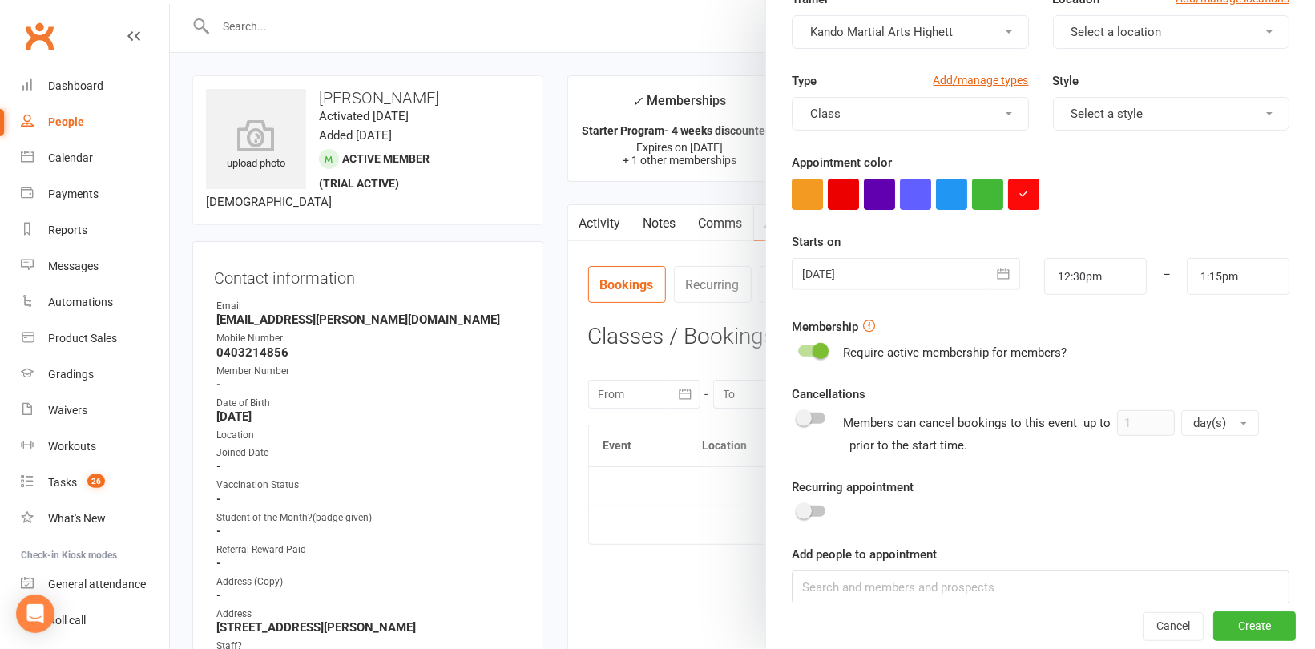
click at [1098, 299] on form "Appointment Type Add/manage types First Class - JNR Trainer Kando Martial Arts …" at bounding box center [1041, 278] width 498 height 741
click at [1105, 281] on input "12:30pm" at bounding box center [1095, 276] width 103 height 37
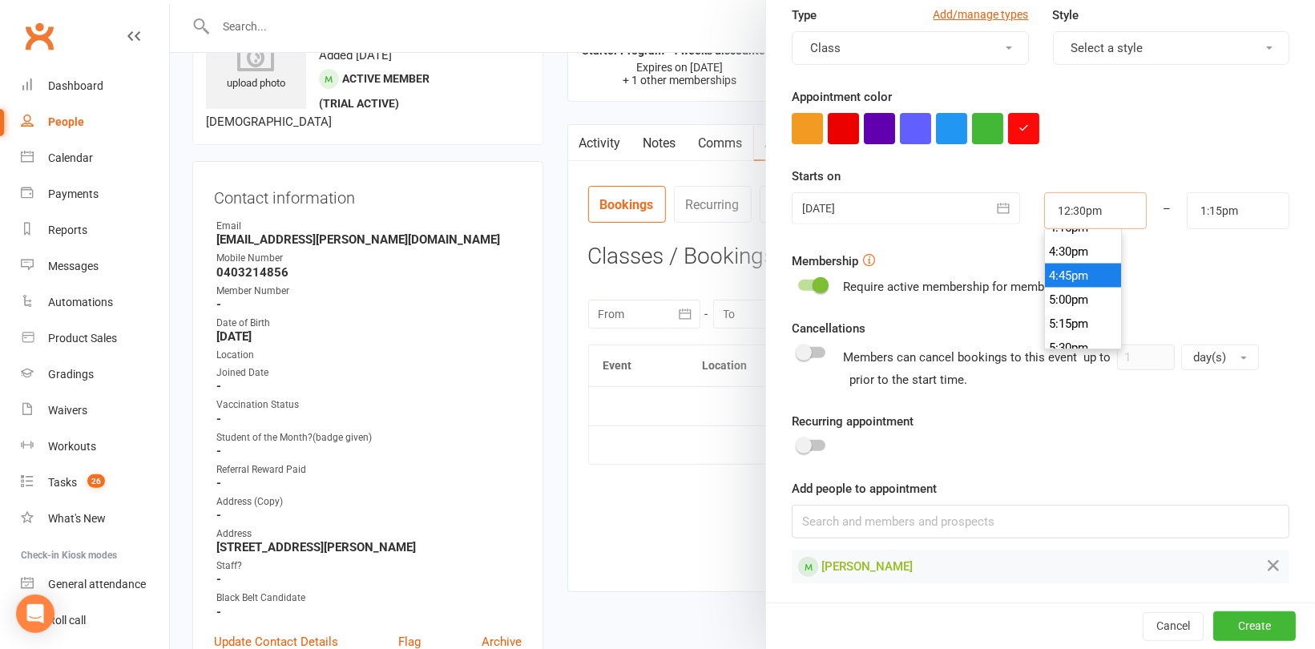
scroll to position [1497, 0]
type input "4:30pm"
click at [1067, 327] on li "4:30pm" at bounding box center [1083, 332] width 77 height 24
click at [1212, 208] on input "1:15pm" at bounding box center [1238, 210] width 103 height 37
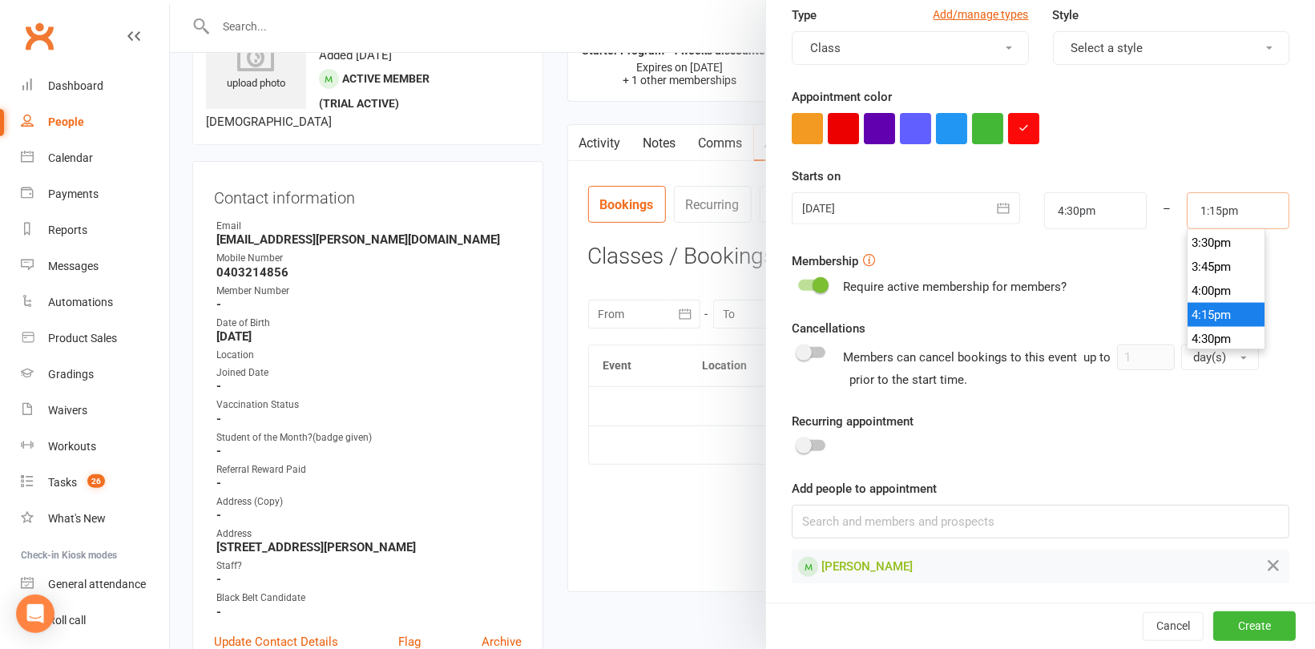
scroll to position [1650, 0]
type input "5:45pm"
click at [1192, 287] on li "5:45pm" at bounding box center [1226, 299] width 77 height 24
click at [1244, 627] on button "Create" at bounding box center [1254, 626] width 83 height 29
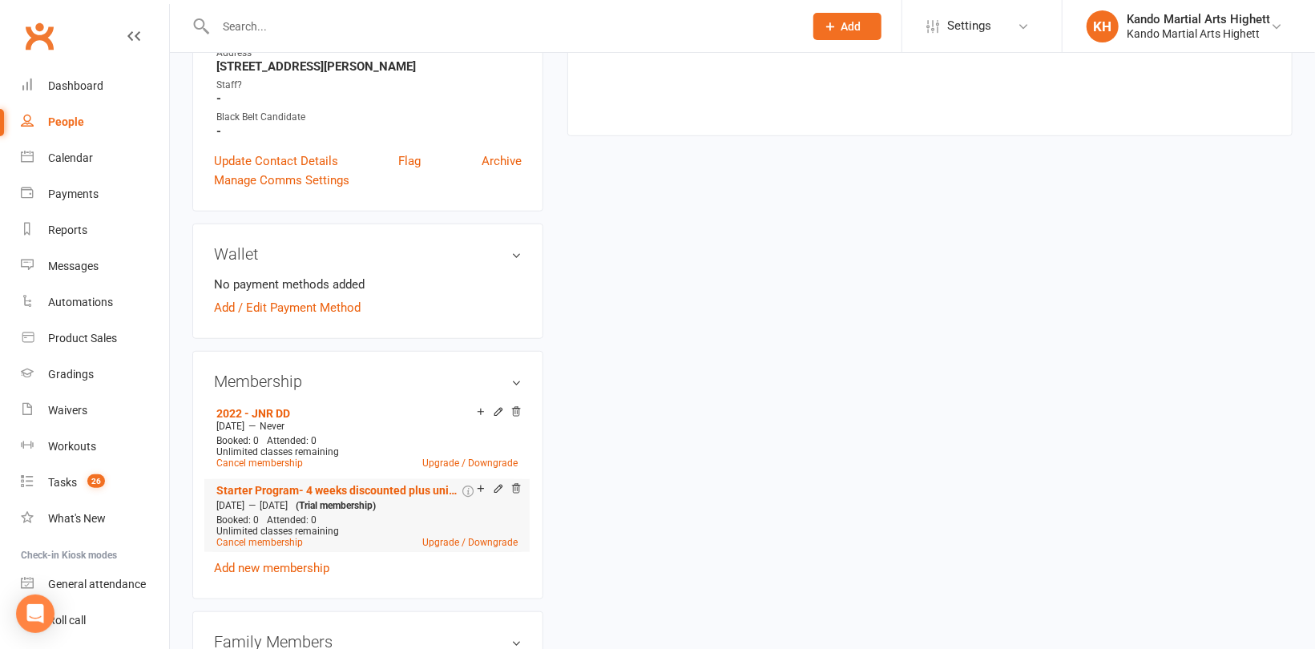
scroll to position [721, 0]
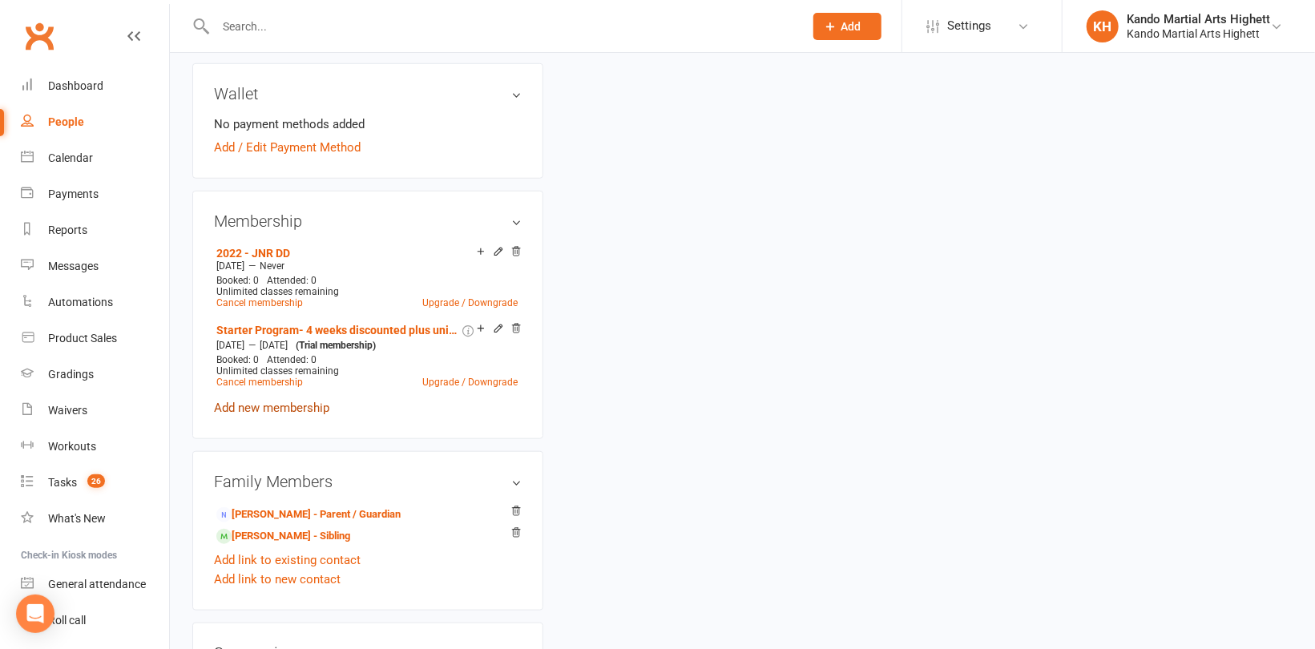
click at [287, 409] on link "Add new membership" at bounding box center [271, 408] width 115 height 14
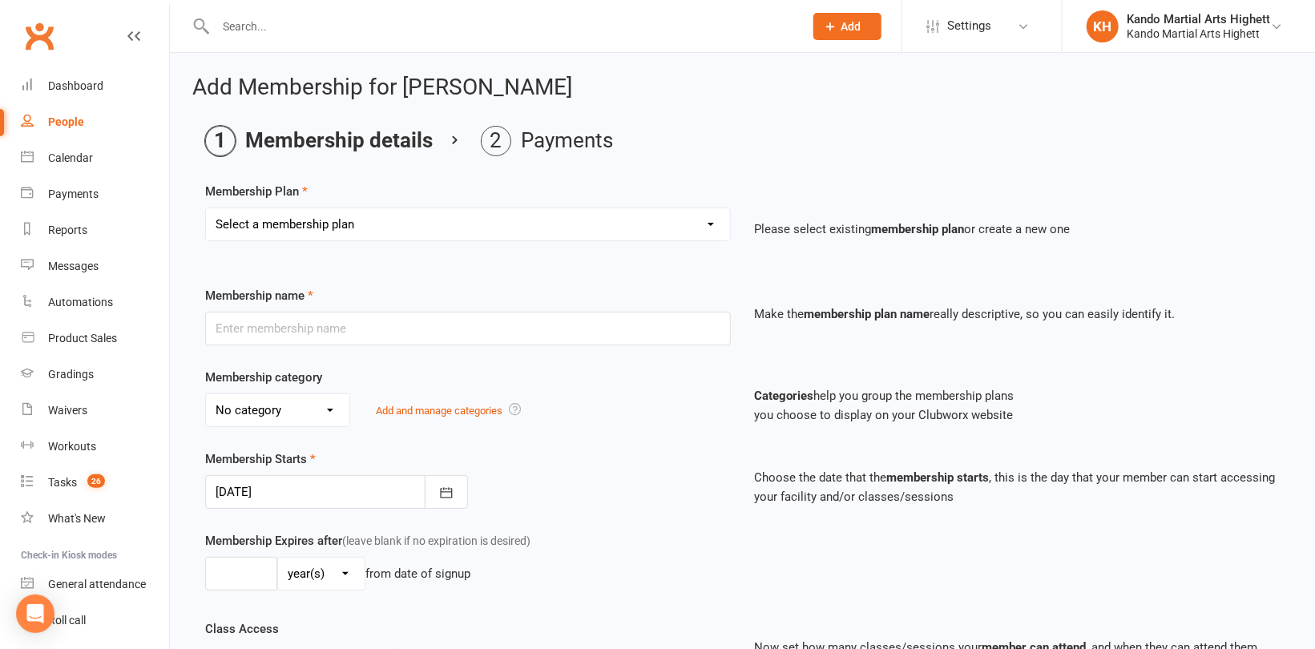
click at [341, 228] on select "Select a membership plan Create new Membership Plan Starter Program - 4 weeks p…" at bounding box center [468, 224] width 524 height 32
select select "4"
click at [206, 208] on select "Select a membership plan Create new Membership Plan Starter Program - 4 weeks p…" at bounding box center [468, 224] width 524 height 32
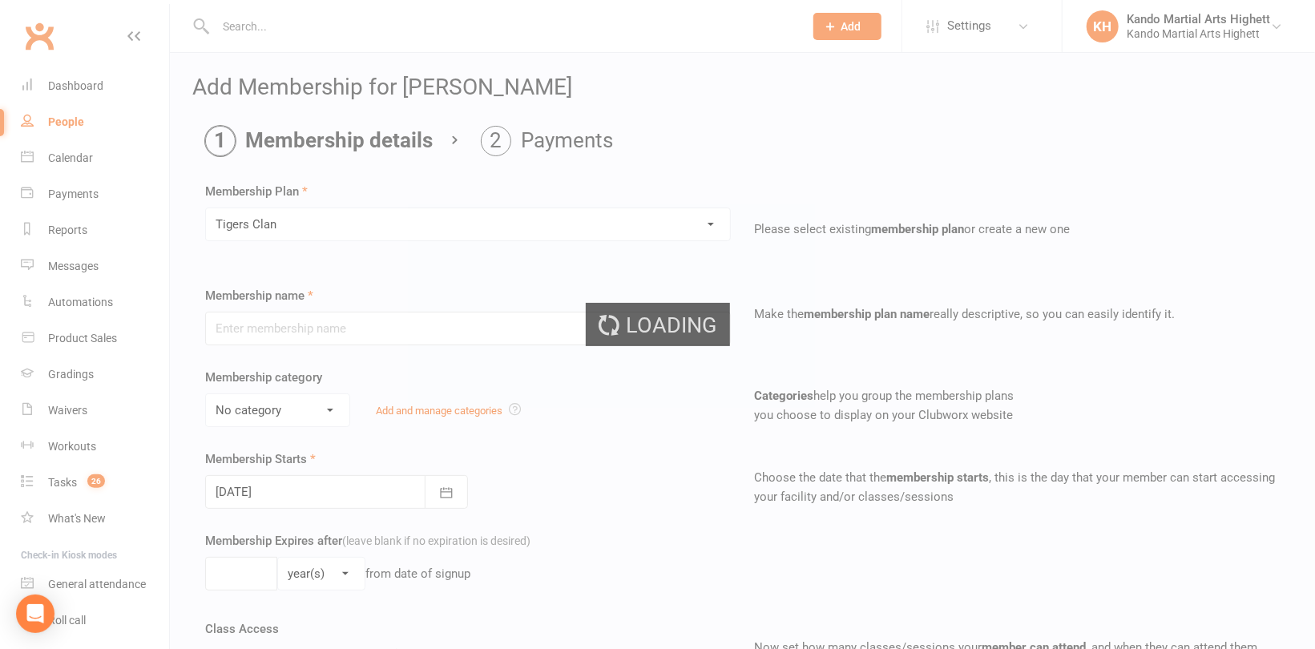
type input "Tigers Clan"
select select "1"
type input "0"
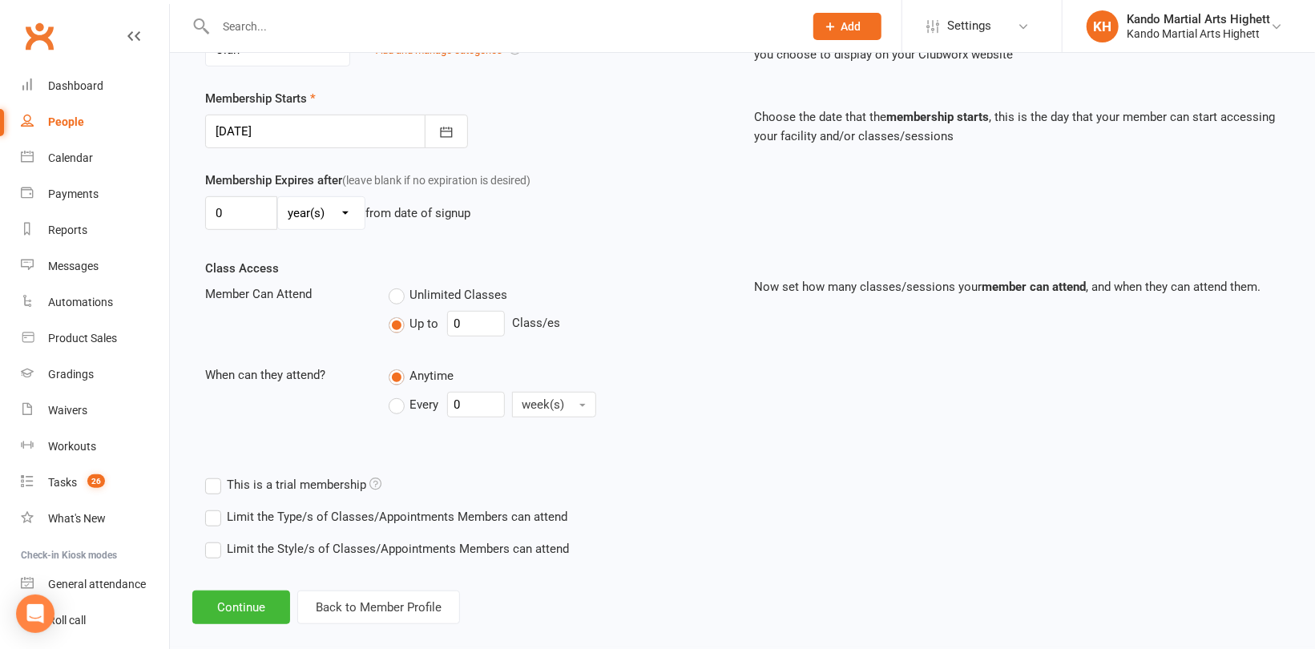
scroll to position [379, 0]
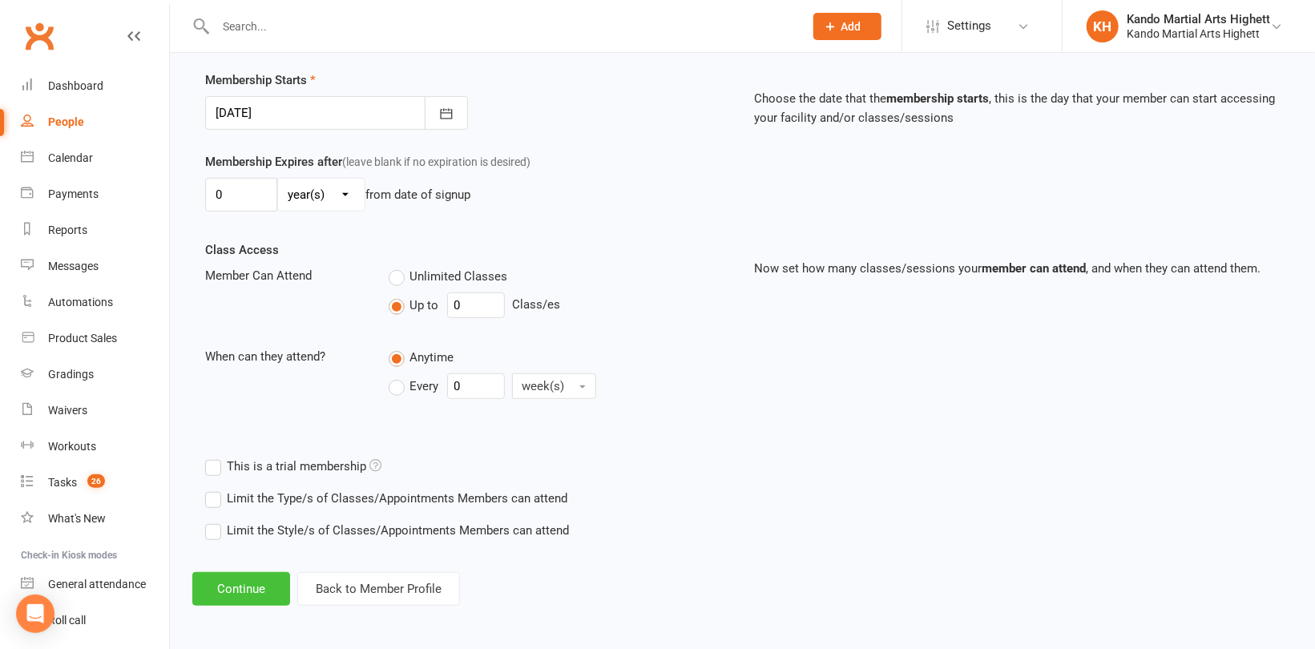
click at [242, 586] on button "Continue" at bounding box center [241, 589] width 98 height 34
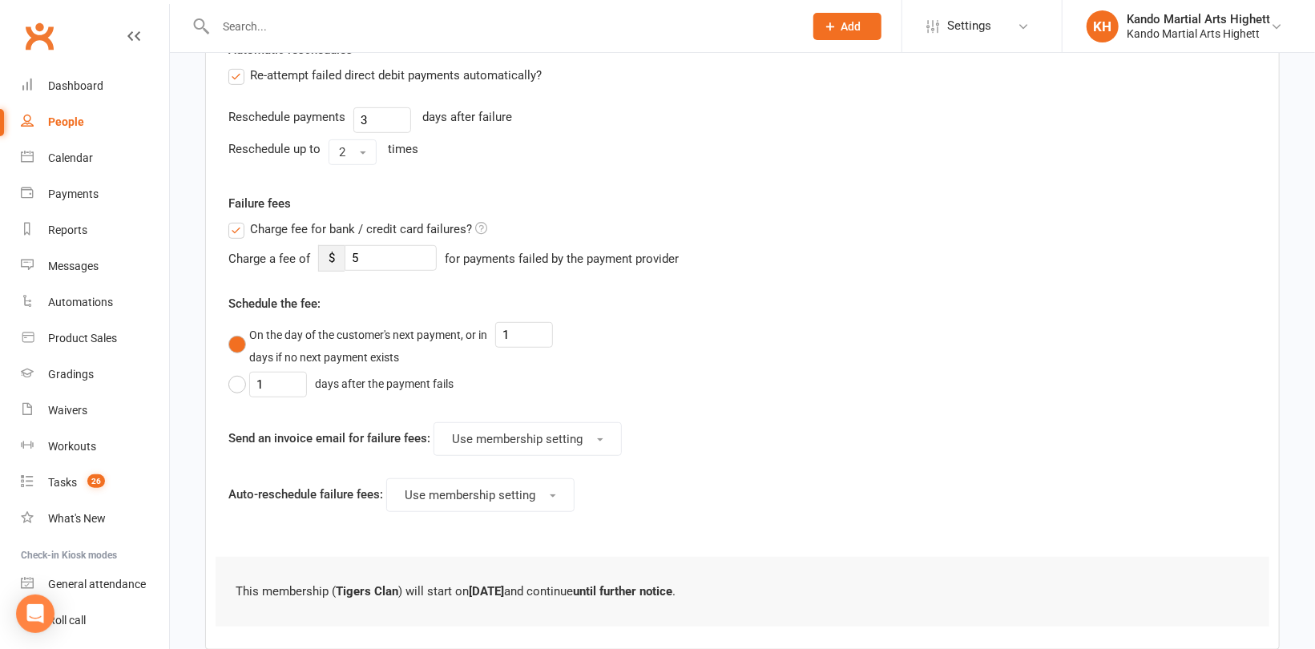
scroll to position [515, 0]
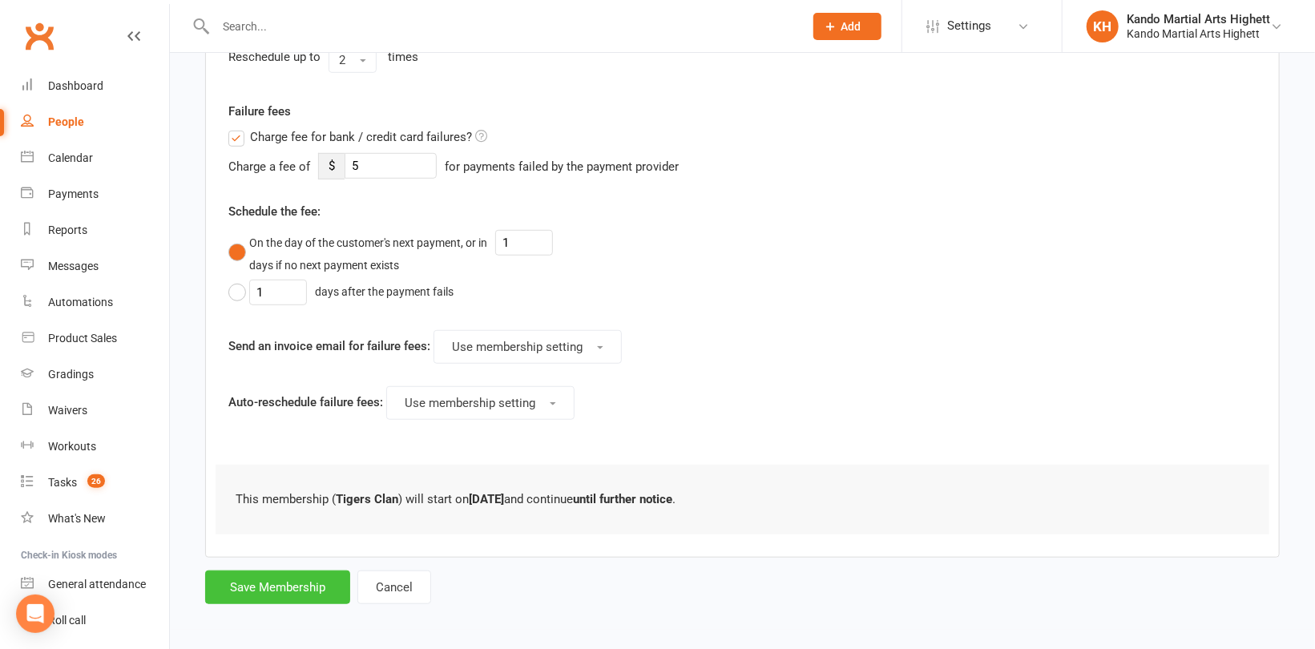
click at [260, 581] on button "Save Membership" at bounding box center [277, 588] width 145 height 34
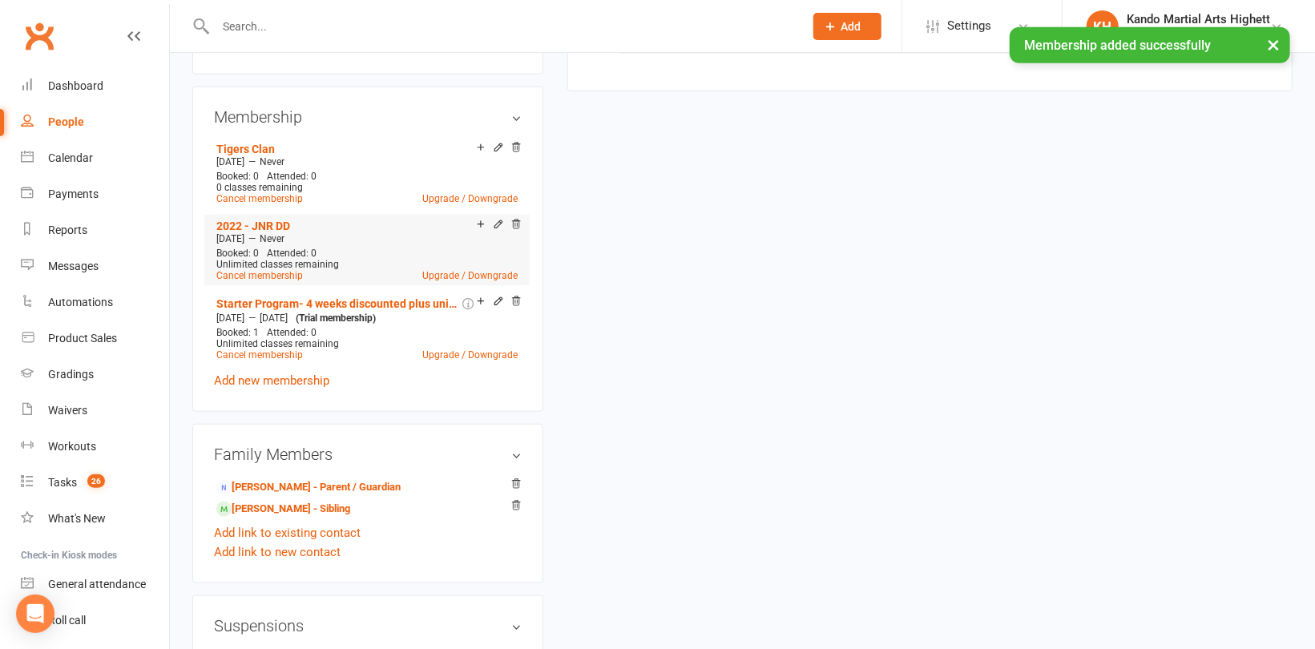
scroll to position [962, 0]
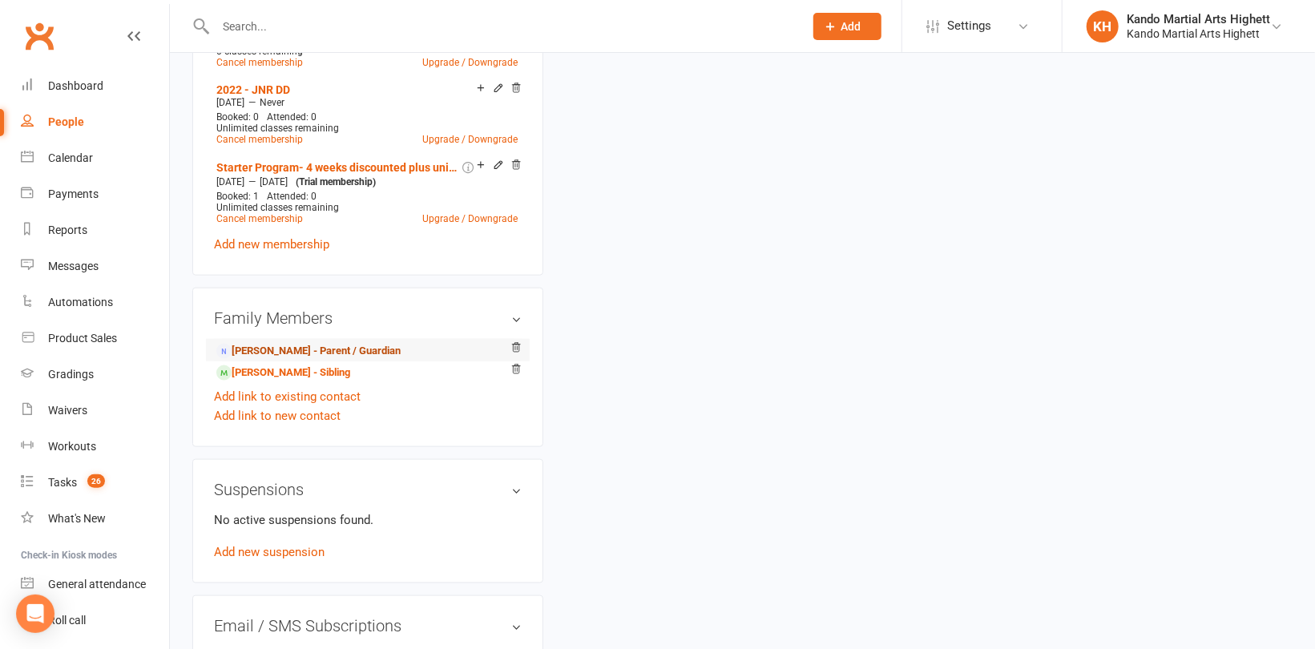
click at [310, 345] on link "Michelle Pavone - Parent / Guardian" at bounding box center [308, 351] width 184 height 17
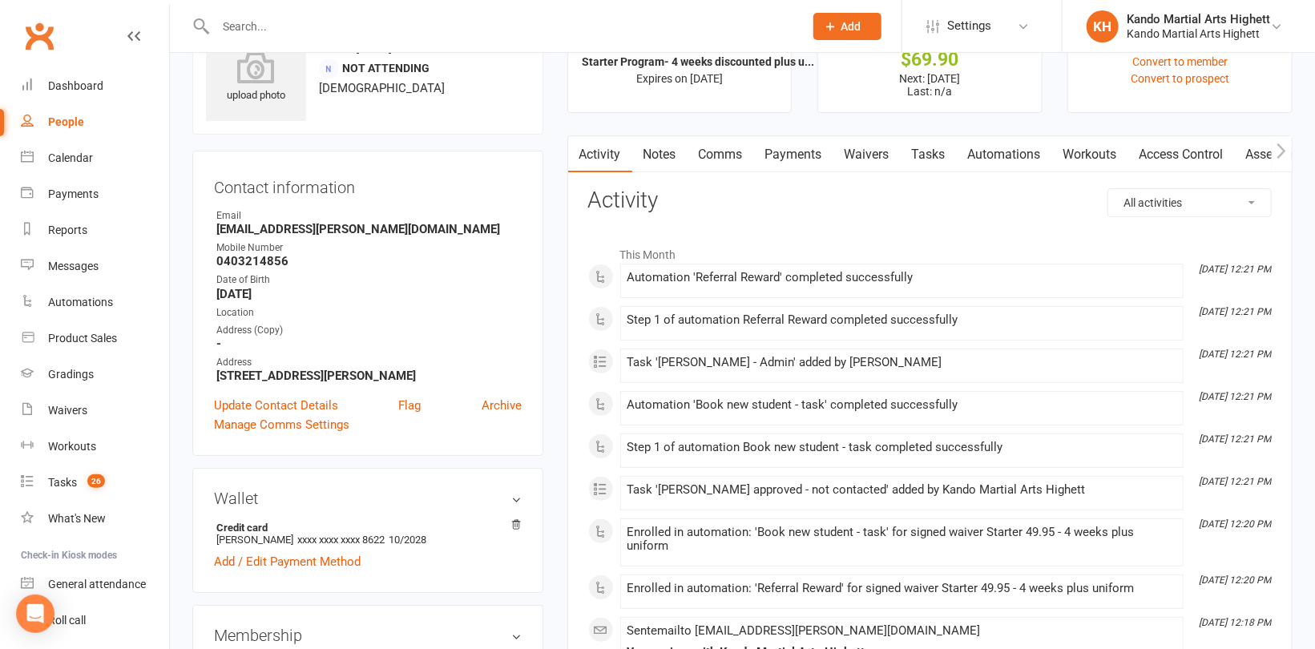
scroll to position [160, 0]
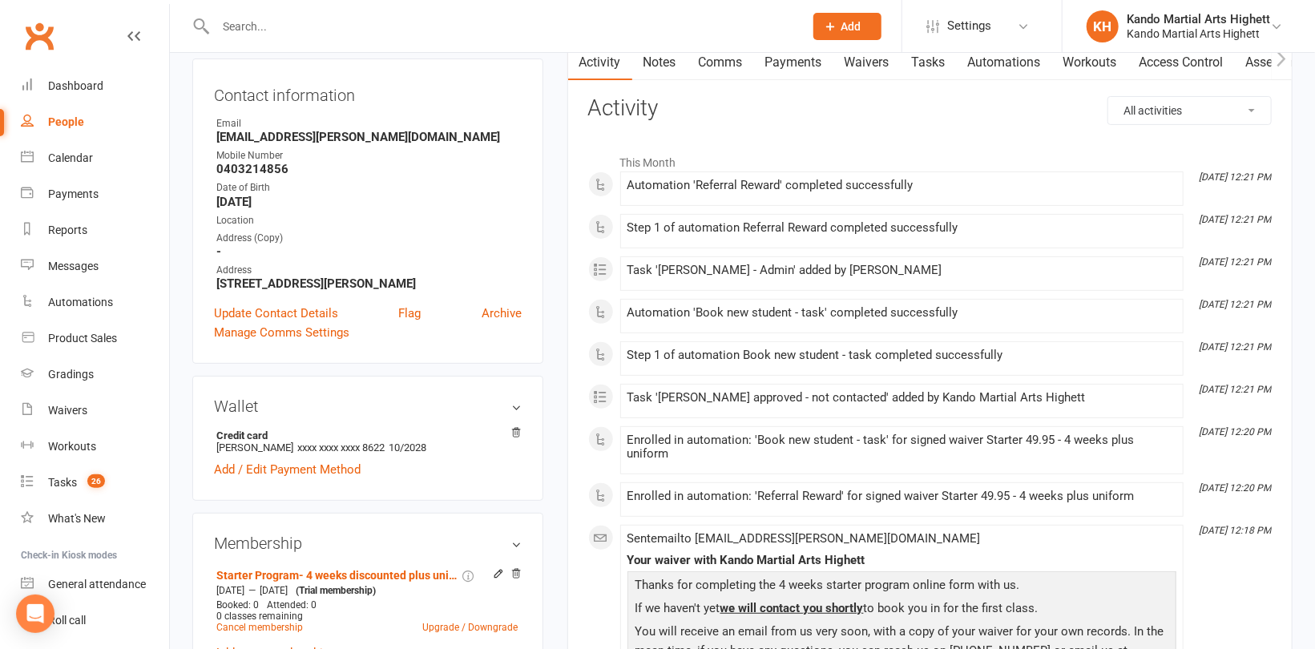
click at [934, 67] on link "Tasks" at bounding box center [929, 62] width 56 height 37
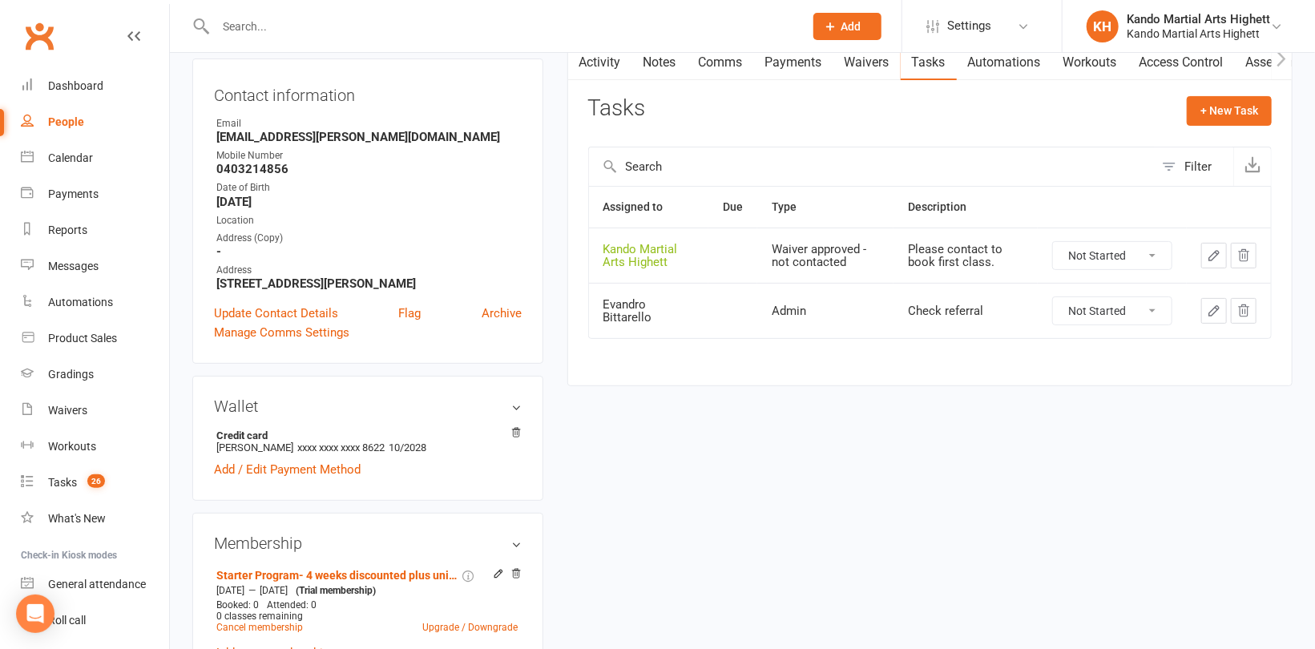
click at [1099, 244] on select "Not Started In Progress Waiting Complete" at bounding box center [1112, 255] width 119 height 27
click at [1053, 242] on select "Not Started In Progress Waiting Complete" at bounding box center [1112, 255] width 119 height 27
select select "unstarted"
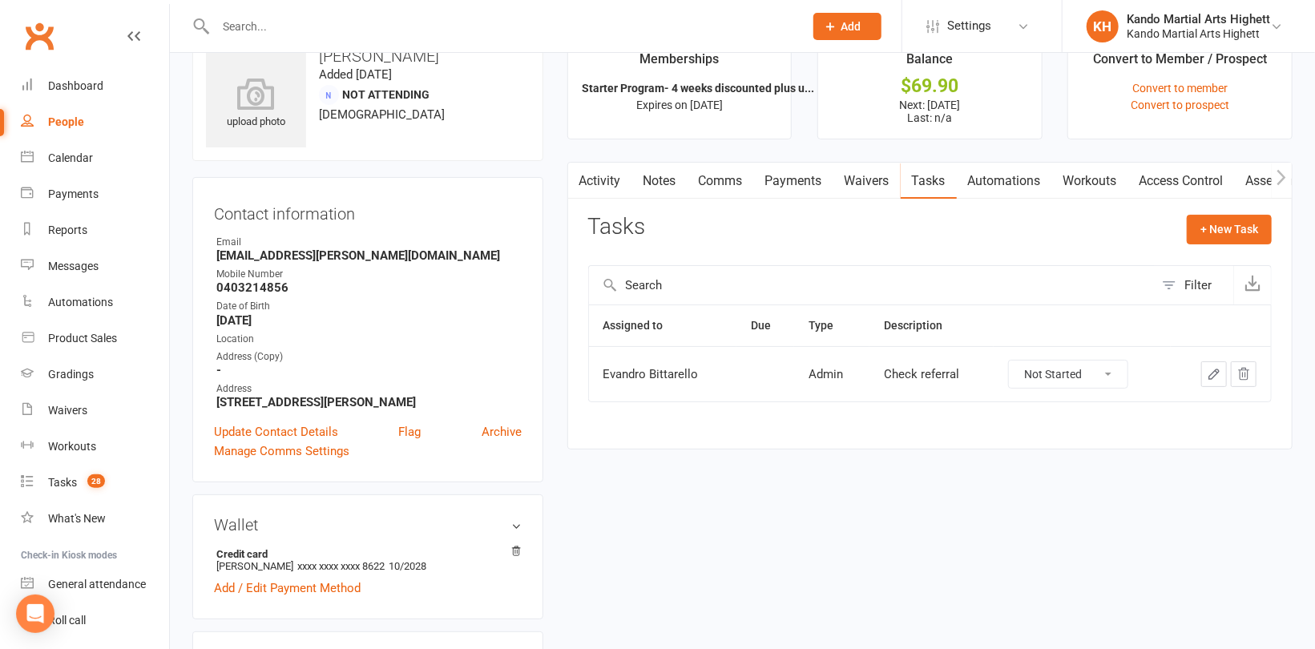
scroll to position [20, 0]
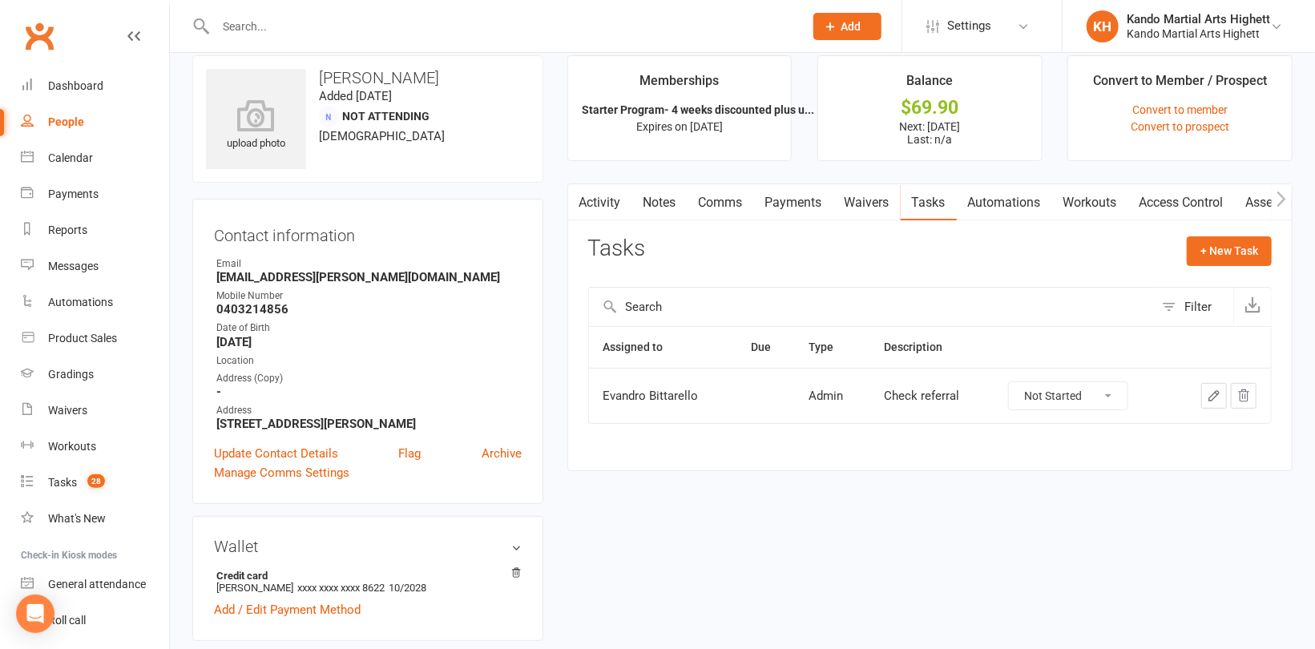
drag, startPoint x: 1067, startPoint y: 397, endPoint x: 1067, endPoint y: 406, distance: 9.6
click at [1067, 397] on select "Not Started In Progress Waiting Complete" at bounding box center [1068, 395] width 119 height 27
click at [1009, 382] on select "Not Started In Progress Waiting Complete" at bounding box center [1068, 395] width 119 height 27
select select "unstarted"
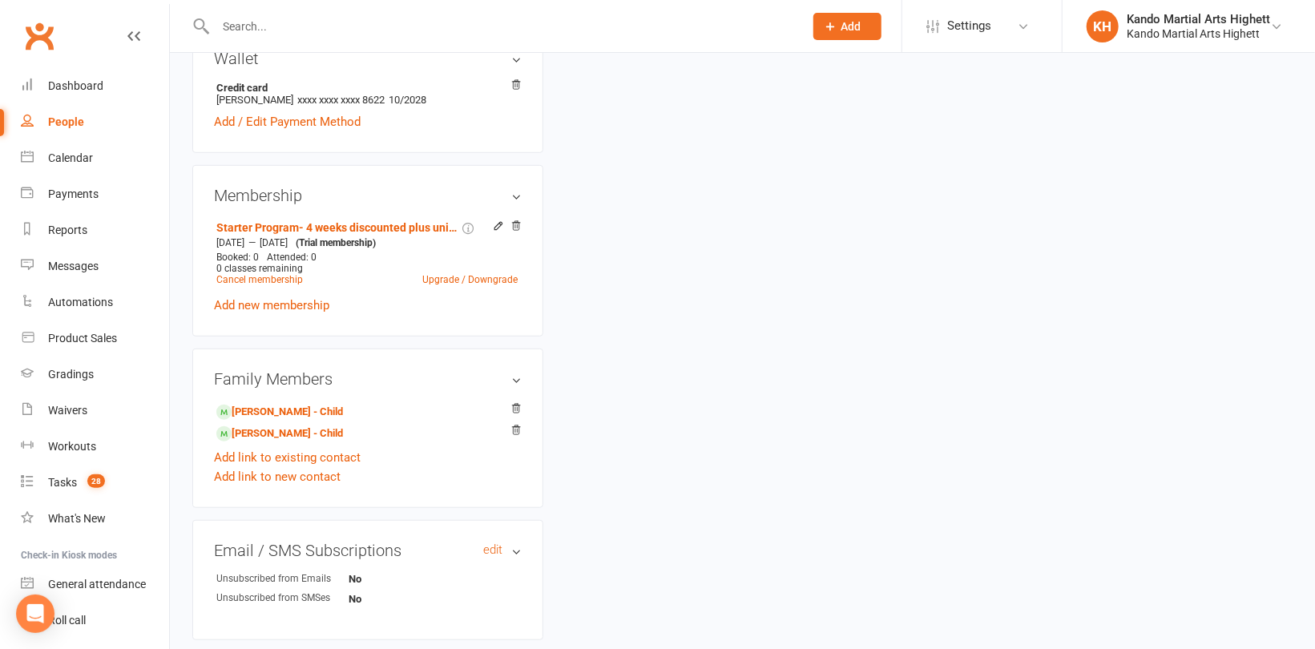
scroll to position [581, 0]
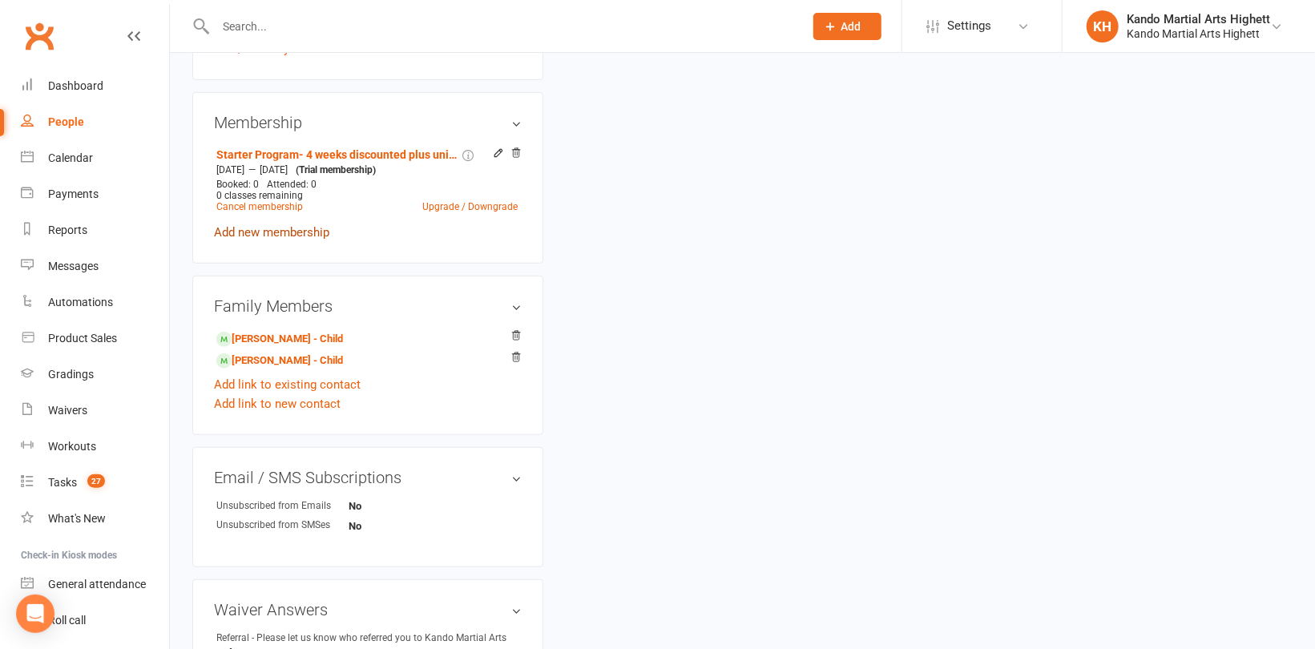
click at [299, 236] on link "Add new membership" at bounding box center [271, 232] width 115 height 14
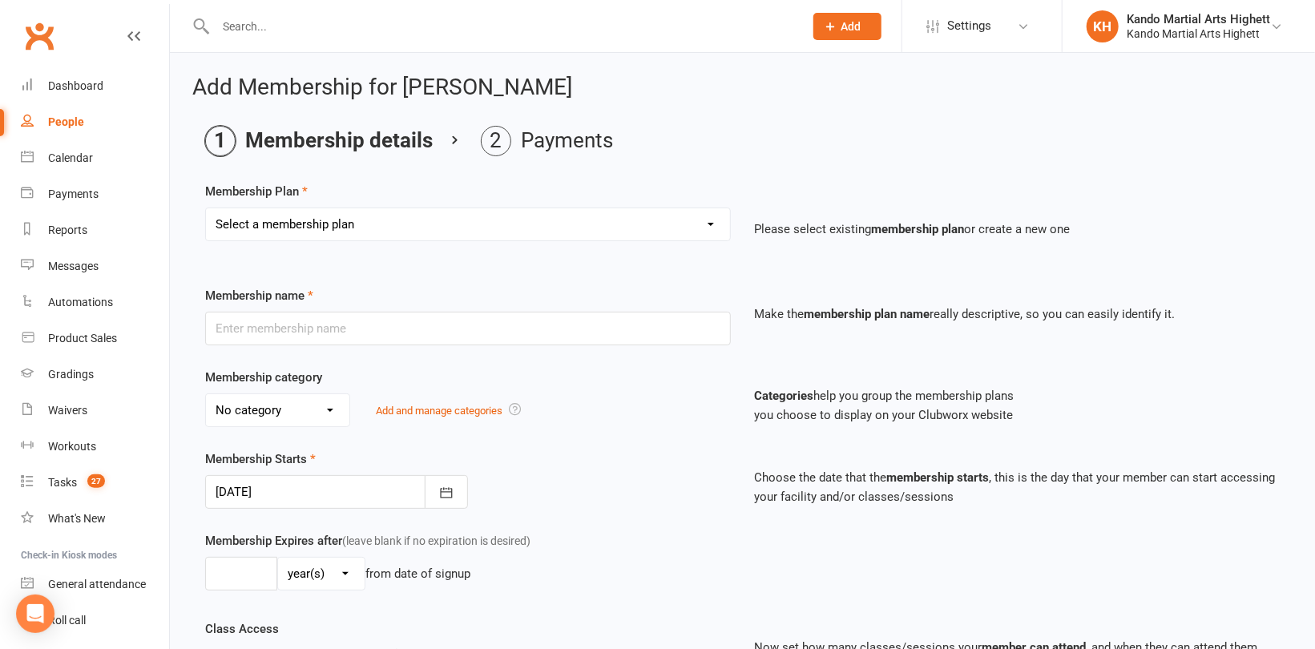
click at [391, 224] on select "Select a membership plan Create new Membership Plan Starter Program - 4 weeks p…" at bounding box center [468, 224] width 524 height 32
select select "15"
click at [206, 208] on select "Select a membership plan Create new Membership Plan Starter Program - 4 weeks p…" at bounding box center [468, 224] width 524 height 32
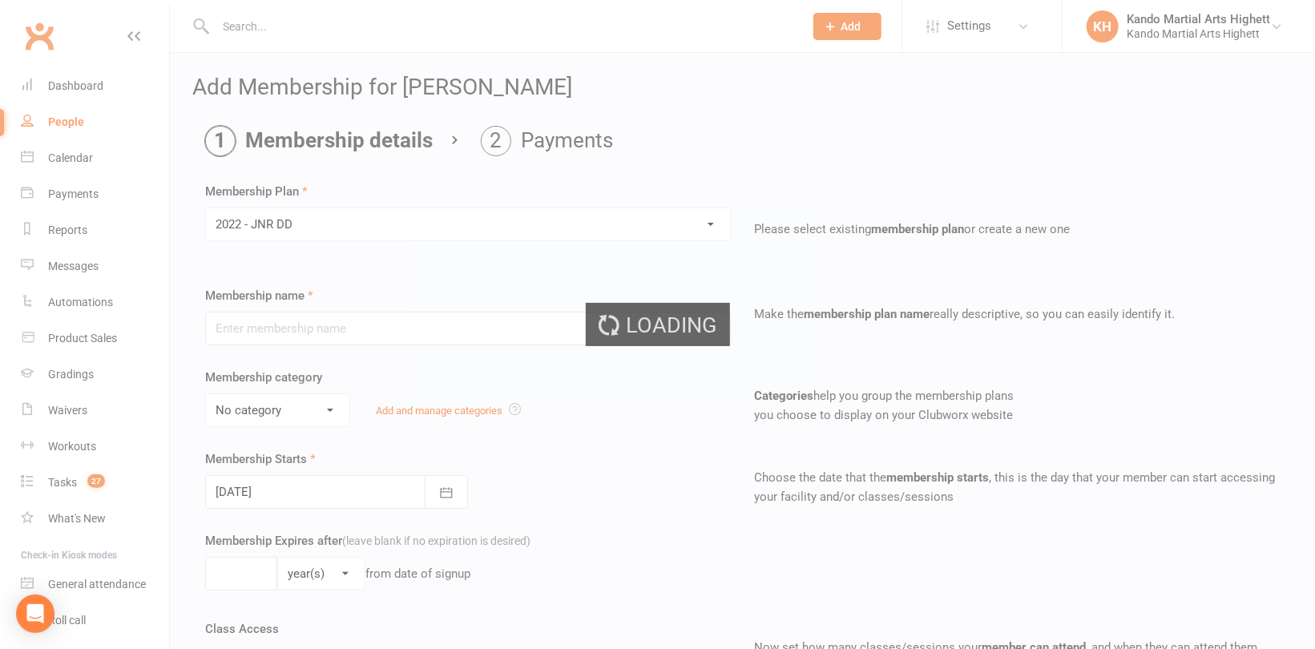
type input "2022 - JNR DD"
select select "5"
type input "0"
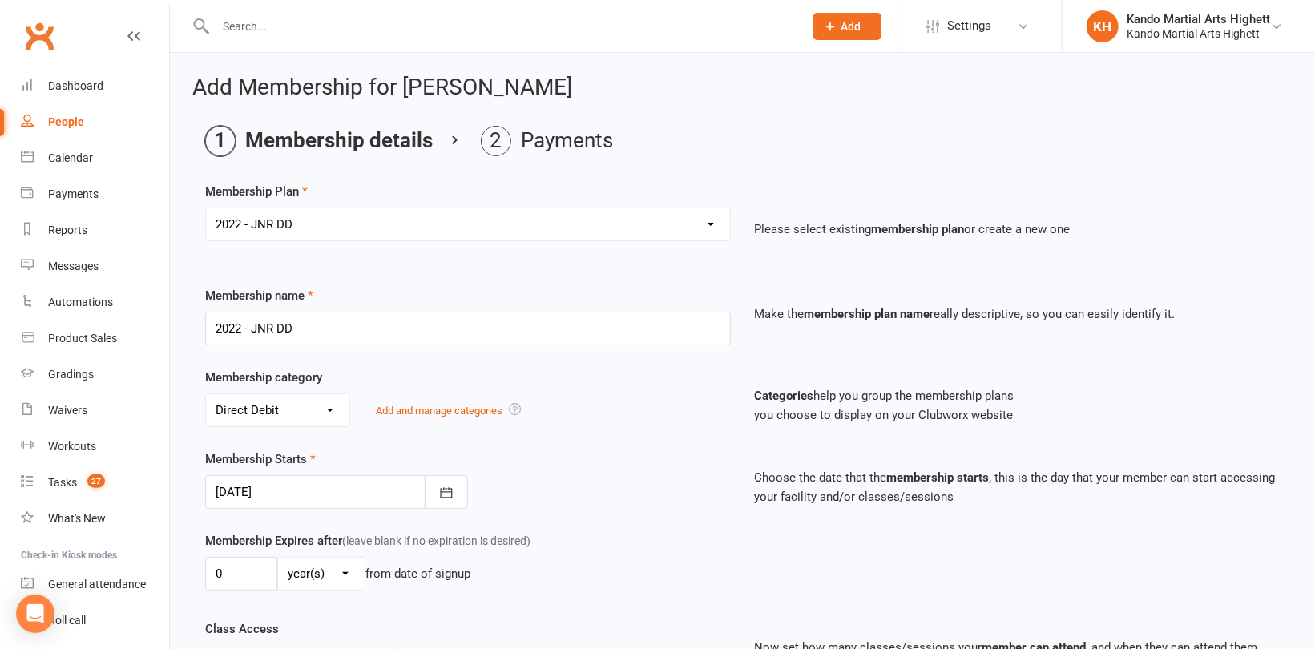
click at [375, 482] on div at bounding box center [336, 492] width 263 height 34
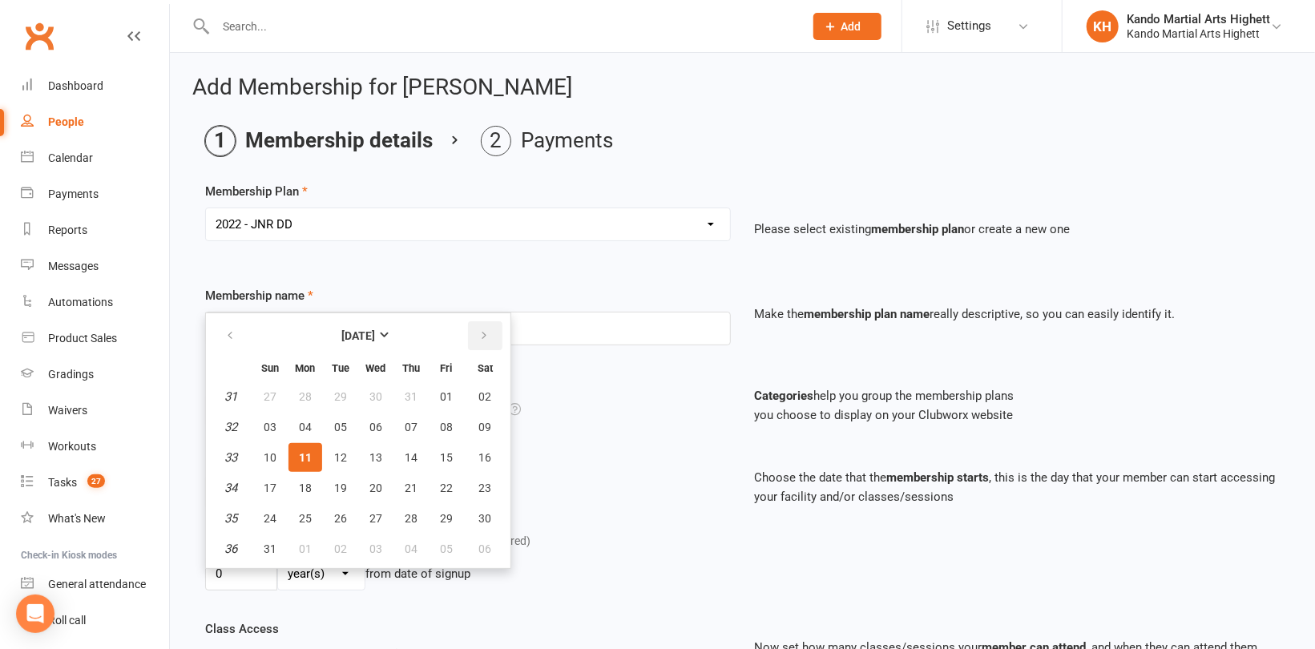
click at [482, 333] on icon "button" at bounding box center [483, 335] width 11 height 13
click at [440, 421] on span "12" at bounding box center [446, 427] width 13 height 13
type input "12 Sep 2025"
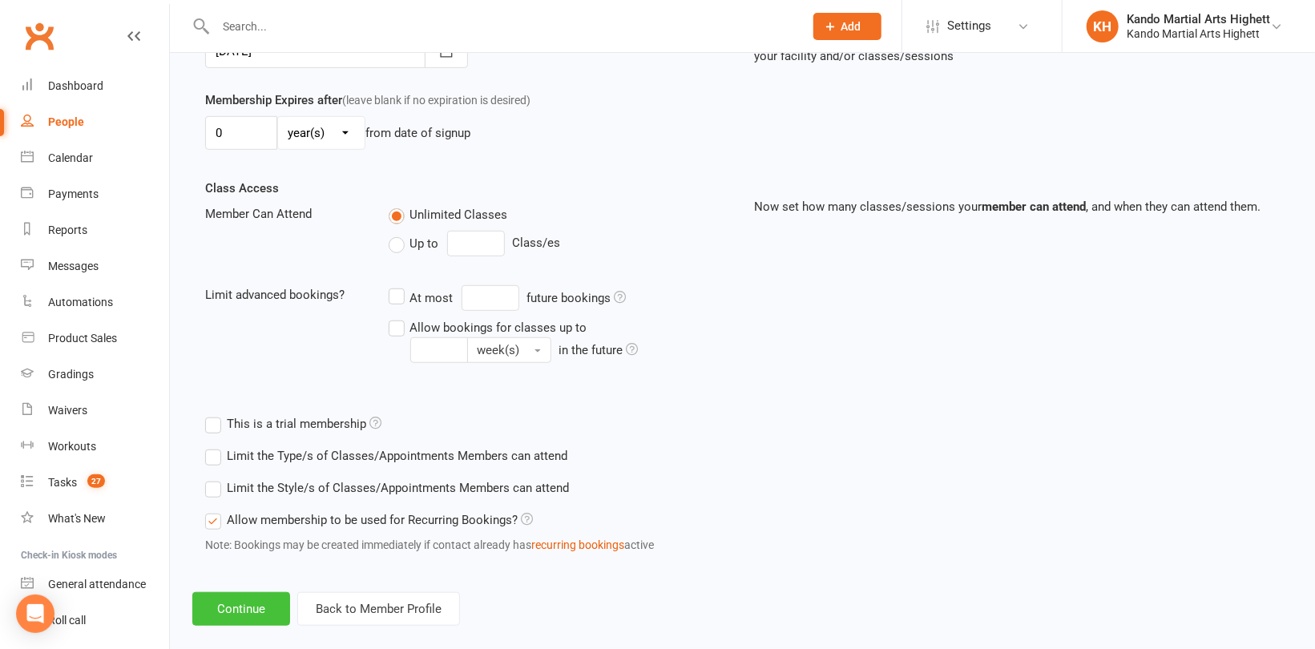
scroll to position [461, 0]
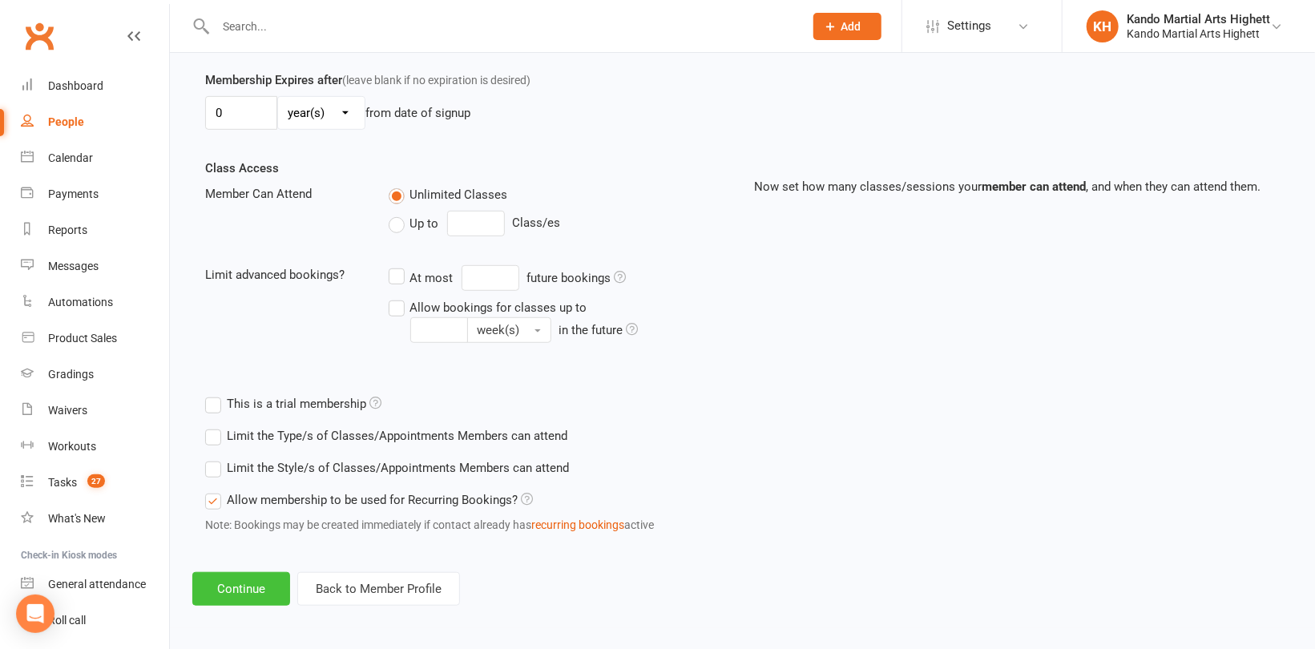
click at [248, 586] on button "Continue" at bounding box center [241, 589] width 98 height 34
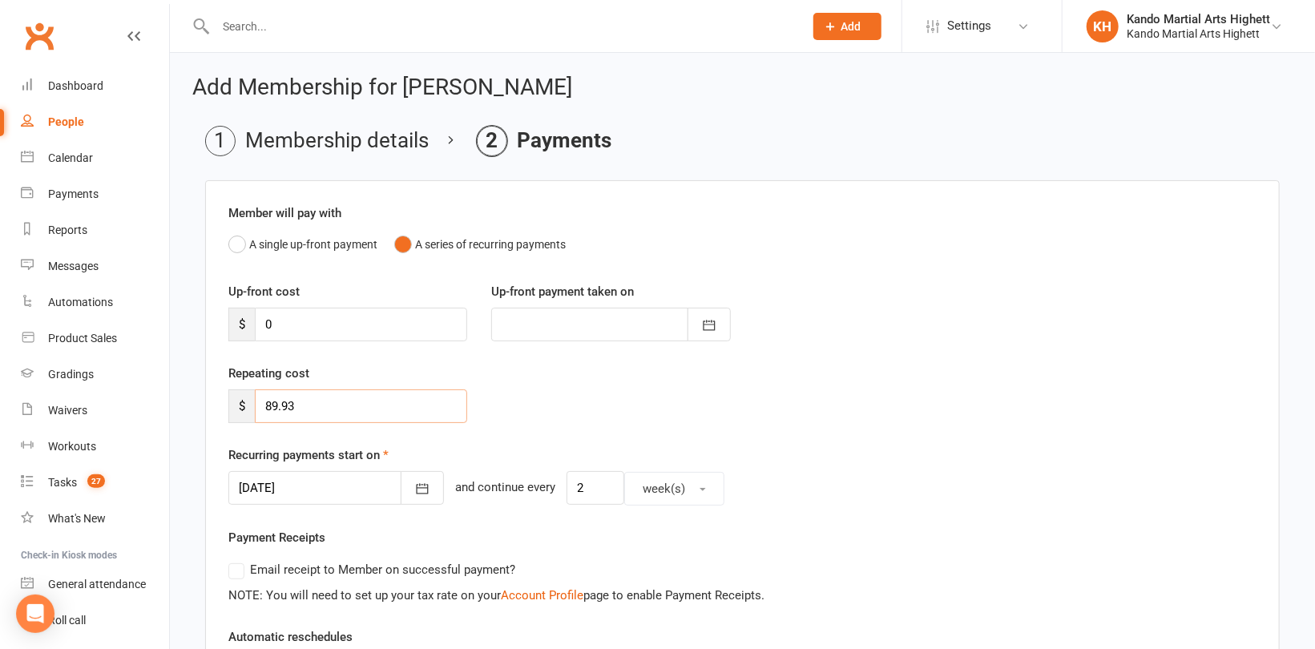
drag, startPoint x: 311, startPoint y: 411, endPoint x: 189, endPoint y: 402, distance: 122.1
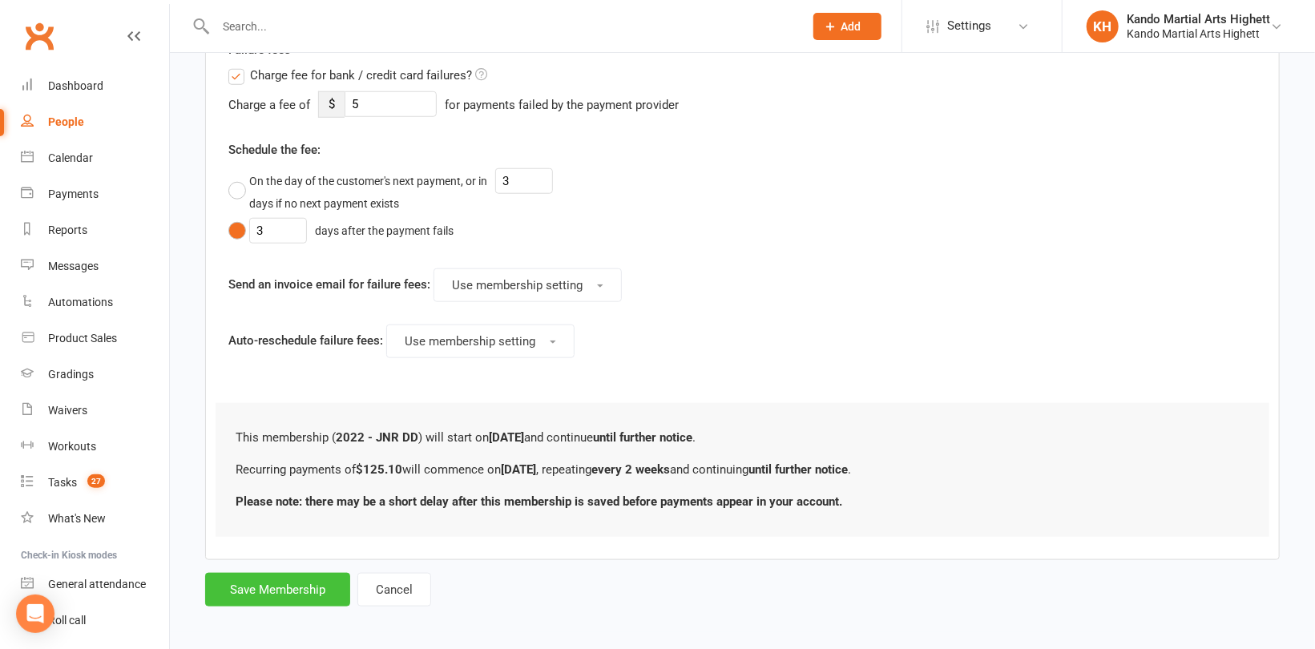
scroll to position [744, 0]
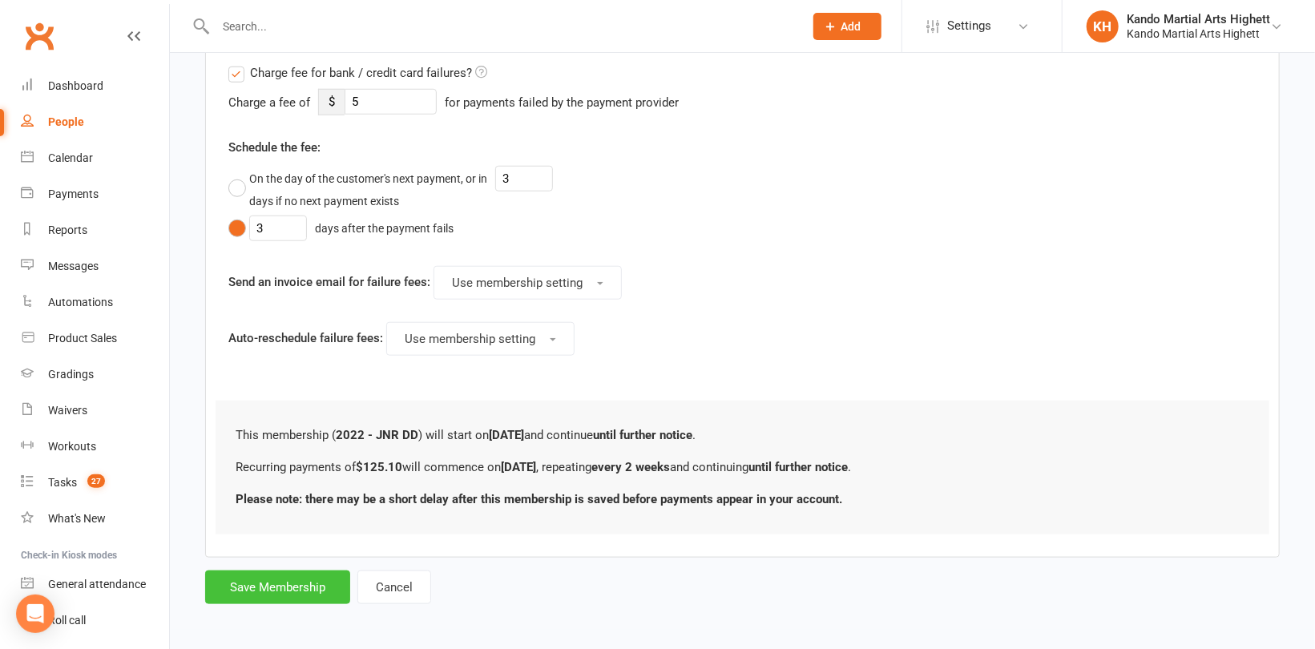
type input "125.10"
click at [309, 579] on button "Save Membership" at bounding box center [277, 588] width 145 height 34
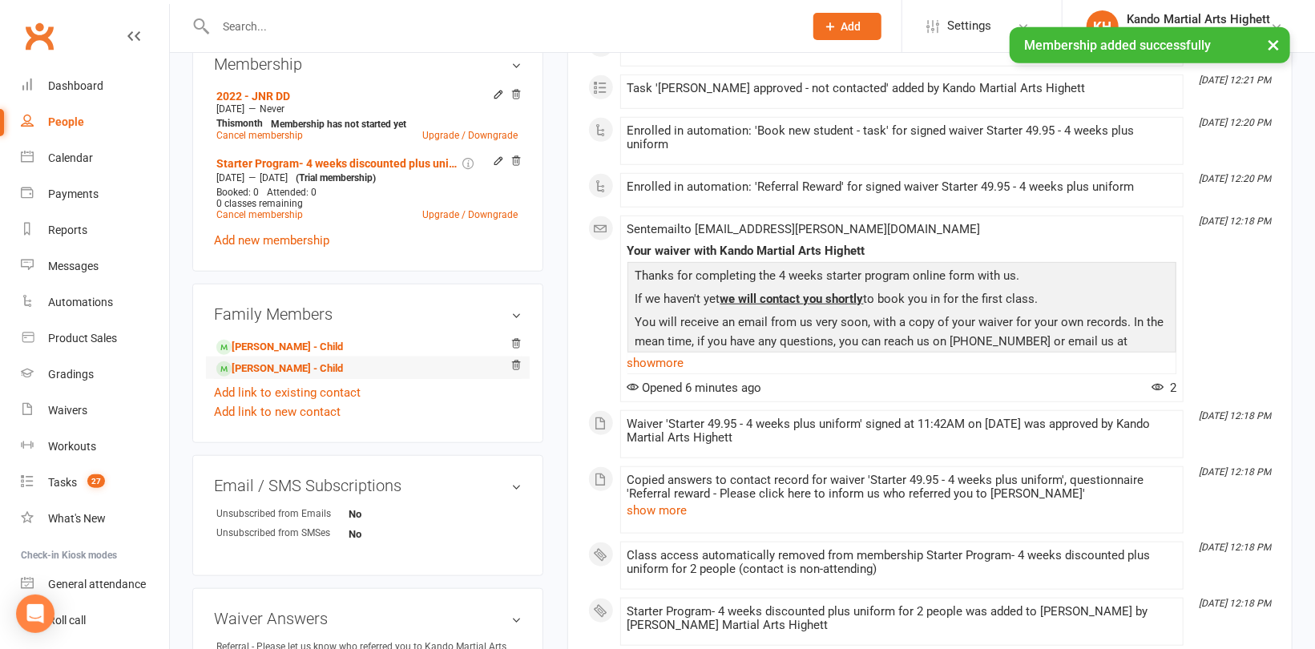
scroll to position [641, 0]
click at [261, 365] on link "Florence Pavone - Child" at bounding box center [279, 367] width 127 height 17
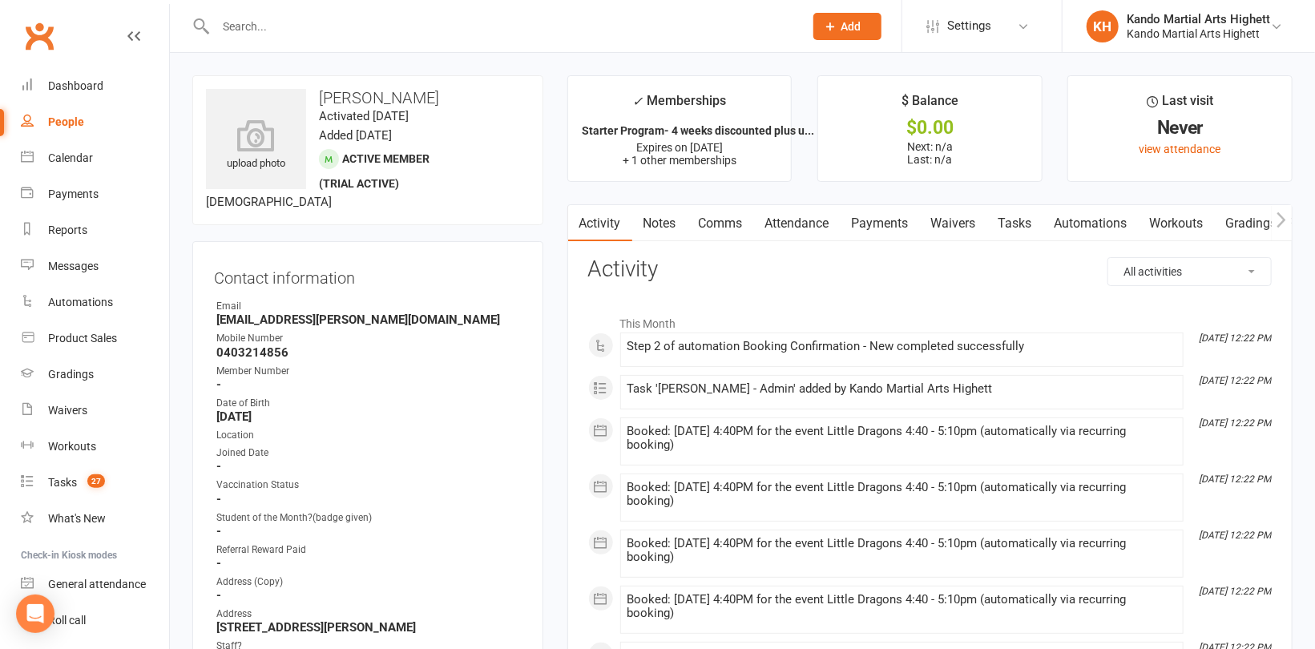
click at [875, 236] on link "Payments" at bounding box center [880, 223] width 79 height 37
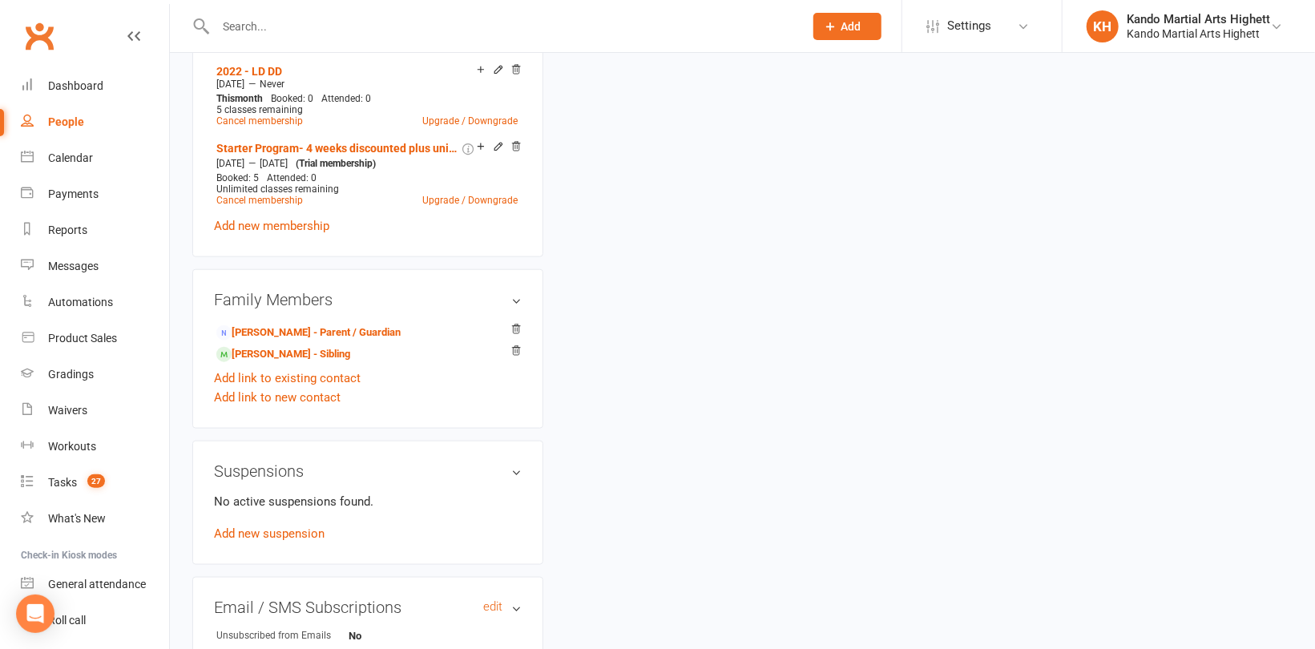
scroll to position [1042, 0]
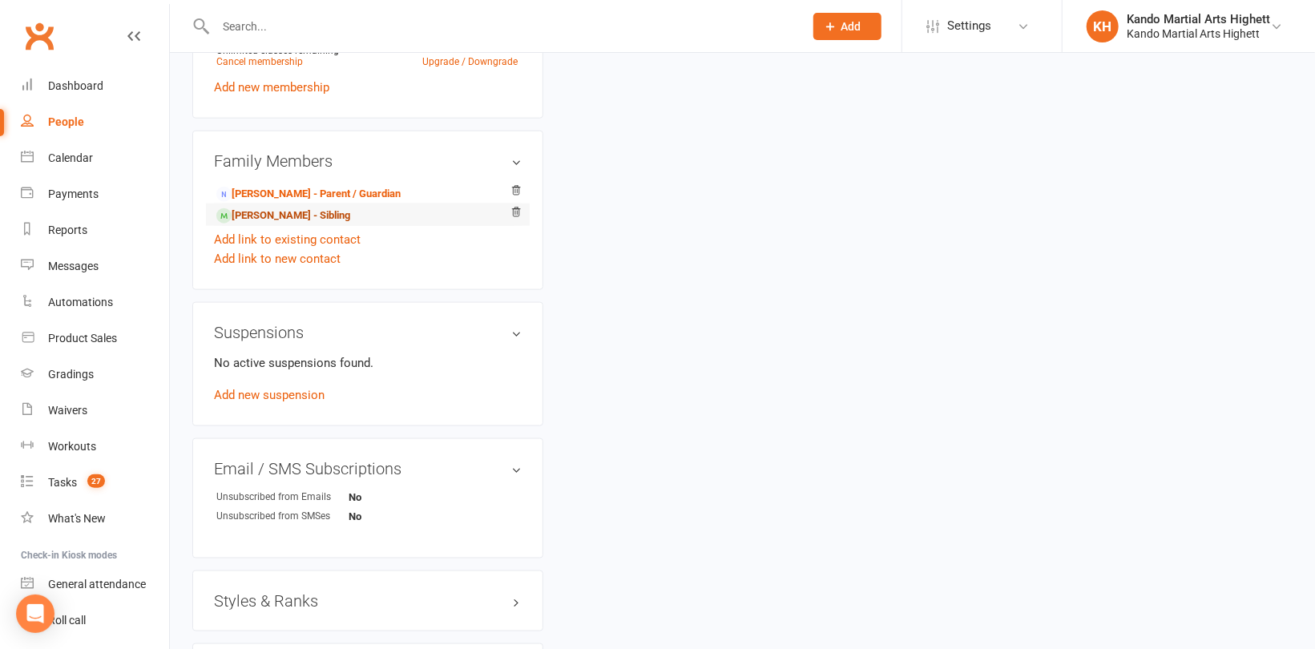
click at [295, 215] on link "Valentina Pavone - Sibling" at bounding box center [283, 216] width 134 height 17
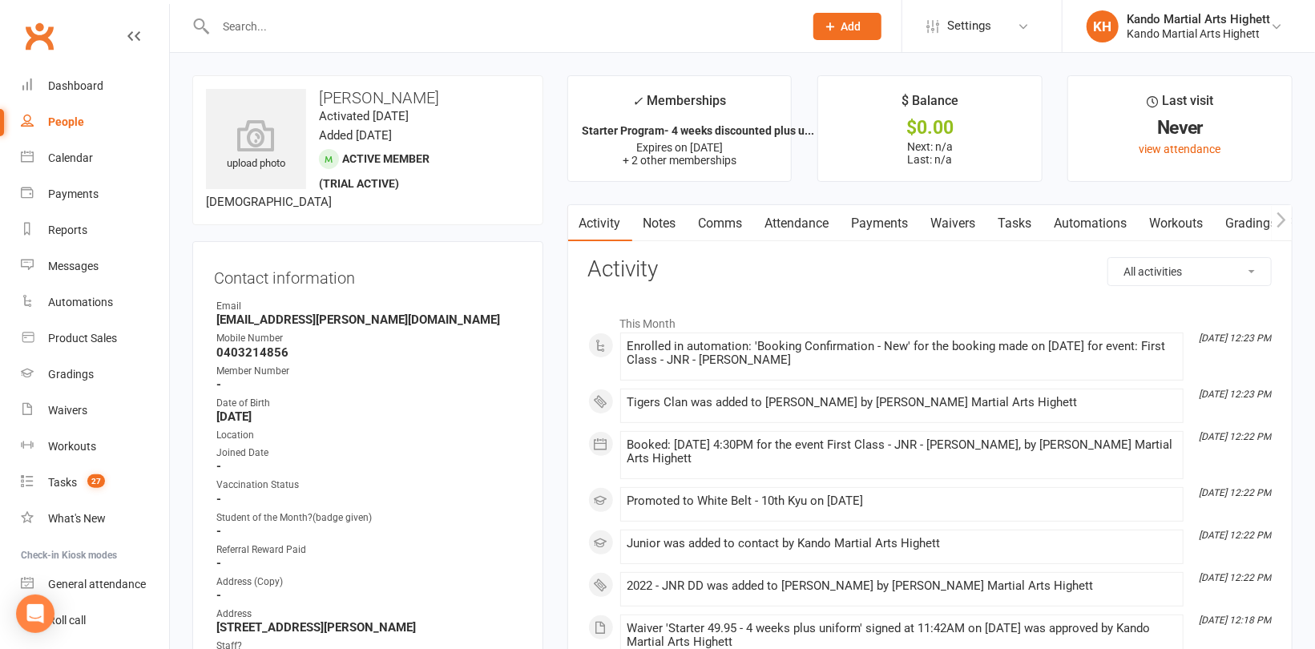
drag, startPoint x: 446, startPoint y: 93, endPoint x: 315, endPoint y: 99, distance: 131.5
click at [315, 99] on h3 "Valentina Pavone" at bounding box center [368, 98] width 324 height 18
copy h3 "Valentina Pavone"
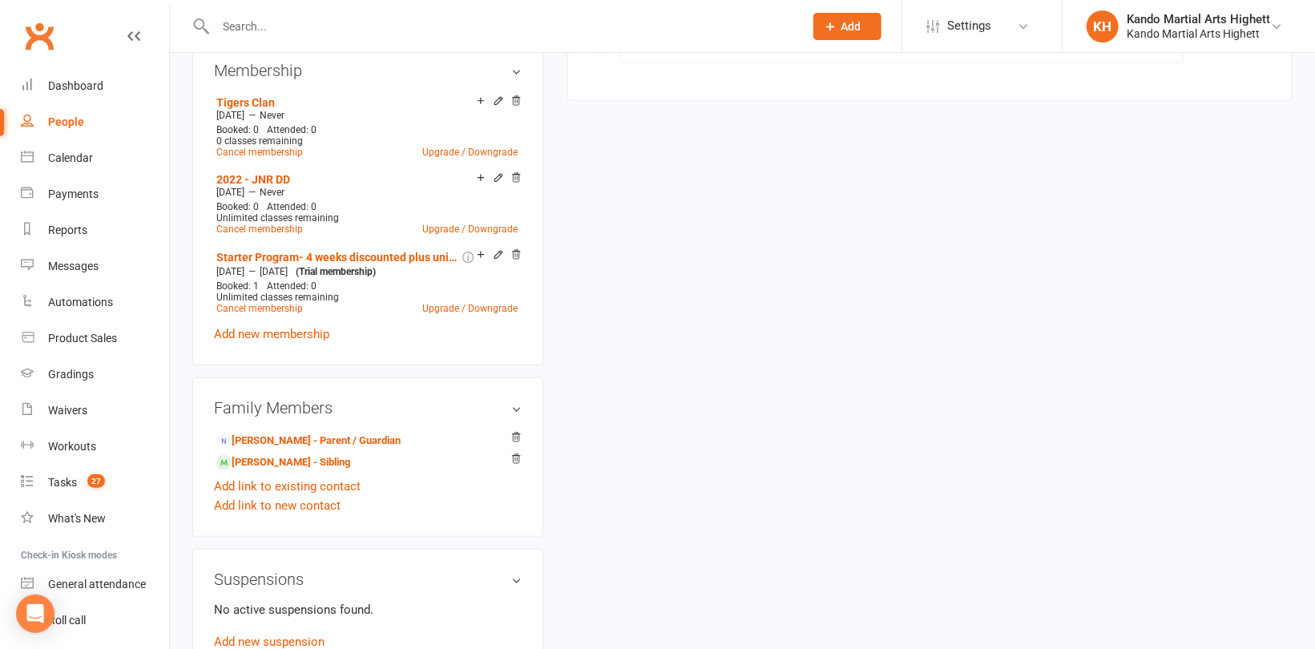
scroll to position [882, 0]
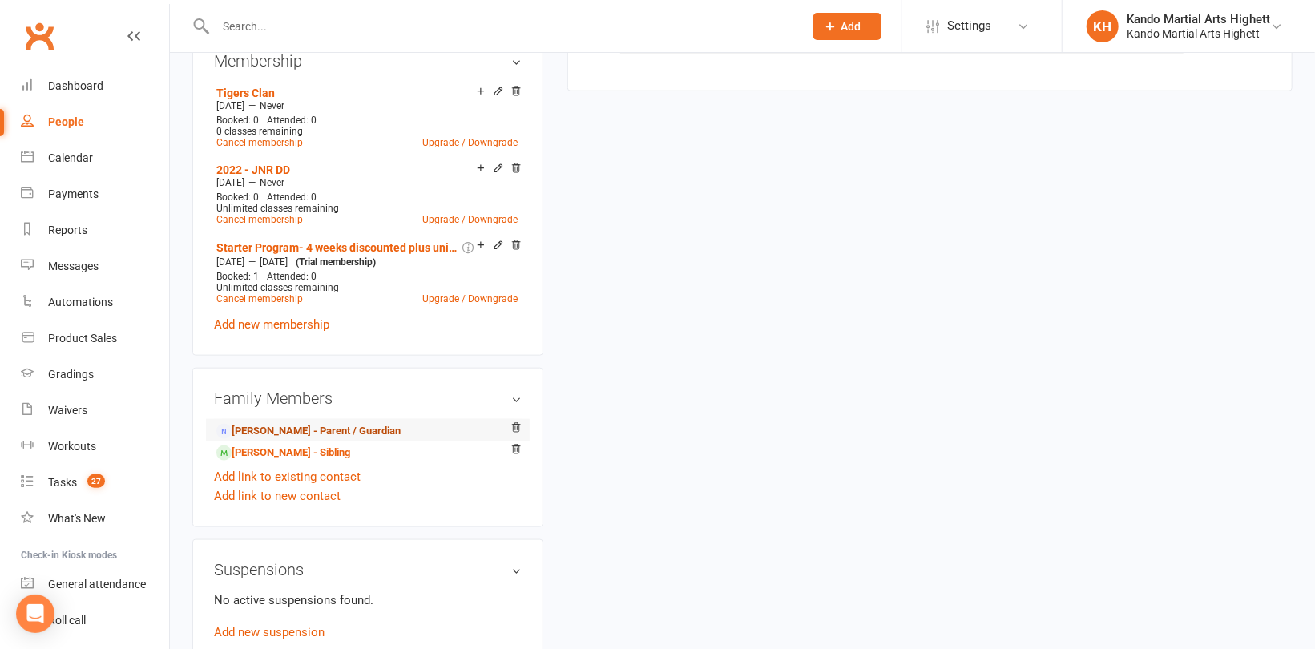
click at [333, 431] on link "Michelle Pavone - Parent / Guardian" at bounding box center [308, 431] width 184 height 17
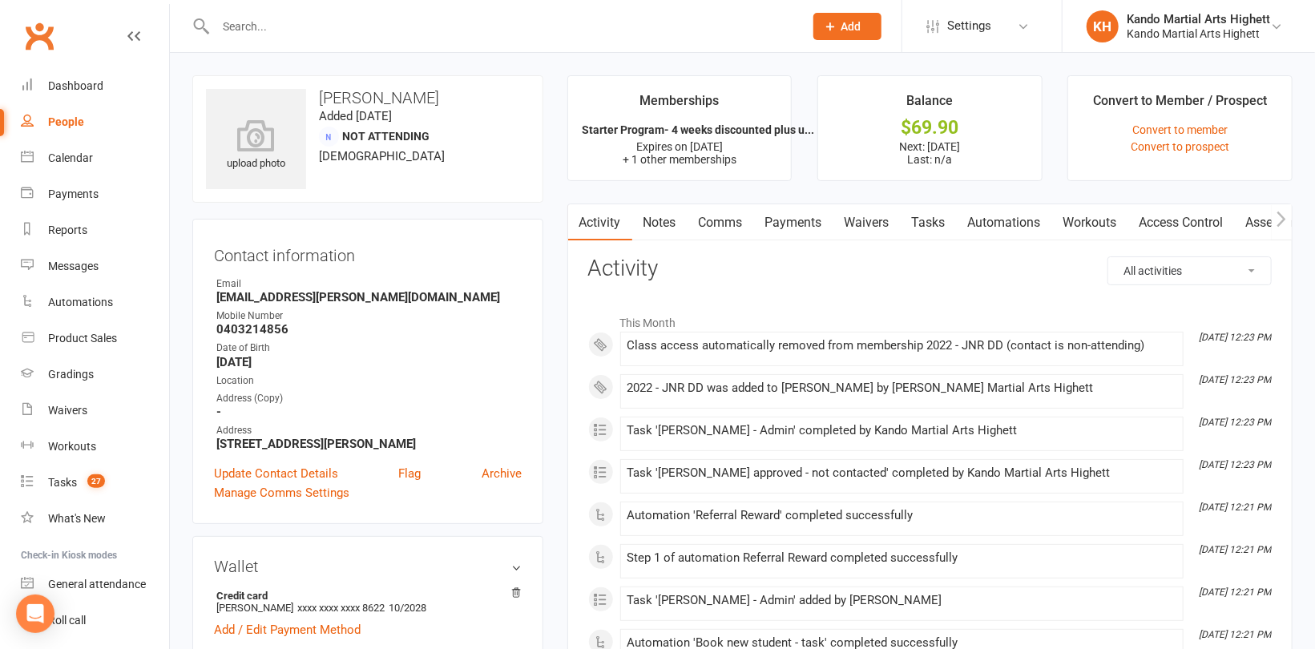
click at [794, 224] on link "Payments" at bounding box center [793, 222] width 79 height 37
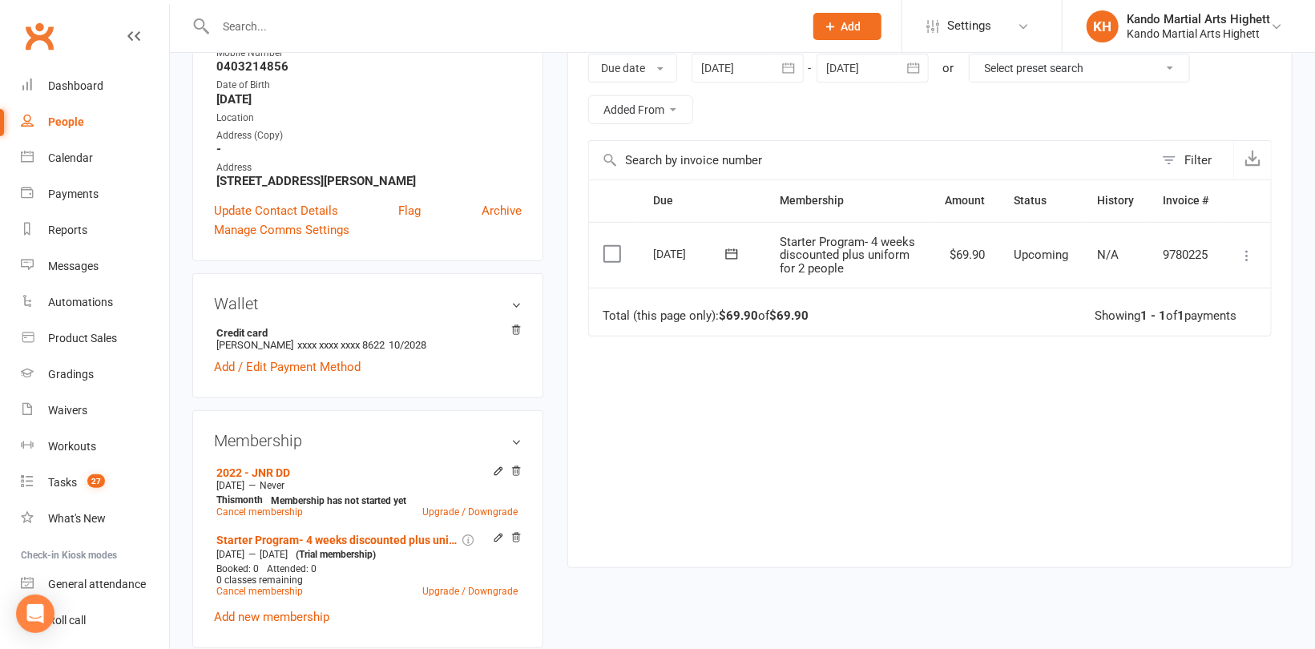
scroll to position [401, 0]
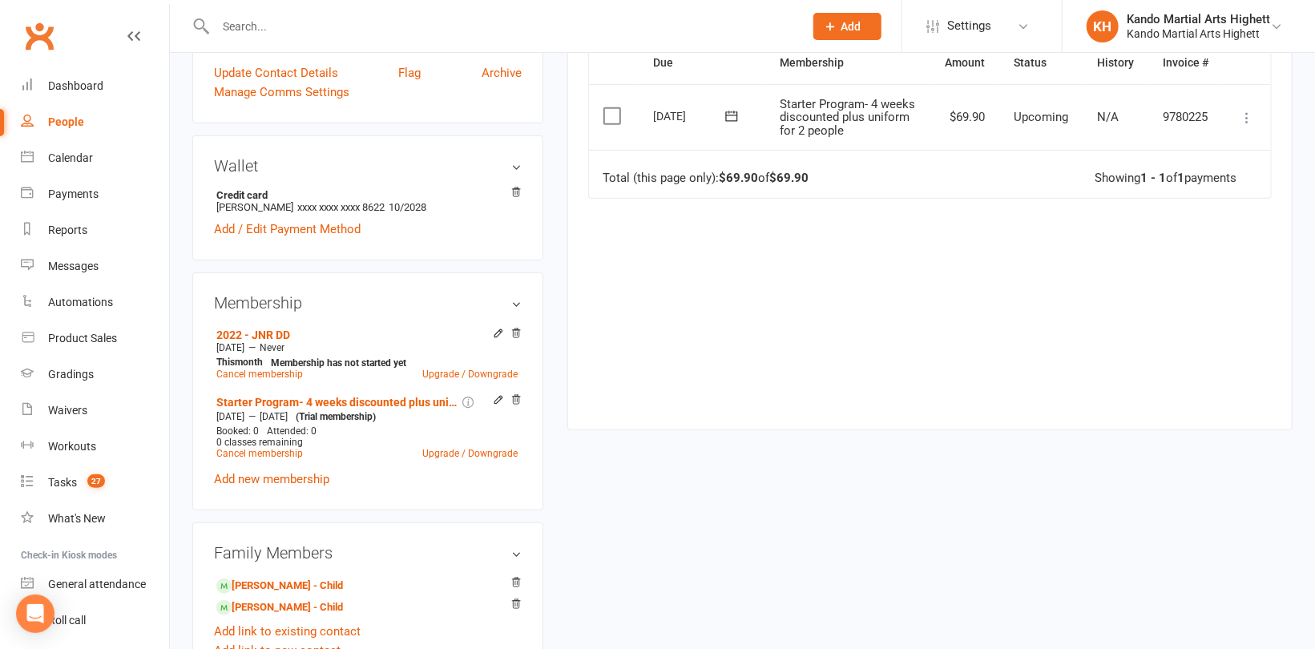
click at [1248, 123] on icon at bounding box center [1247, 118] width 16 height 16
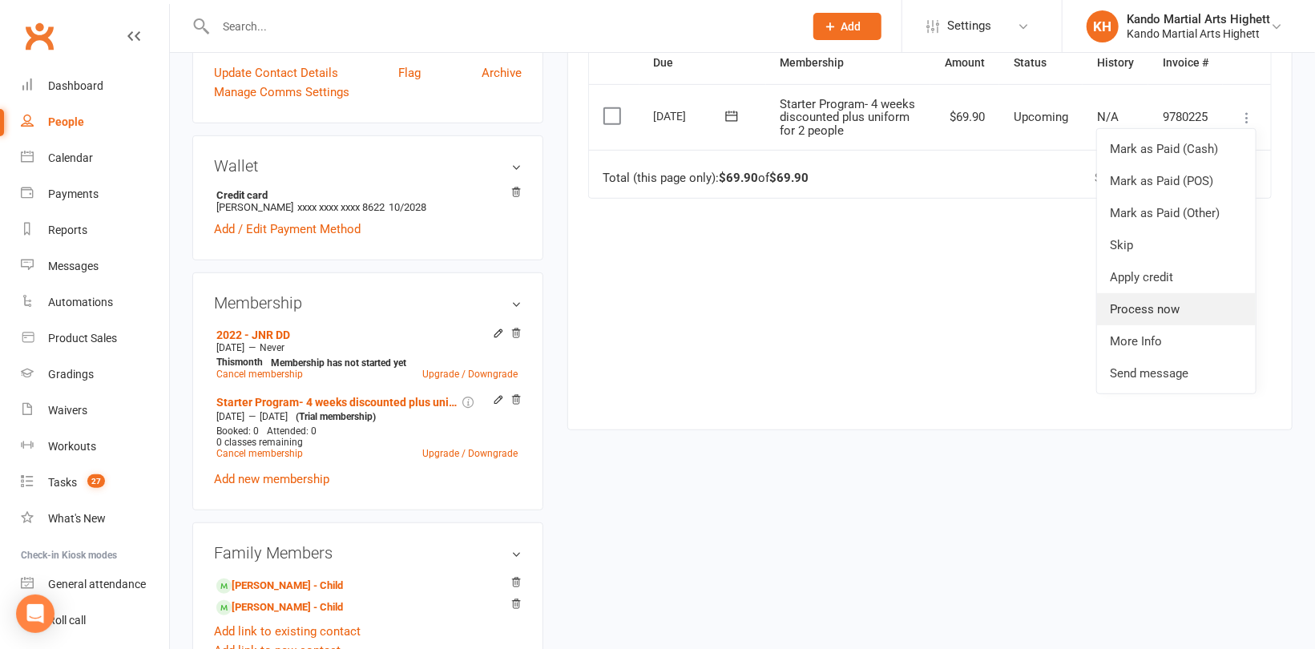
click at [1161, 306] on link "Process now" at bounding box center [1176, 309] width 159 height 32
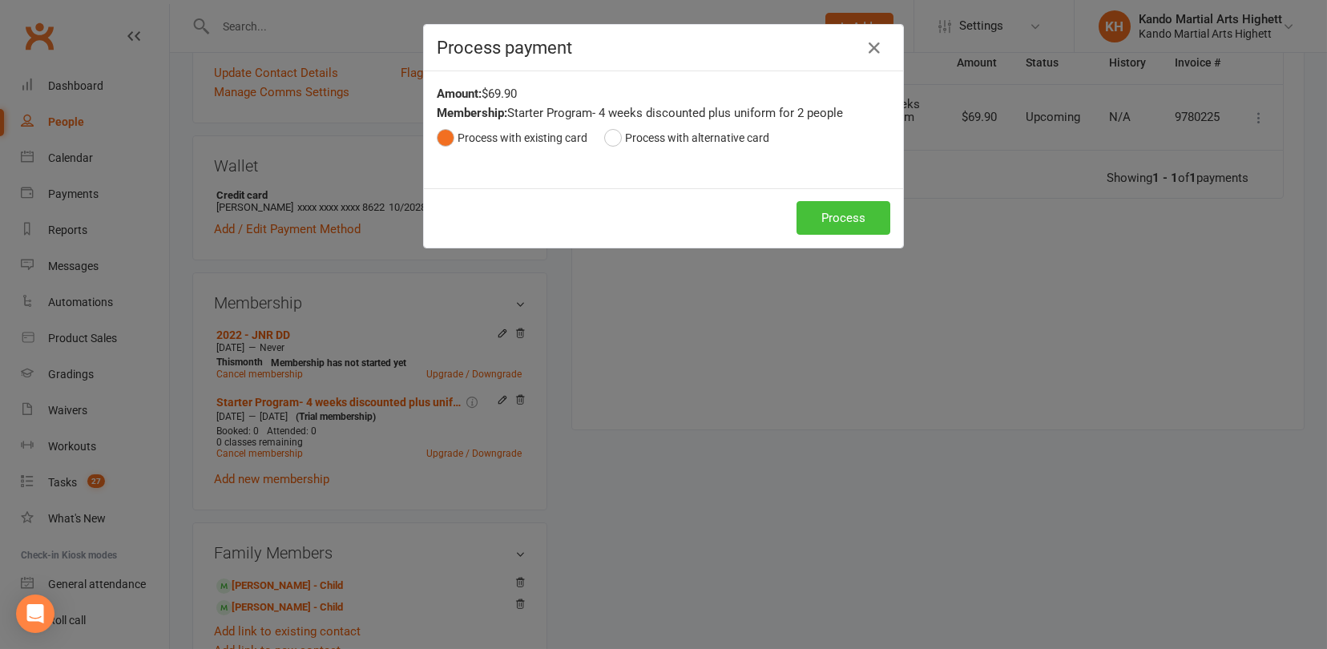
click at [835, 205] on button "Process" at bounding box center [844, 218] width 94 height 34
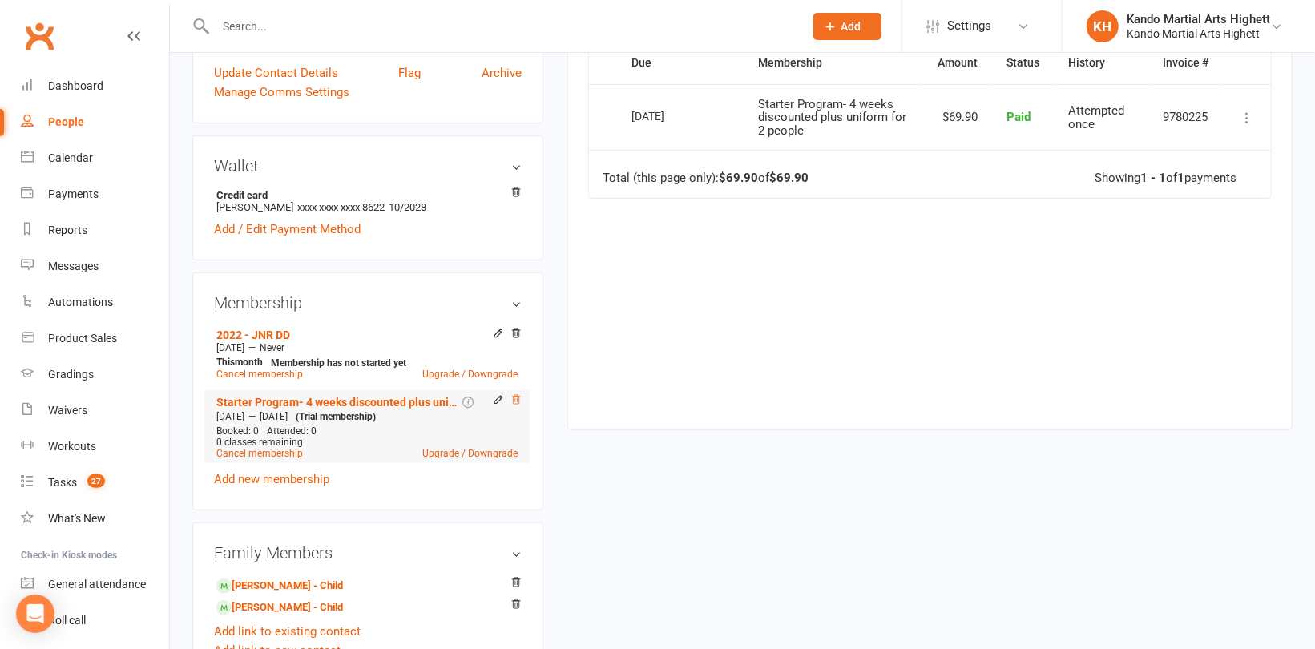
click at [518, 397] on icon at bounding box center [515, 399] width 11 height 11
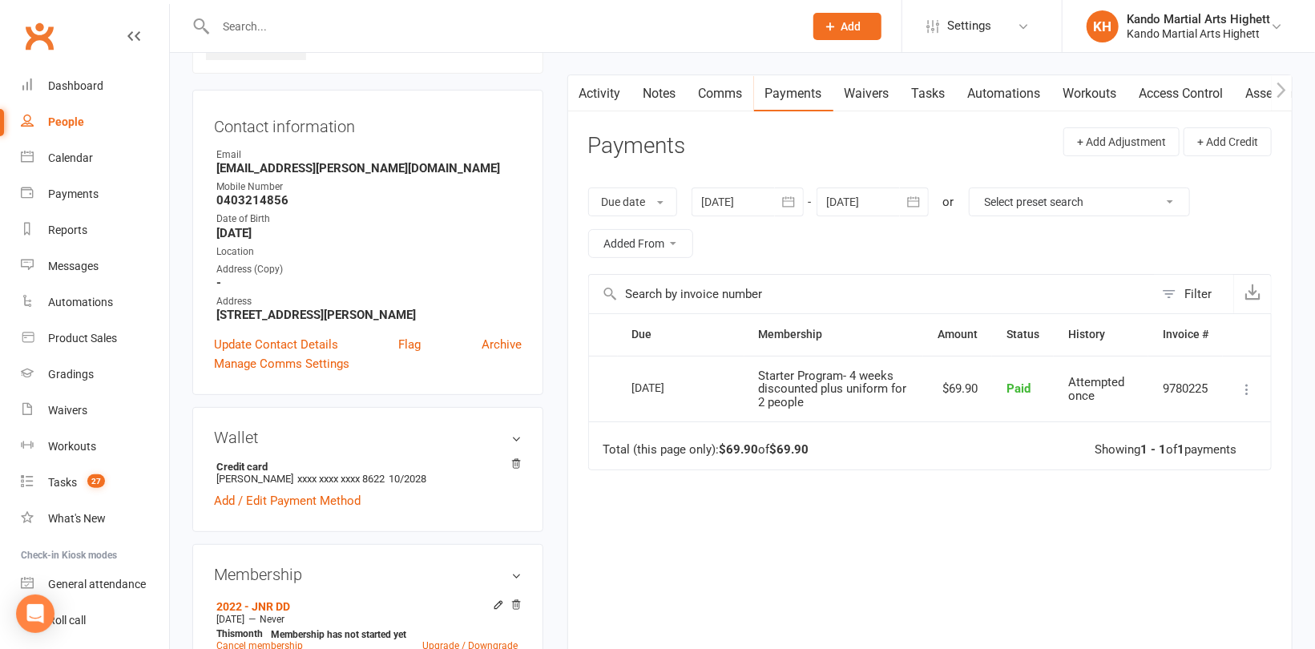
scroll to position [80, 0]
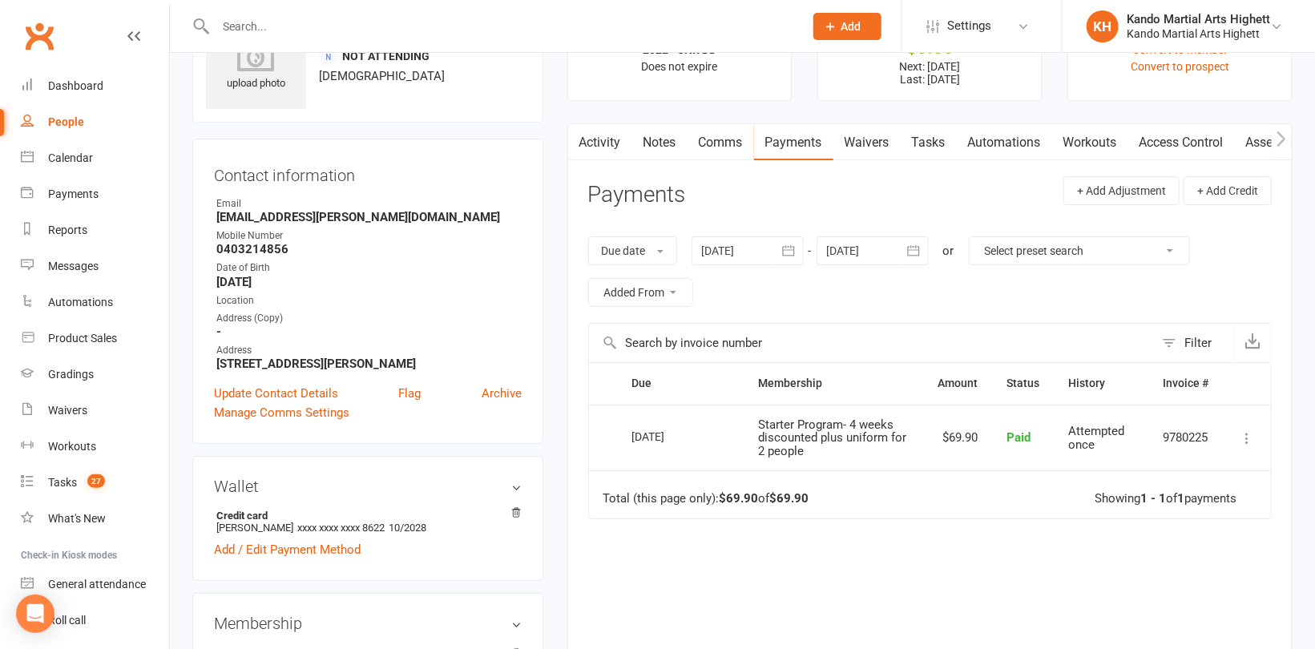
click at [939, 151] on link "Tasks" at bounding box center [929, 142] width 56 height 37
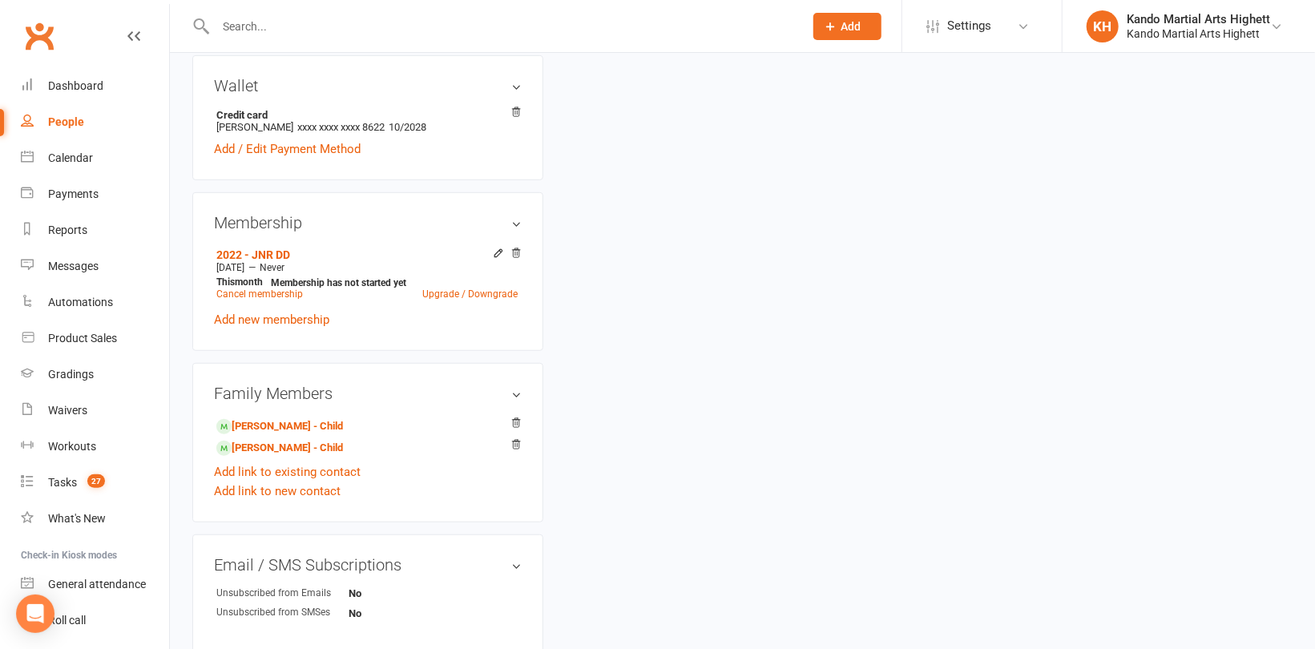
scroll to position [641, 0]
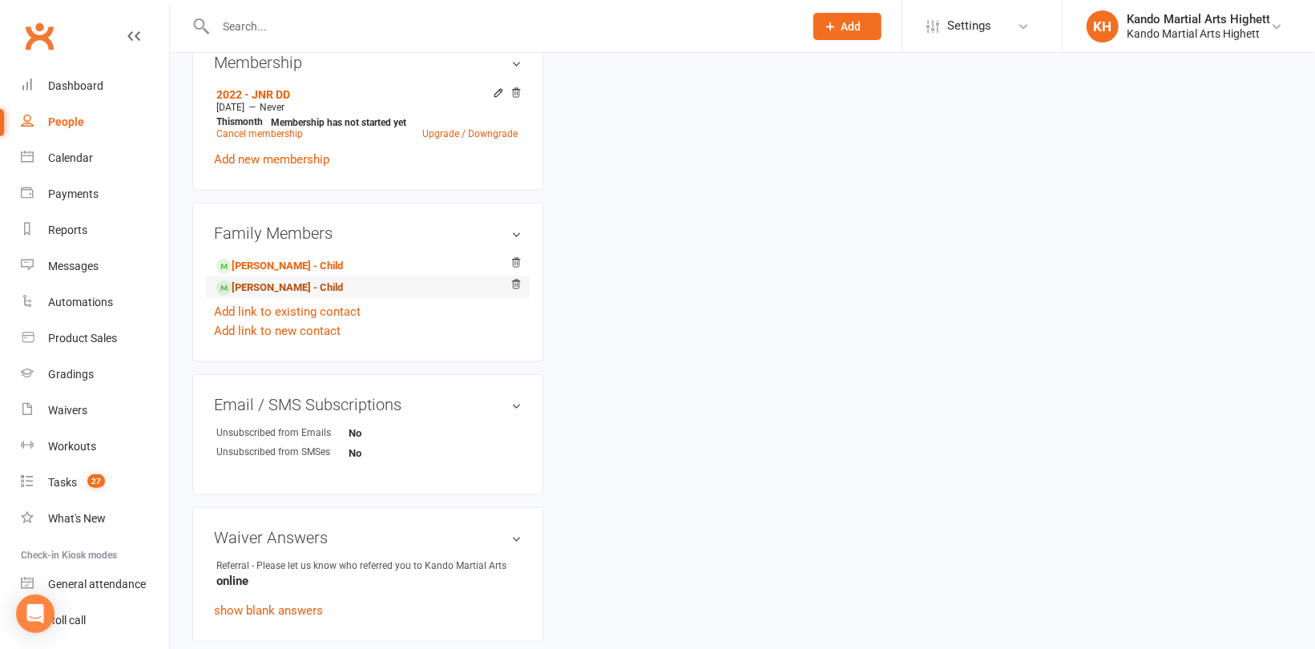
click at [284, 288] on link "Florence Pavone - Child" at bounding box center [279, 288] width 127 height 17
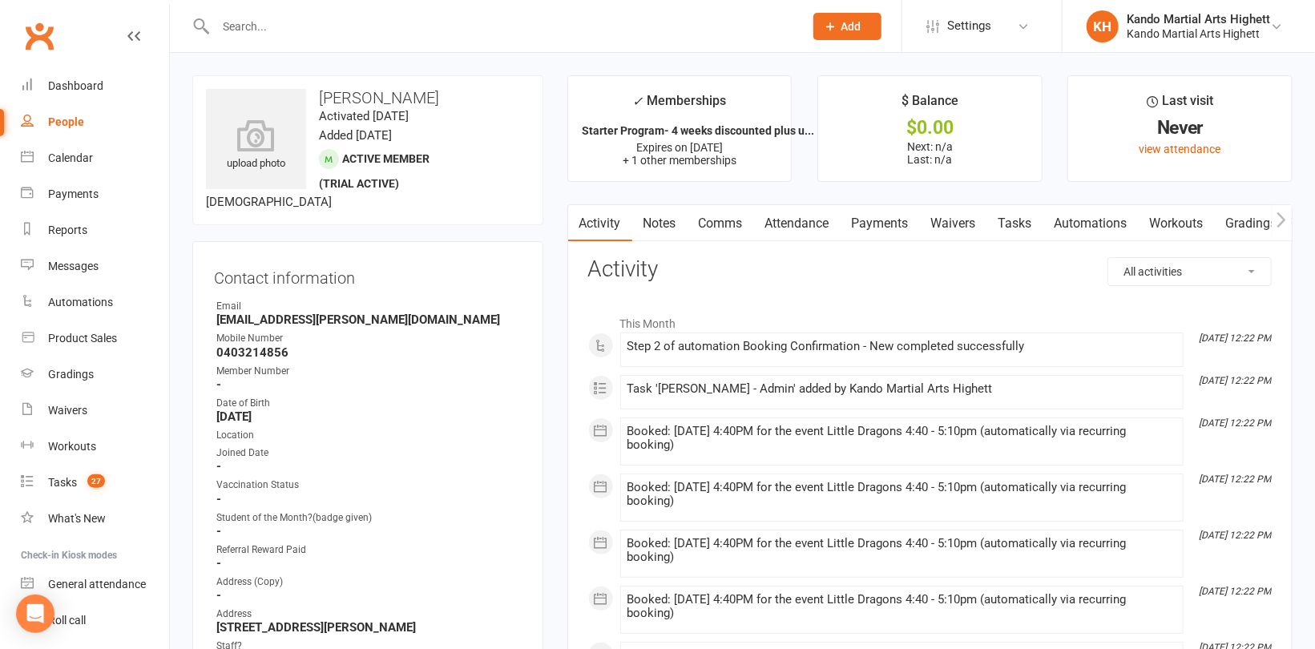
click at [1019, 221] on link "Tasks" at bounding box center [1015, 223] width 56 height 37
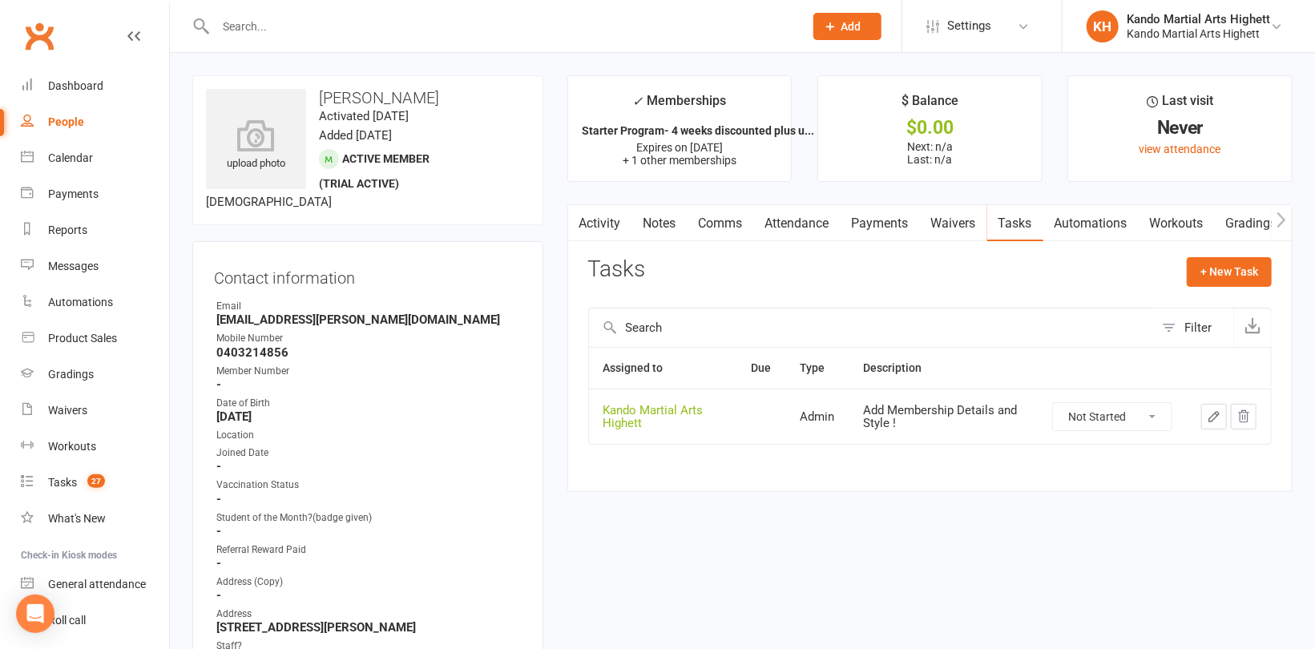
drag, startPoint x: 1108, startPoint y: 405, endPoint x: 1108, endPoint y: 418, distance: 12.0
click at [1108, 405] on select "Not Started In Progress Waiting Complete" at bounding box center [1112, 416] width 119 height 27
click at [1053, 403] on select "Not Started In Progress Waiting Complete" at bounding box center [1112, 416] width 119 height 27
select select "unstarted"
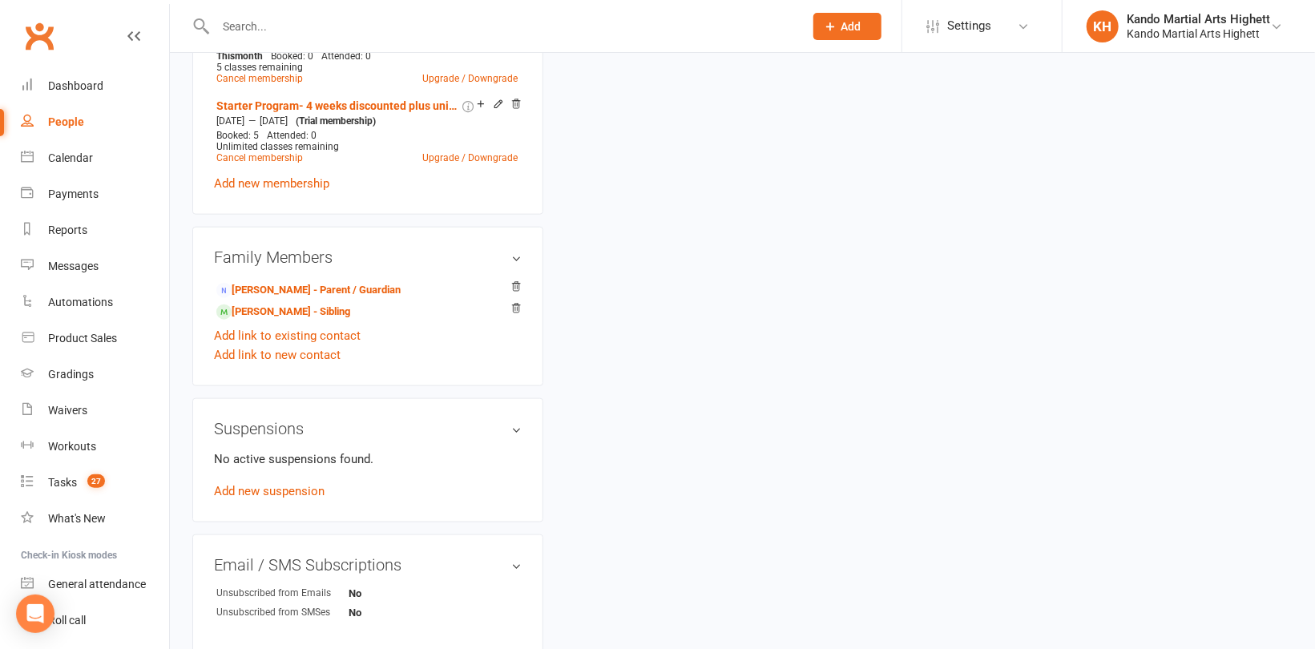
scroll to position [962, 0]
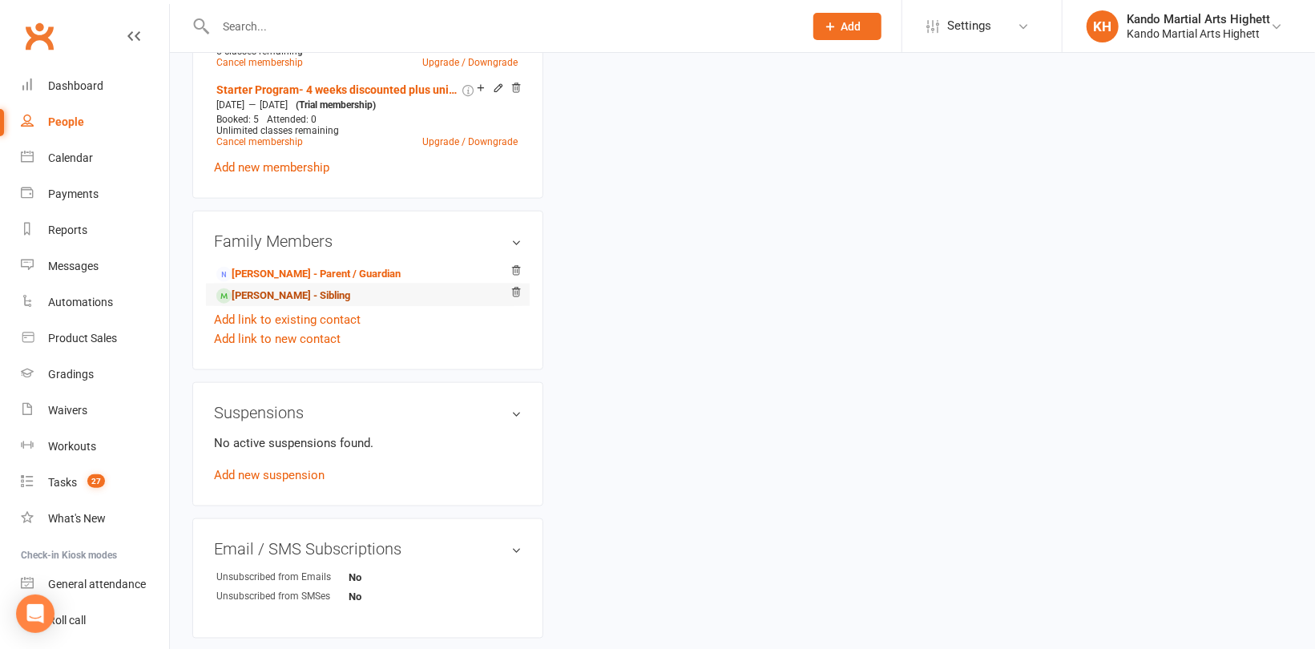
click at [297, 296] on link "Valentina Pavone - Sibling" at bounding box center [283, 296] width 134 height 17
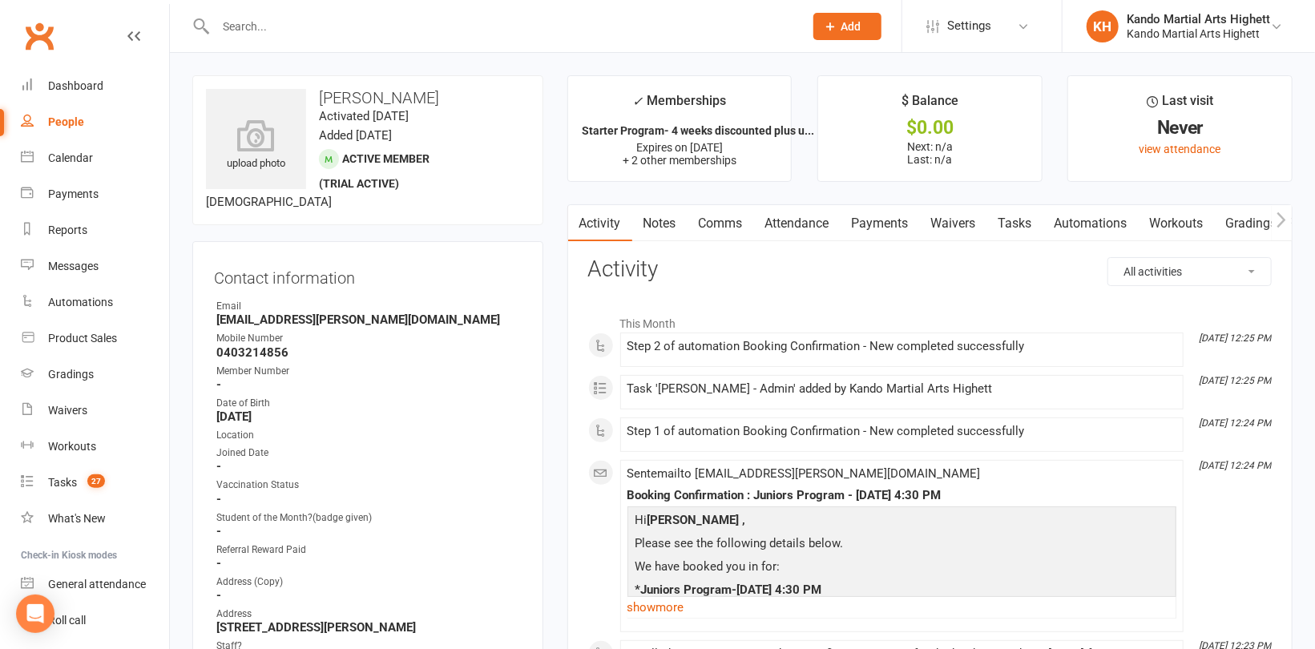
click at [1012, 225] on link "Tasks" at bounding box center [1015, 223] width 56 height 37
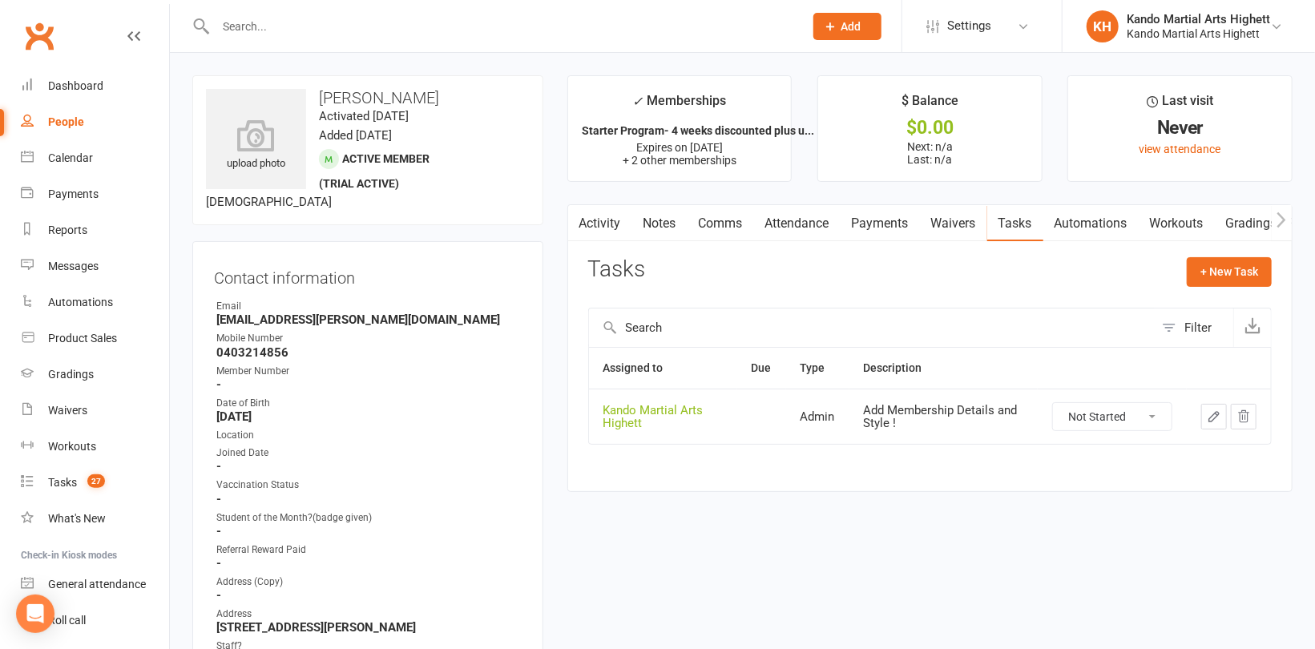
scroll to position [80, 0]
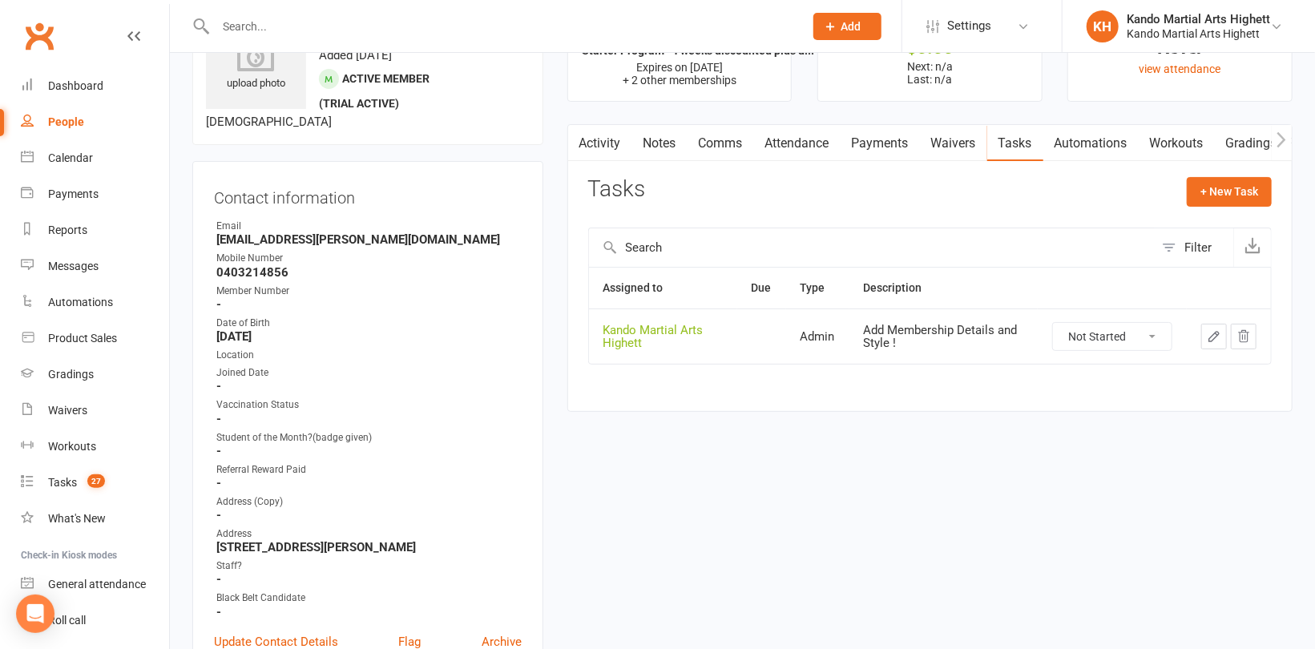
click at [1096, 329] on select "Not Started In Progress Waiting Complete" at bounding box center [1112, 336] width 119 height 27
click at [1053, 323] on select "Not Started In Progress Waiting Complete" at bounding box center [1112, 336] width 119 height 27
select select "unstarted"
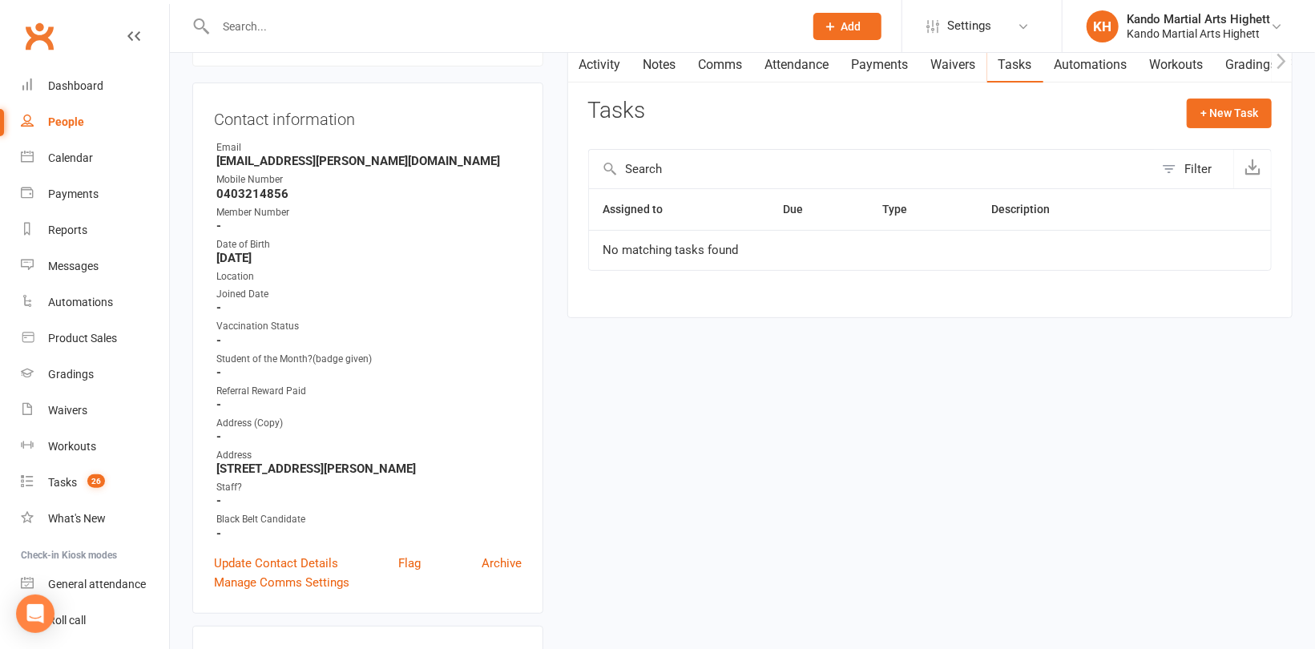
scroll to position [0, 0]
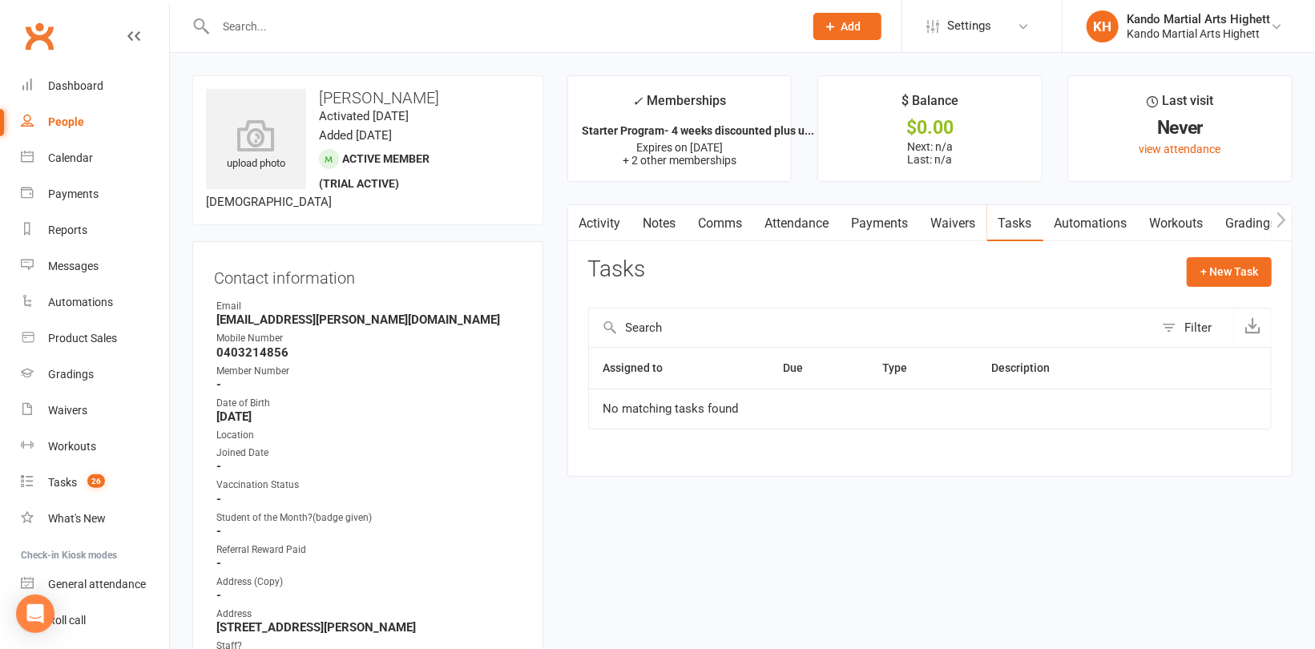
click at [55, 123] on div "People" at bounding box center [66, 121] width 36 height 13
select select "100"
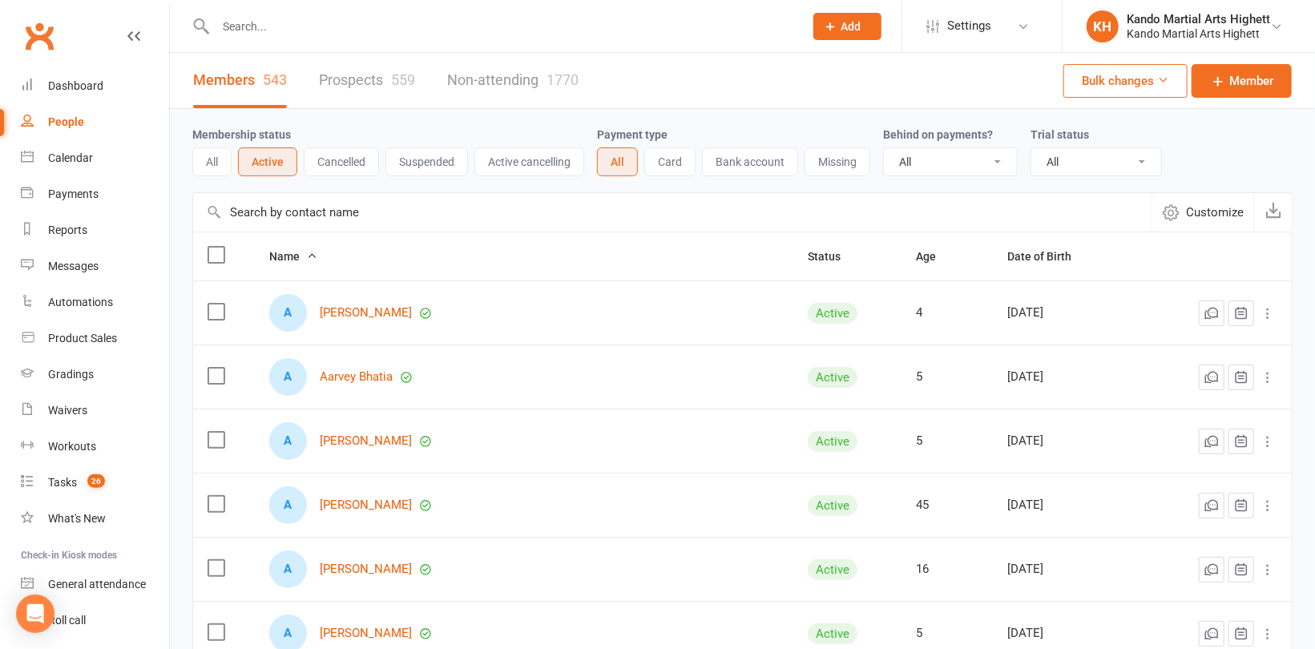
click at [349, 123] on div "Membership status All Active Cancelled Suspended Active cancelling Payment type…" at bounding box center [742, 150] width 1100 height 83
click at [79, 155] on div "Calendar" at bounding box center [70, 157] width 45 height 13
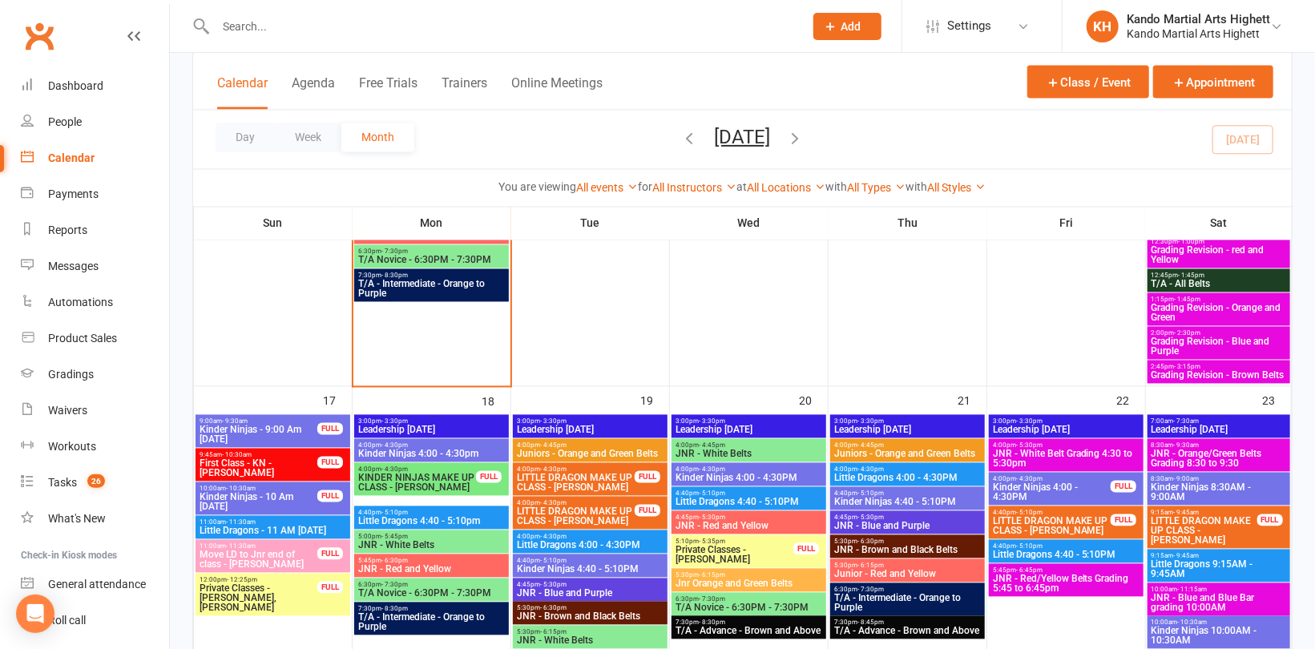
scroll to position [1683, 0]
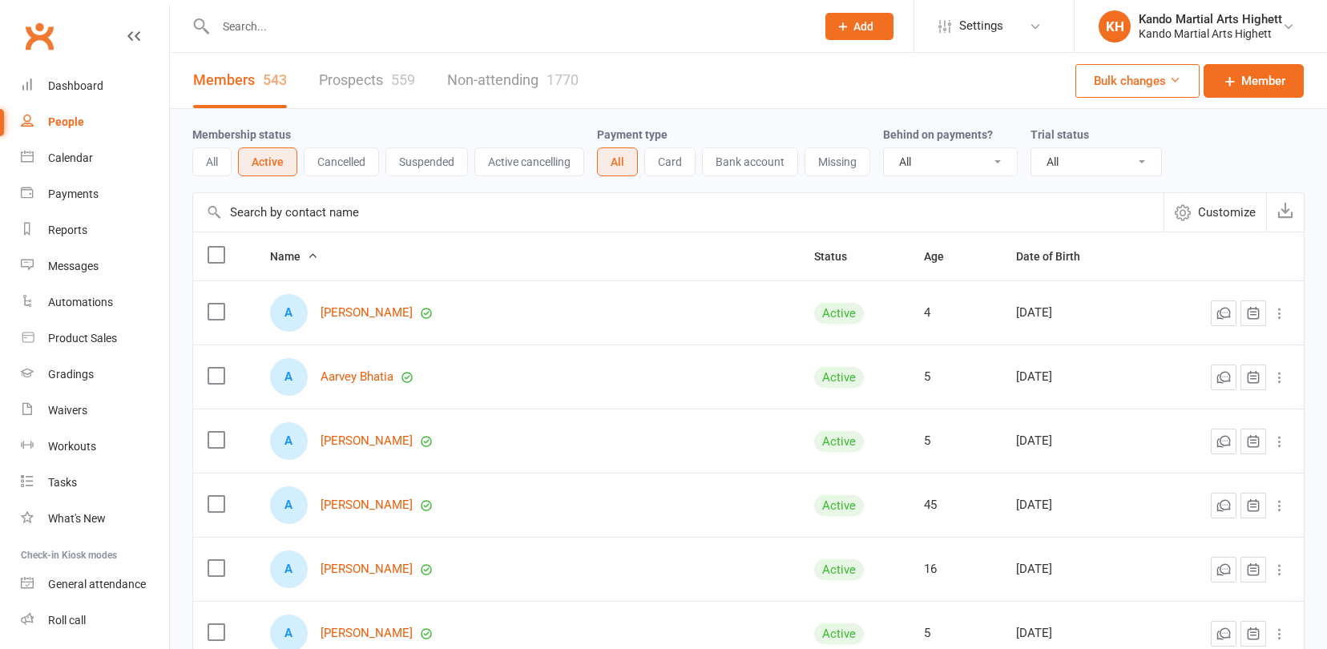
select select "100"
click at [982, 31] on span "Settings" at bounding box center [969, 26] width 44 height 36
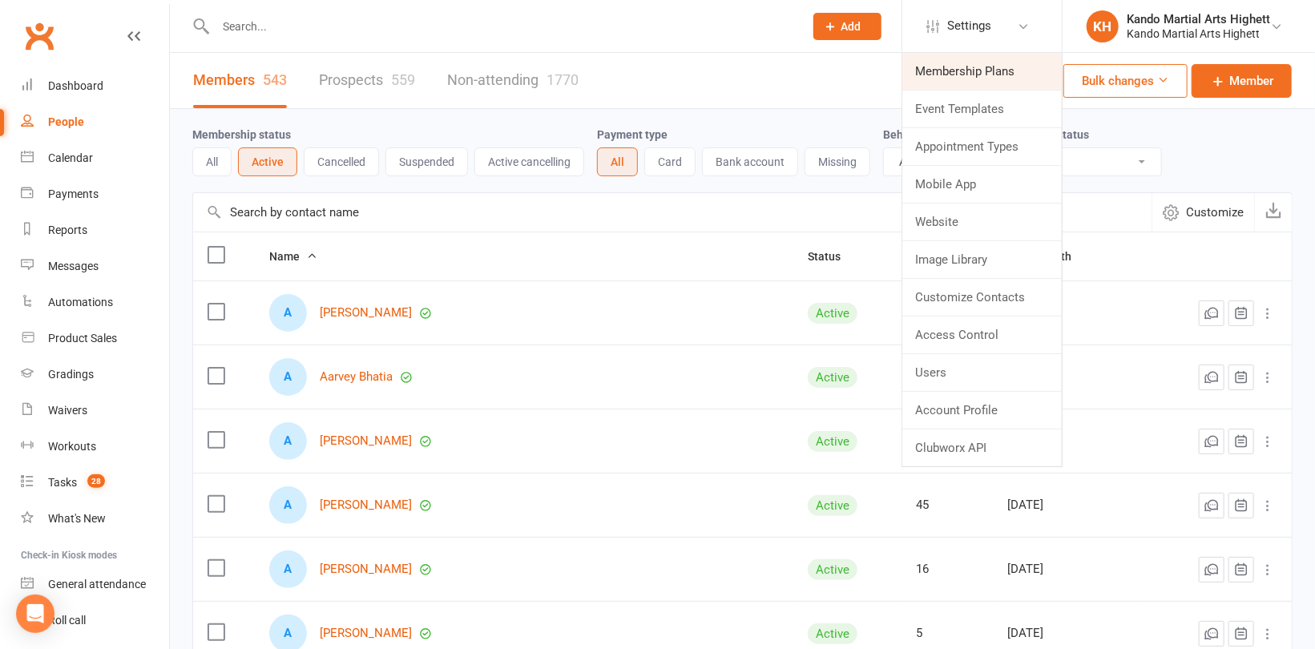
click at [971, 55] on link "Membership Plans" at bounding box center [981, 71] width 159 height 37
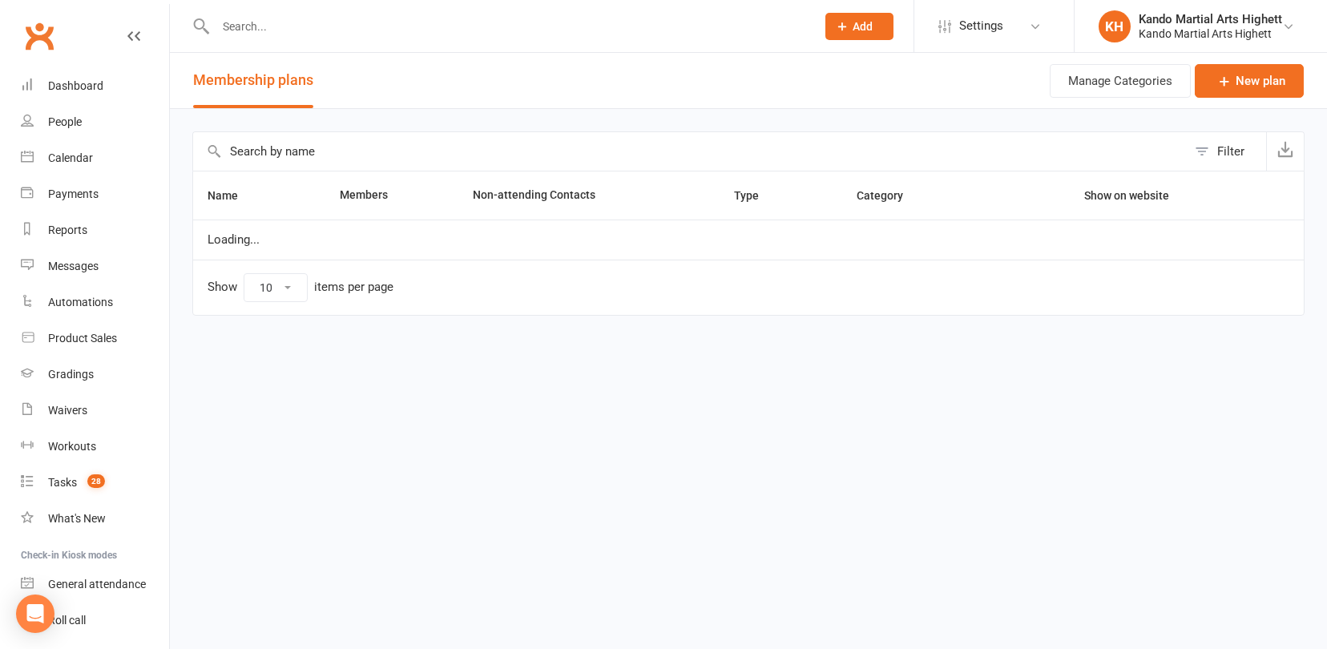
select select "100"
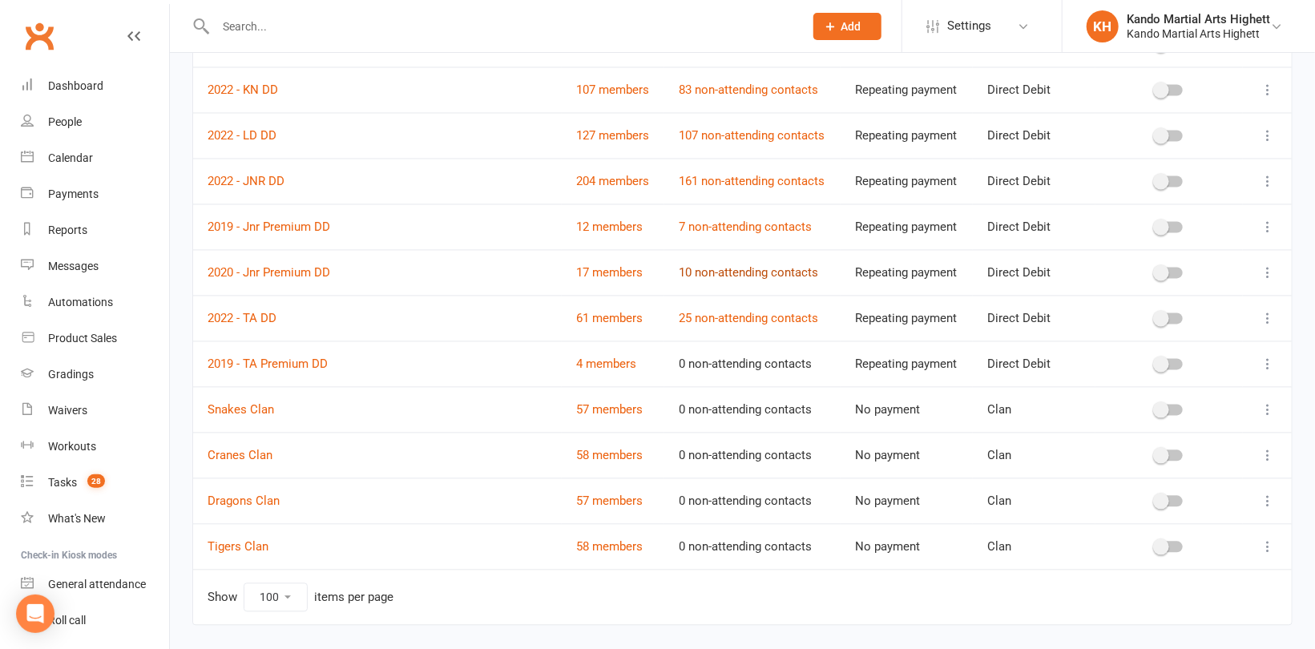
scroll to position [1788, 0]
